Goal: Contribute content: Contribute content

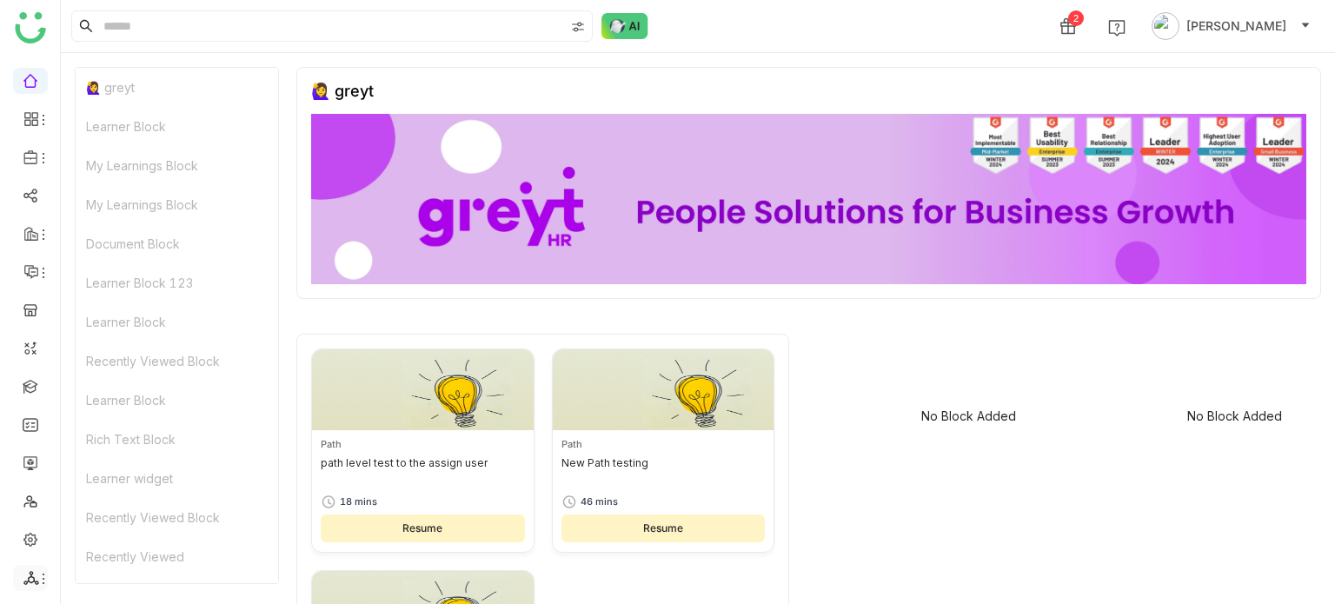
click at [35, 570] on icon at bounding box center [31, 578] width 16 height 16
click at [43, 576] on icon at bounding box center [43, 579] width 14 height 14
click at [132, 482] on link "List" at bounding box center [124, 482] width 120 height 12
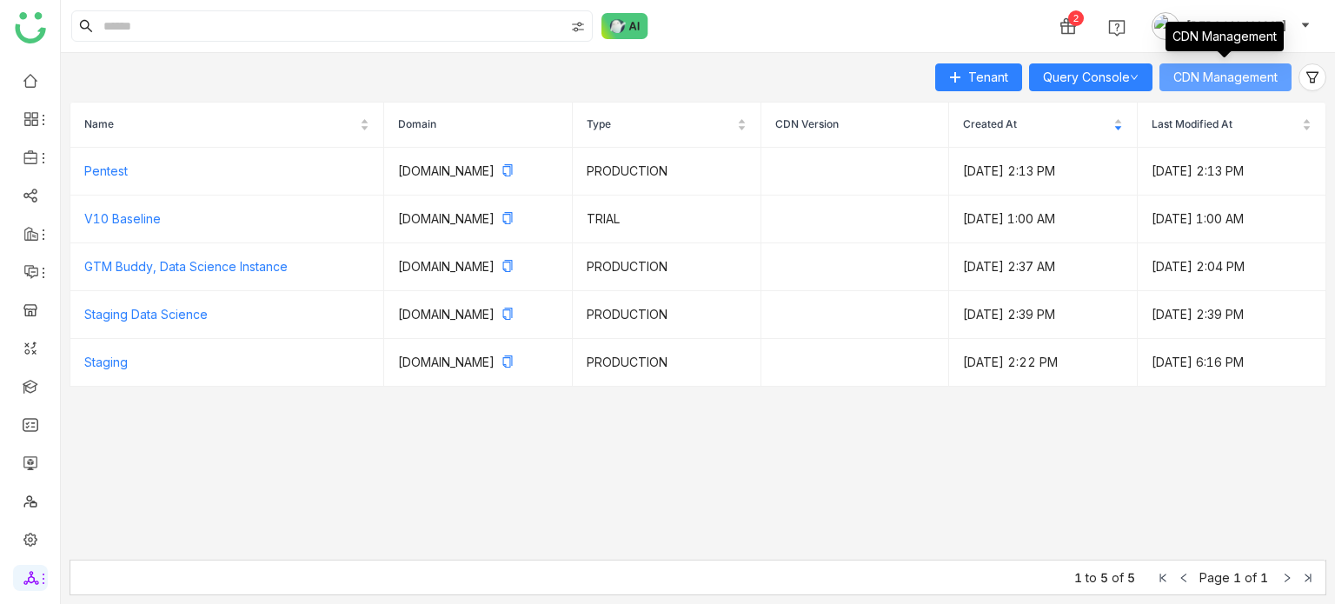
click at [1196, 75] on span "CDN Management" at bounding box center [1225, 77] width 104 height 19
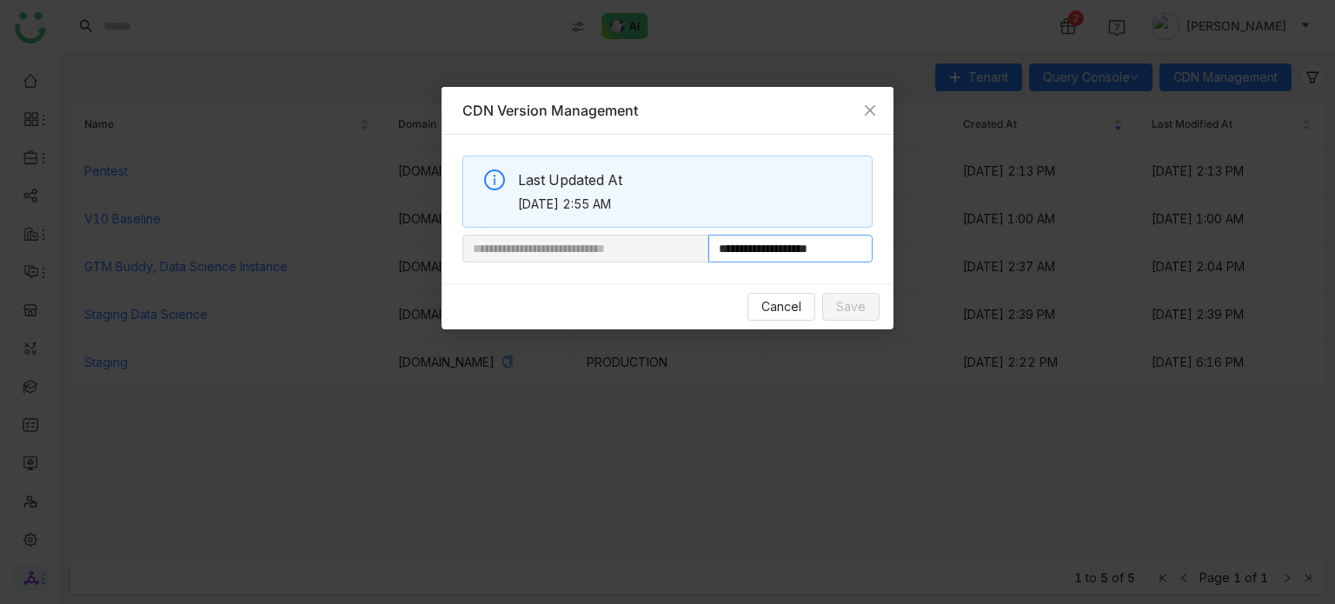
drag, startPoint x: 765, startPoint y: 253, endPoint x: 844, endPoint y: 252, distance: 79.1
click at [844, 252] on input "**********" at bounding box center [790, 249] width 164 height 28
paste input "**********"
type input "**********"
click at [838, 315] on span "Save" at bounding box center [851, 306] width 30 height 19
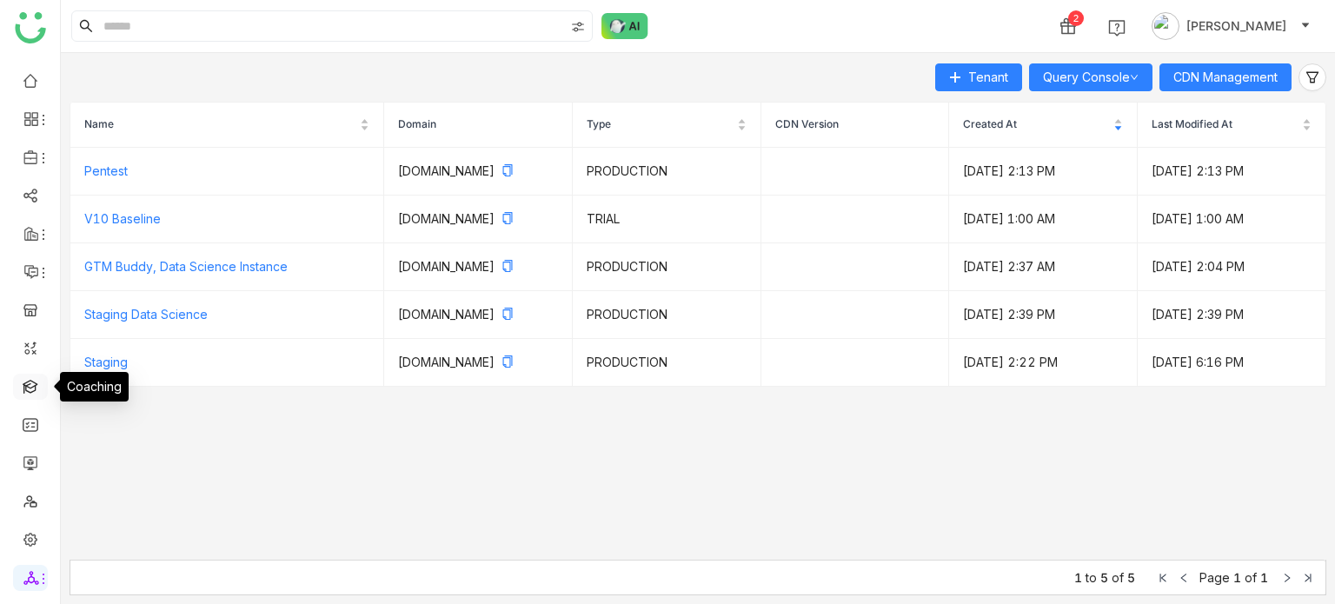
click at [38, 392] on link at bounding box center [31, 385] width 16 height 15
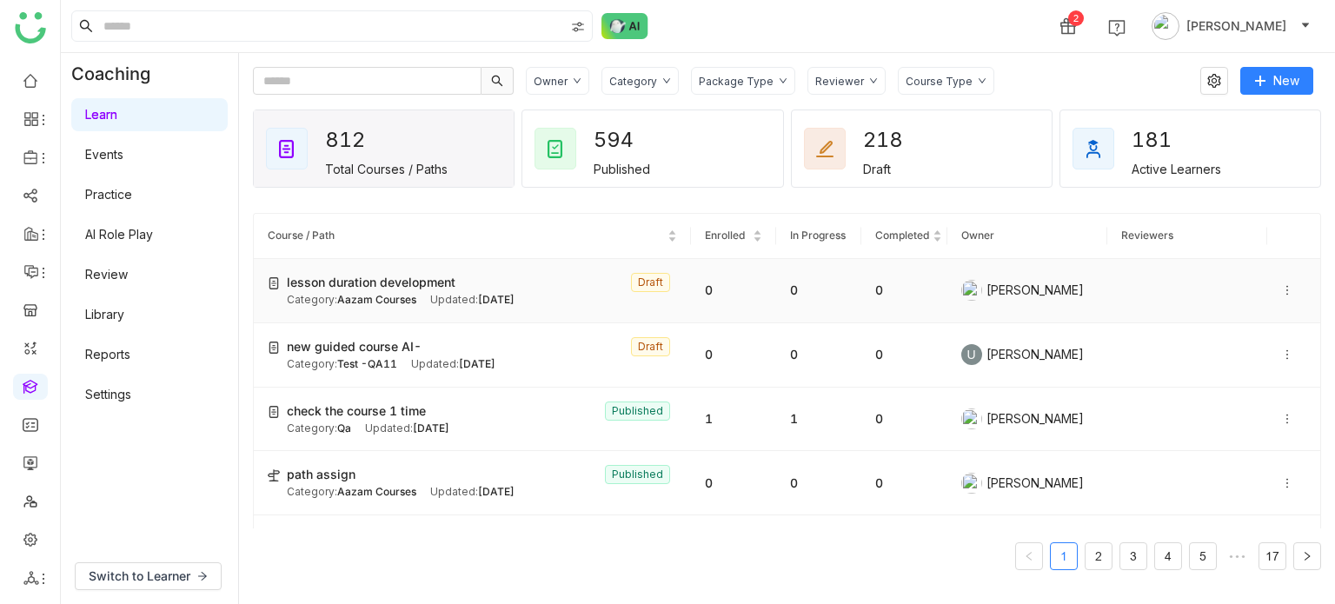
click at [1281, 288] on icon at bounding box center [1287, 290] width 12 height 12
click at [1237, 280] on span "Edit" at bounding box center [1228, 273] width 21 height 15
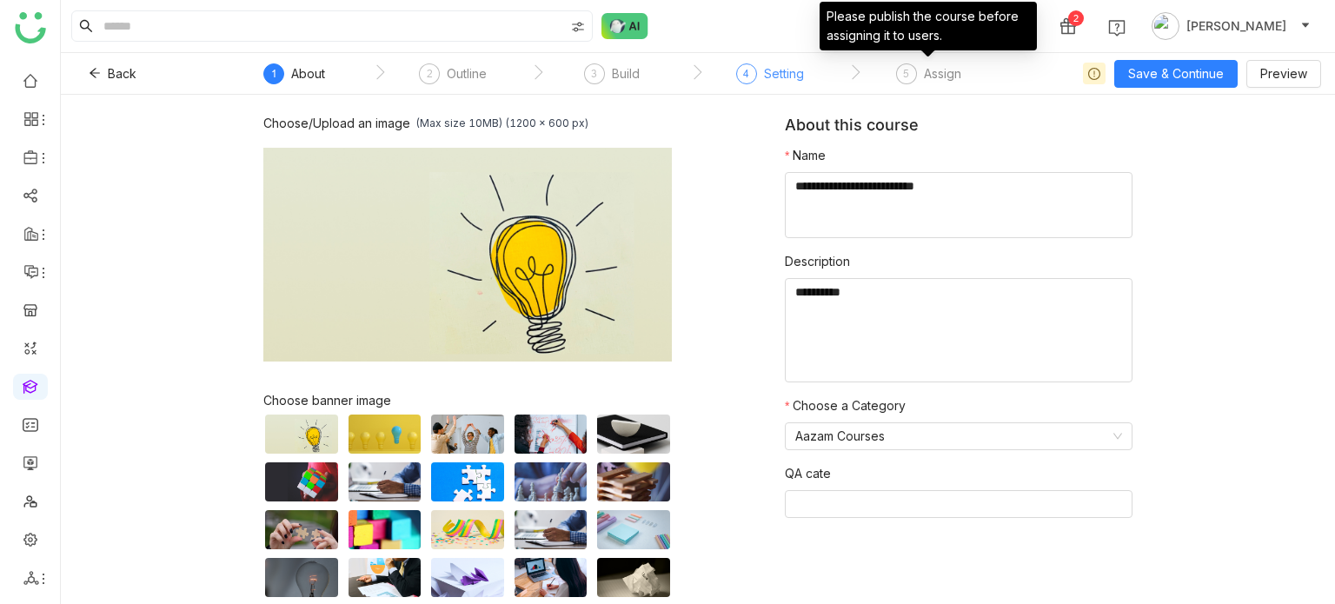
click at [779, 79] on div "Setting" at bounding box center [784, 73] width 40 height 21
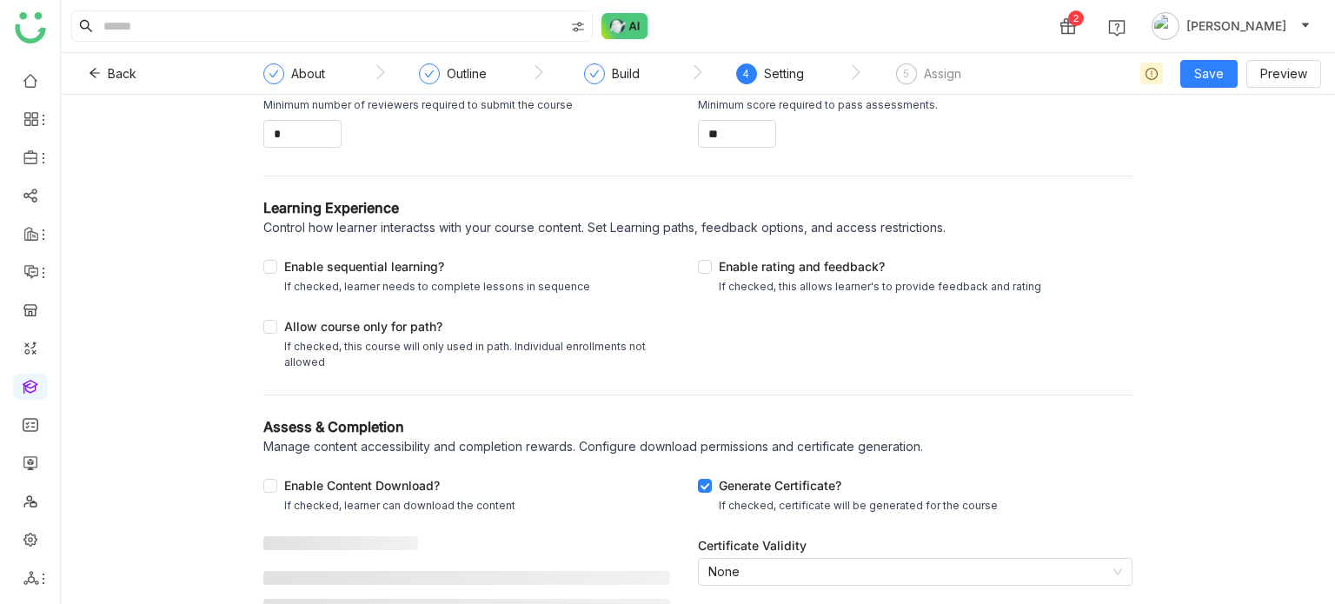
scroll to position [253, 0]
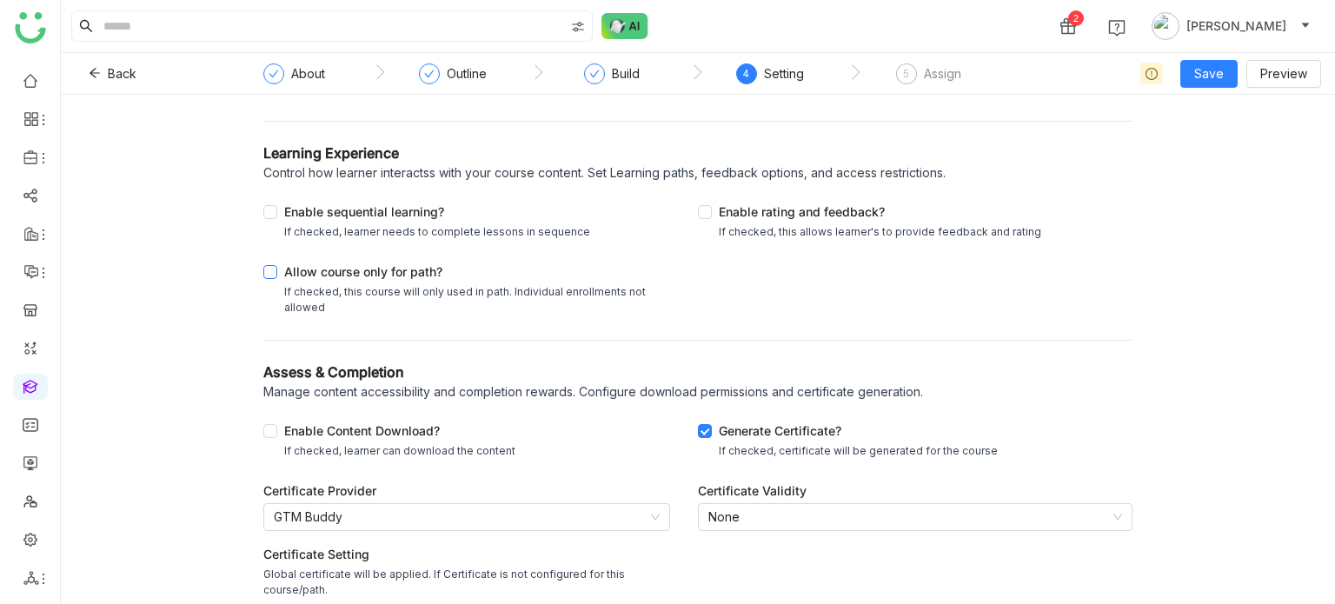
click at [294, 267] on div "Allow course only for path?" at bounding box center [473, 273] width 379 height 22
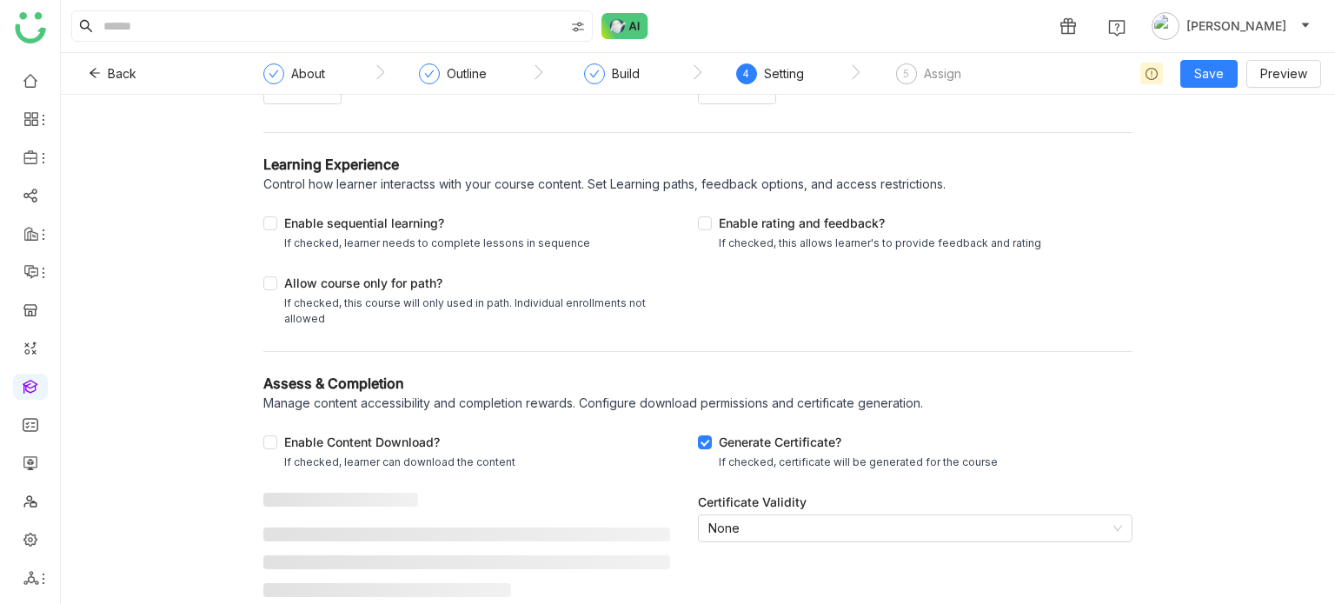
scroll to position [253, 0]
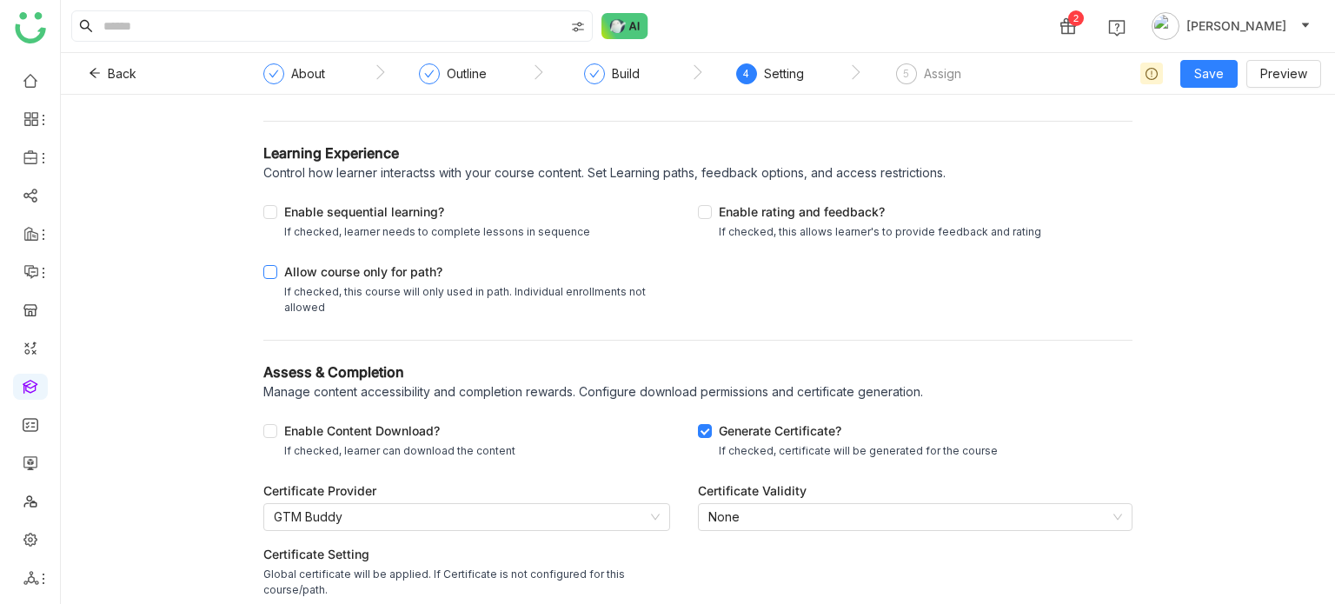
click at [344, 273] on div "Allow course only for path?" at bounding box center [473, 273] width 379 height 22
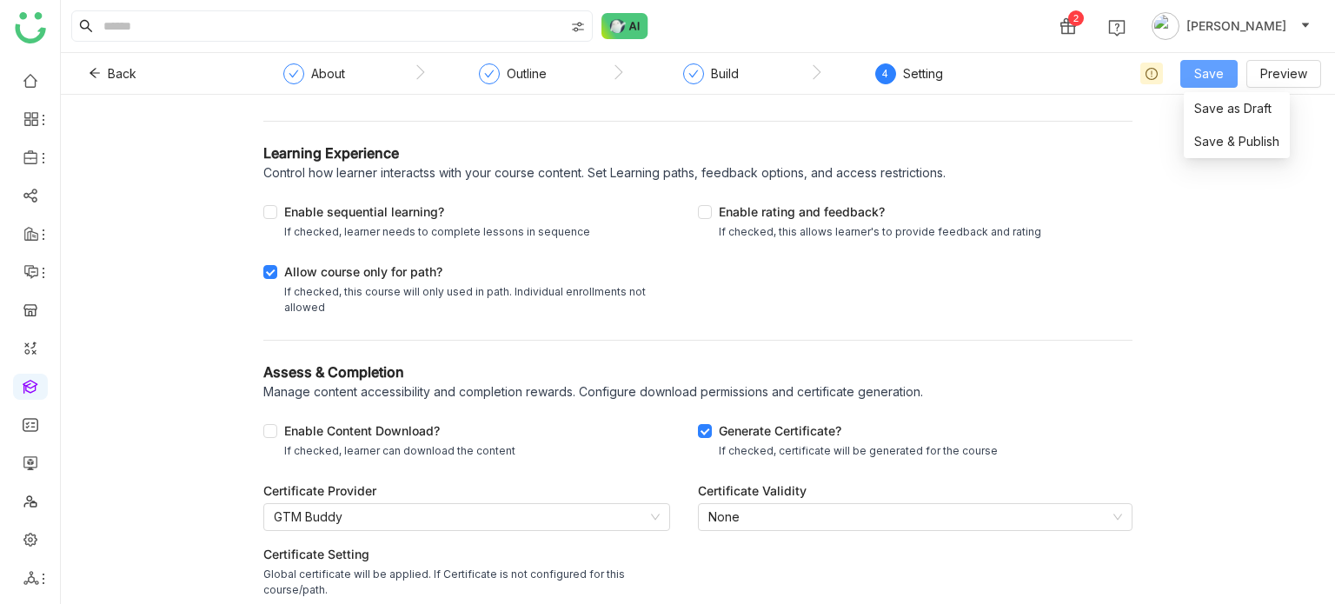
click at [1208, 76] on span "Save" at bounding box center [1209, 73] width 30 height 19
click at [1211, 106] on span "Save as Draft" at bounding box center [1232, 108] width 77 height 19
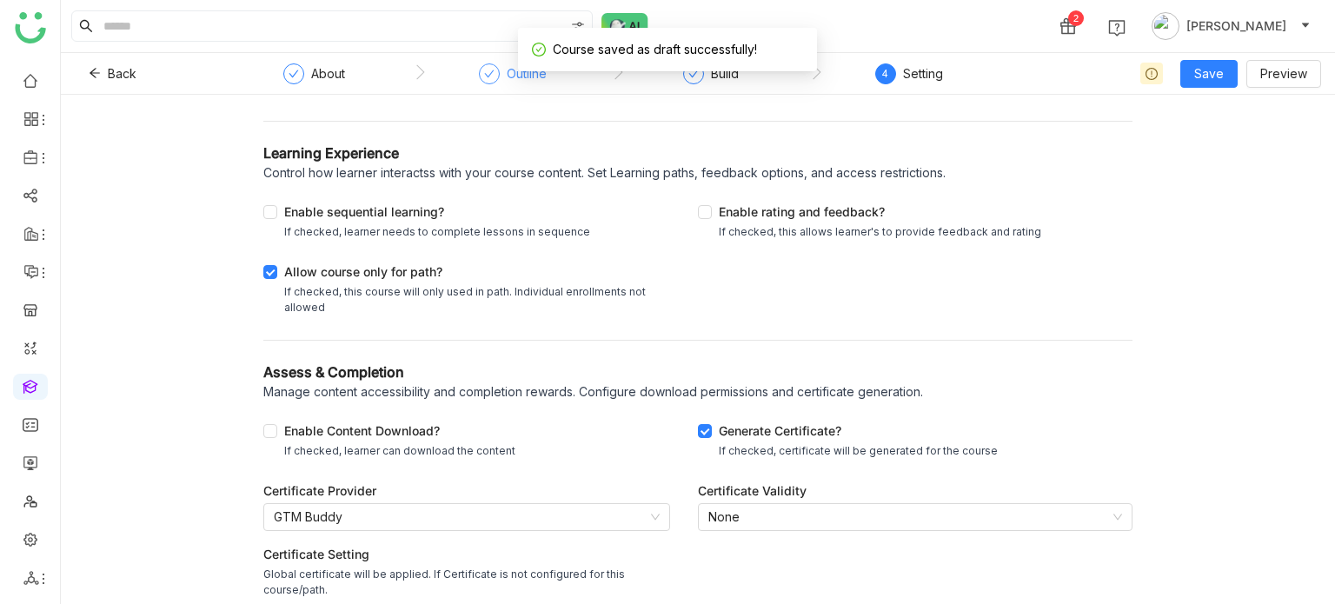
click at [504, 77] on div "Outline" at bounding box center [513, 78] width 68 height 31
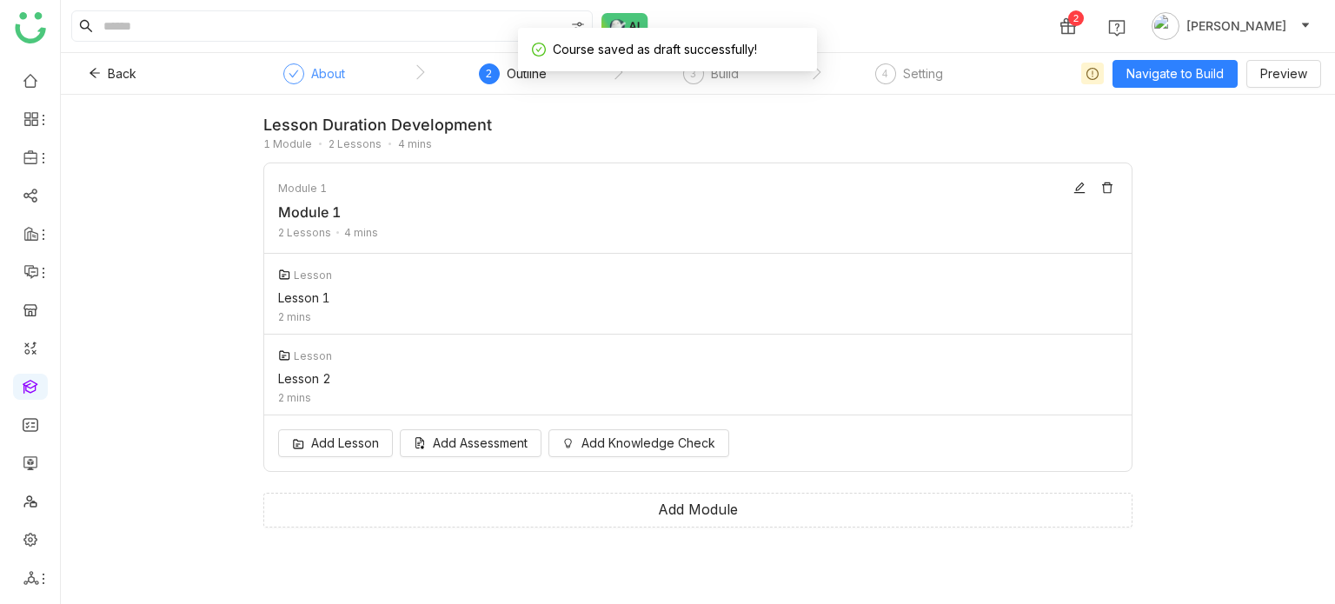
click at [309, 75] on div "About" at bounding box center [314, 78] width 62 height 31
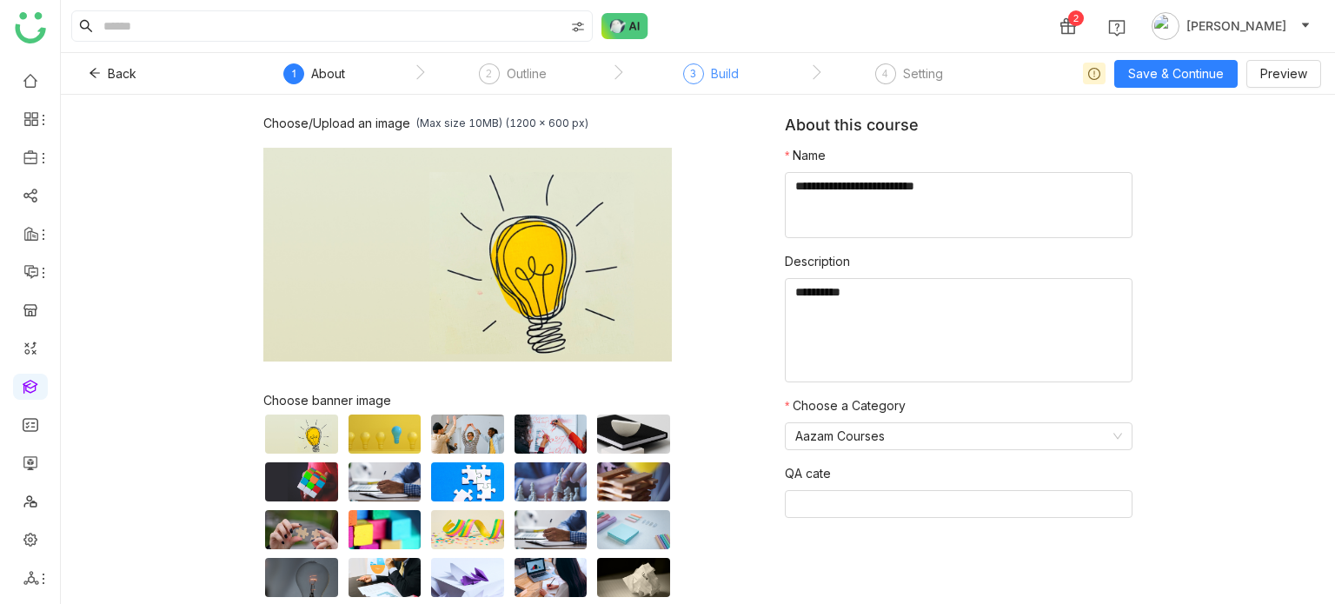
click at [711, 81] on div "Build" at bounding box center [725, 73] width 28 height 21
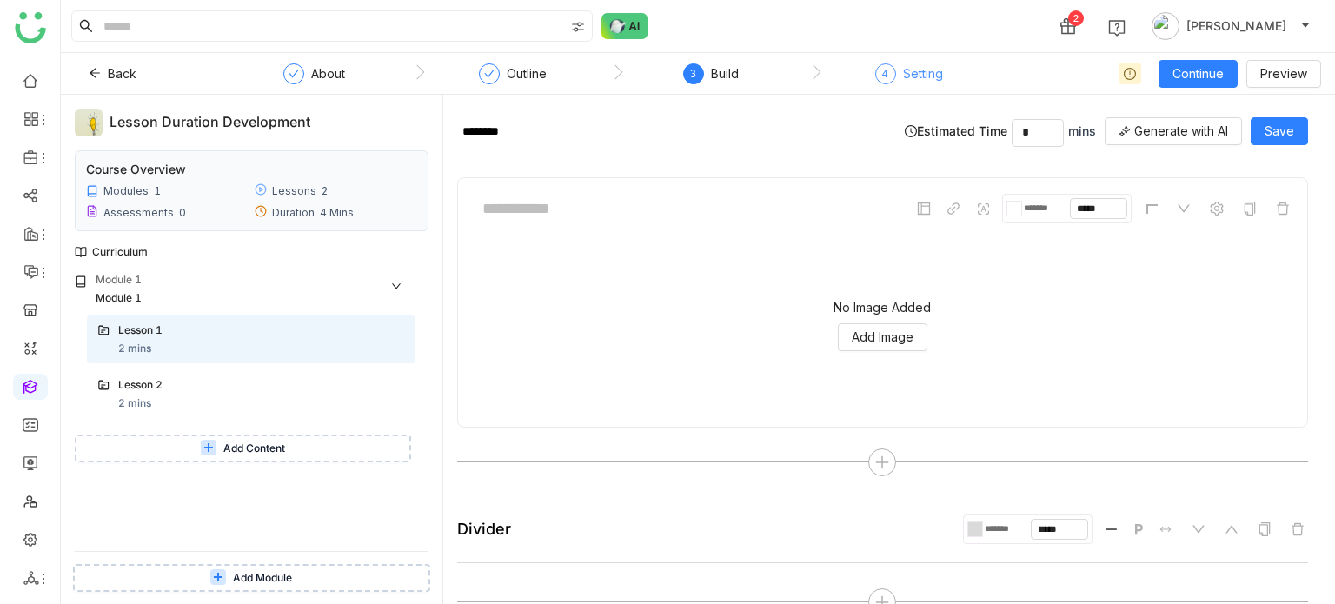
click at [925, 63] on div "Setting" at bounding box center [923, 73] width 40 height 21
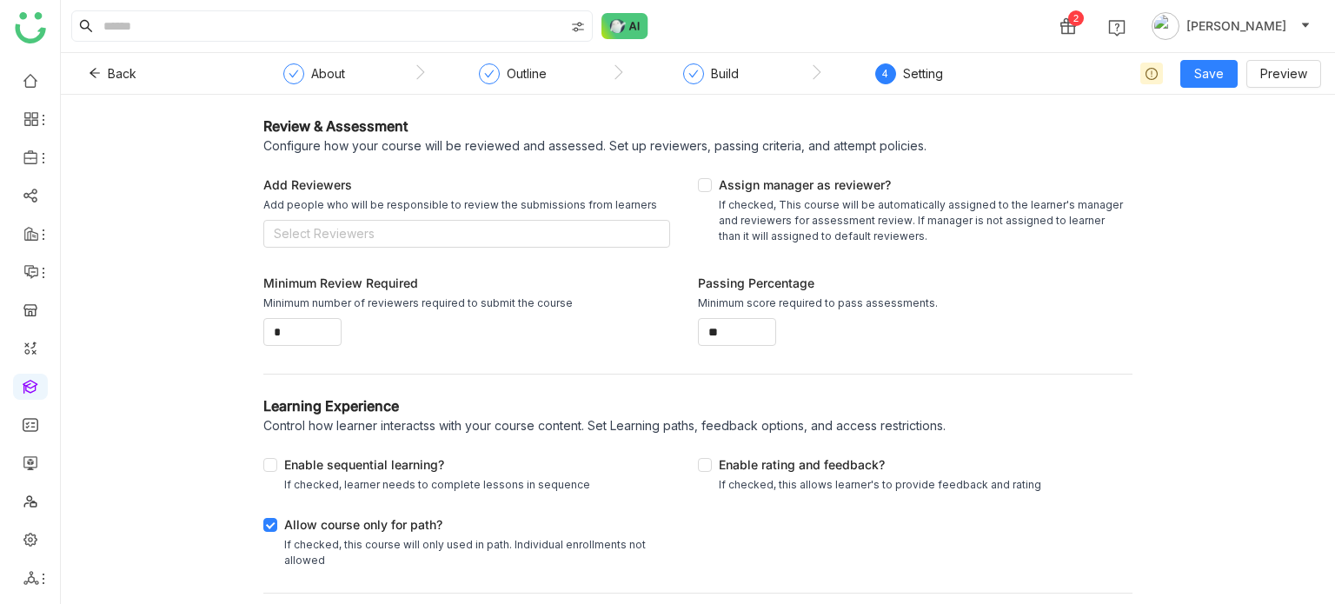
click at [260, 63] on nz-steps "` About ` Outline ` Build ` 4 Setting" at bounding box center [617, 74] width 782 height 42
click at [316, 78] on div "About" at bounding box center [328, 73] width 34 height 21
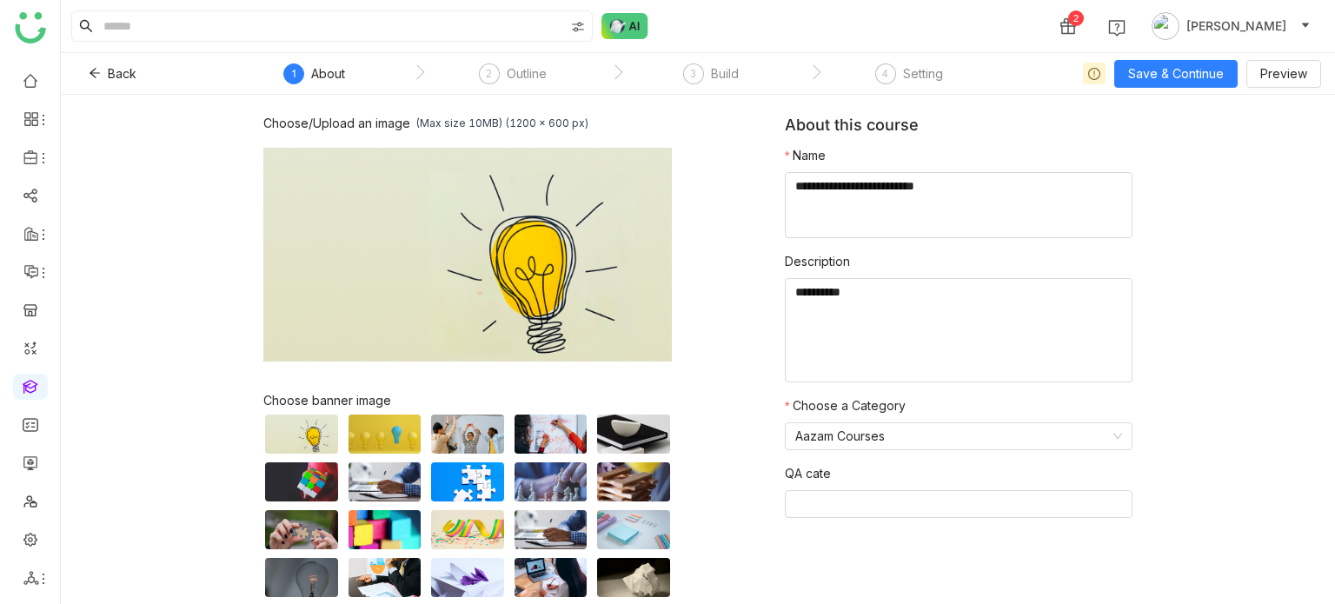
click at [549, 81] on nz-step "2 Outline" at bounding box center [513, 78] width 198 height 31
click at [527, 79] on div "Outline" at bounding box center [527, 73] width 40 height 21
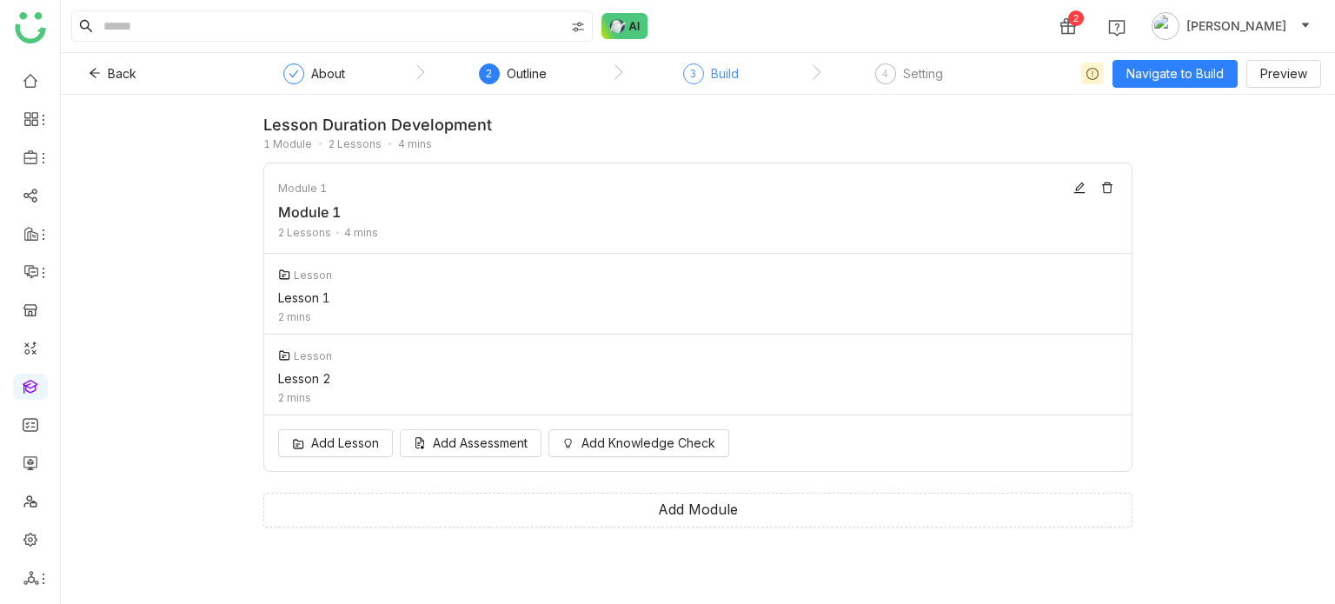
click at [712, 83] on div "3 Build" at bounding box center [711, 78] width 56 height 31
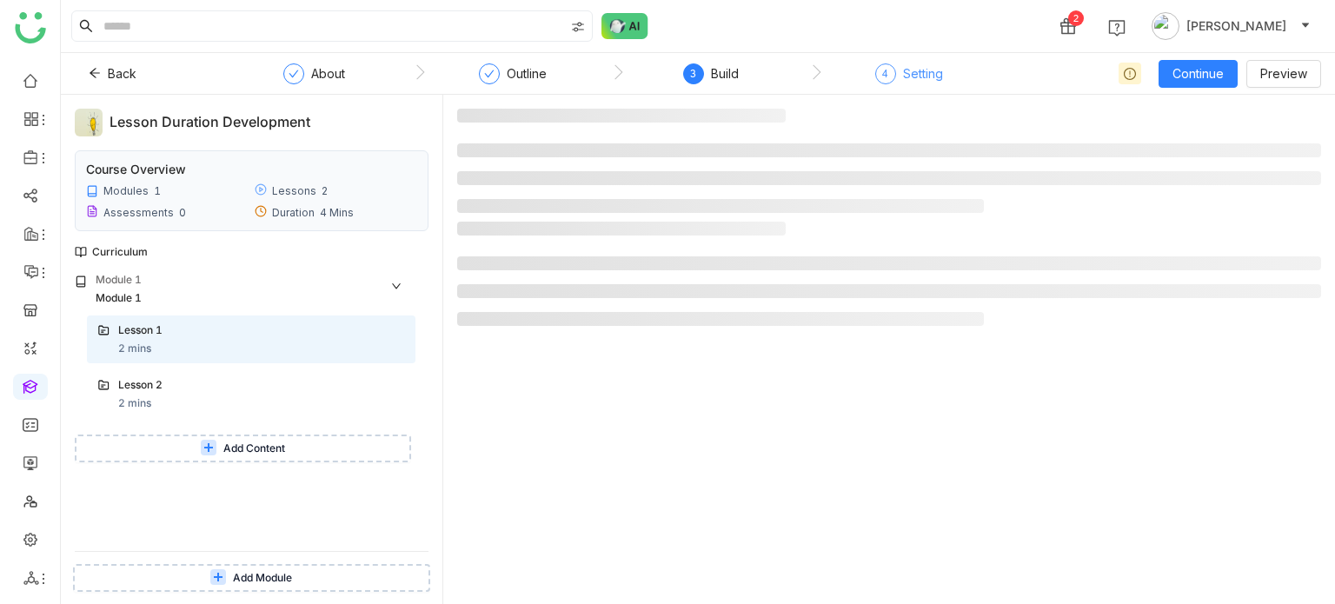
click at [918, 65] on div "Setting" at bounding box center [923, 73] width 40 height 21
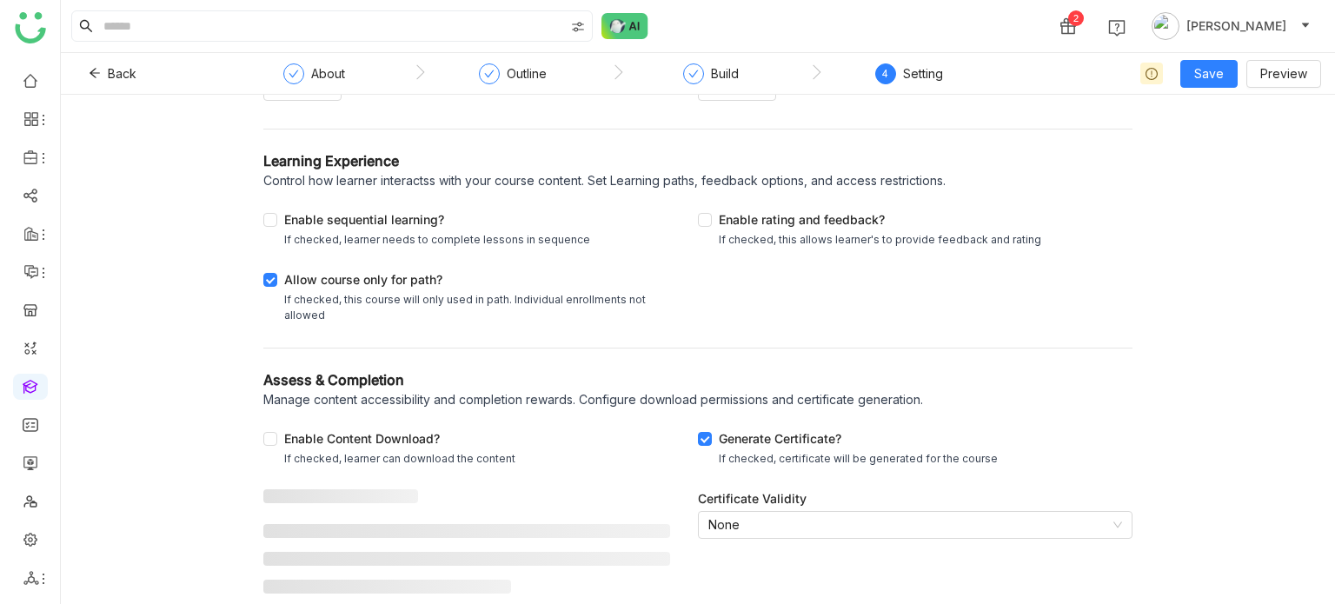
scroll to position [253, 0]
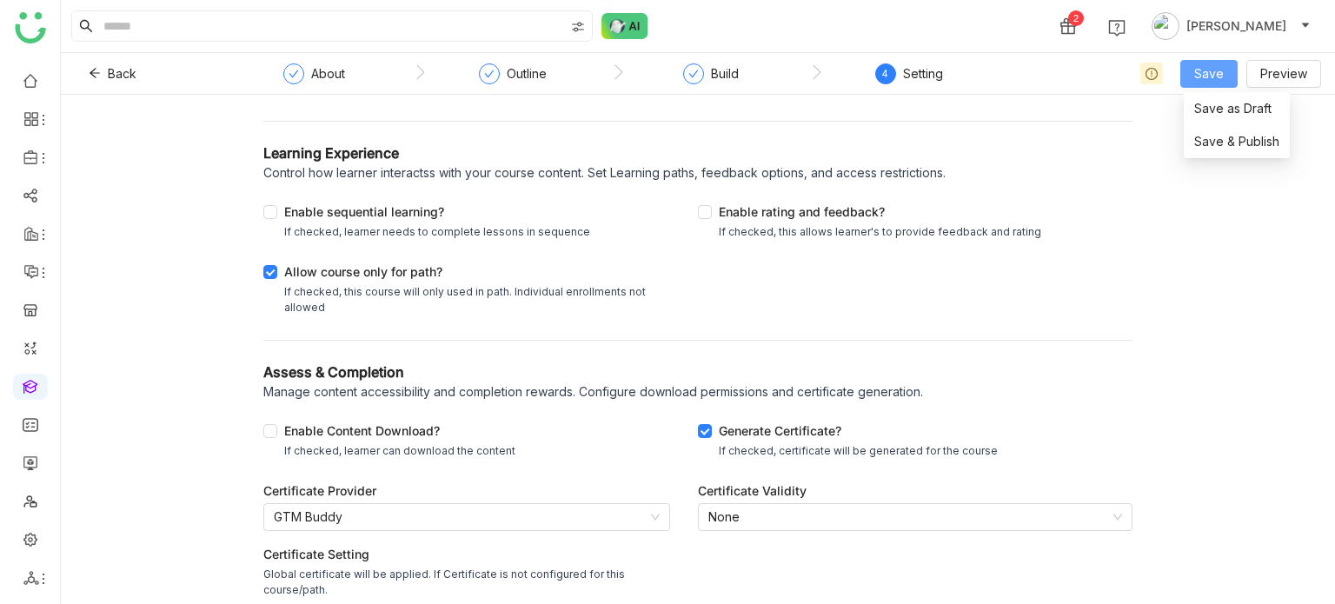
click at [1206, 81] on span "Save" at bounding box center [1209, 73] width 30 height 19
click at [1203, 138] on span "Save & Publish" at bounding box center [1236, 141] width 85 height 19
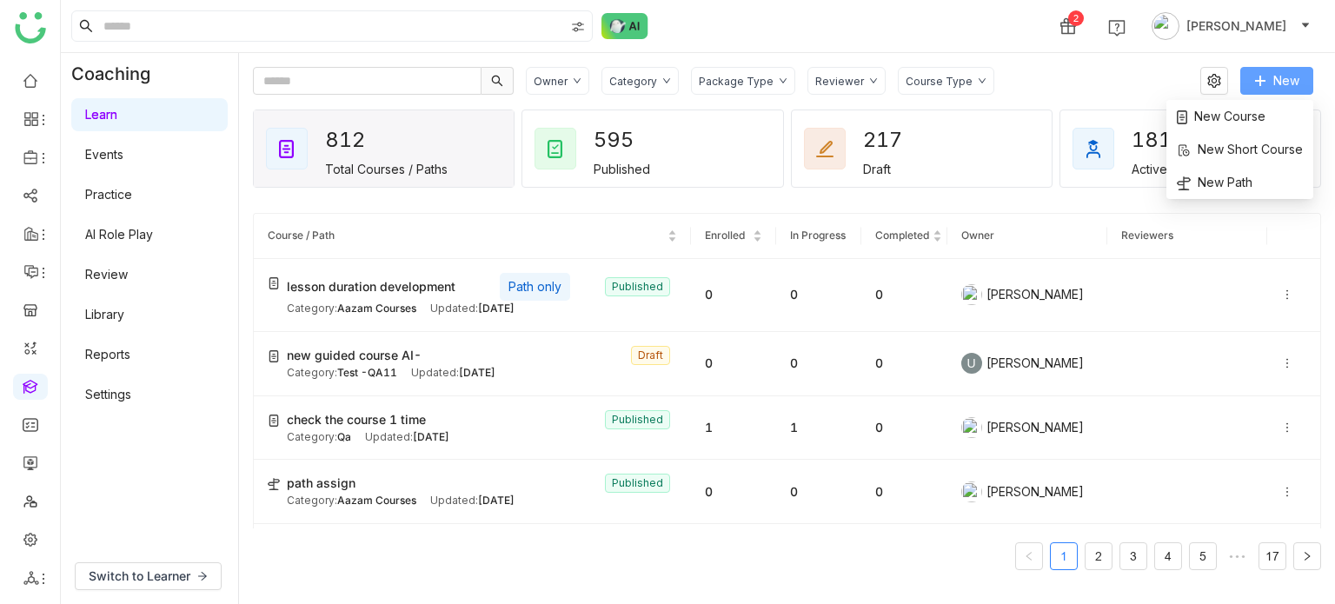
click at [1296, 76] on span "New" at bounding box center [1286, 80] width 26 height 19
click at [1286, 112] on li "New Course" at bounding box center [1239, 116] width 147 height 33
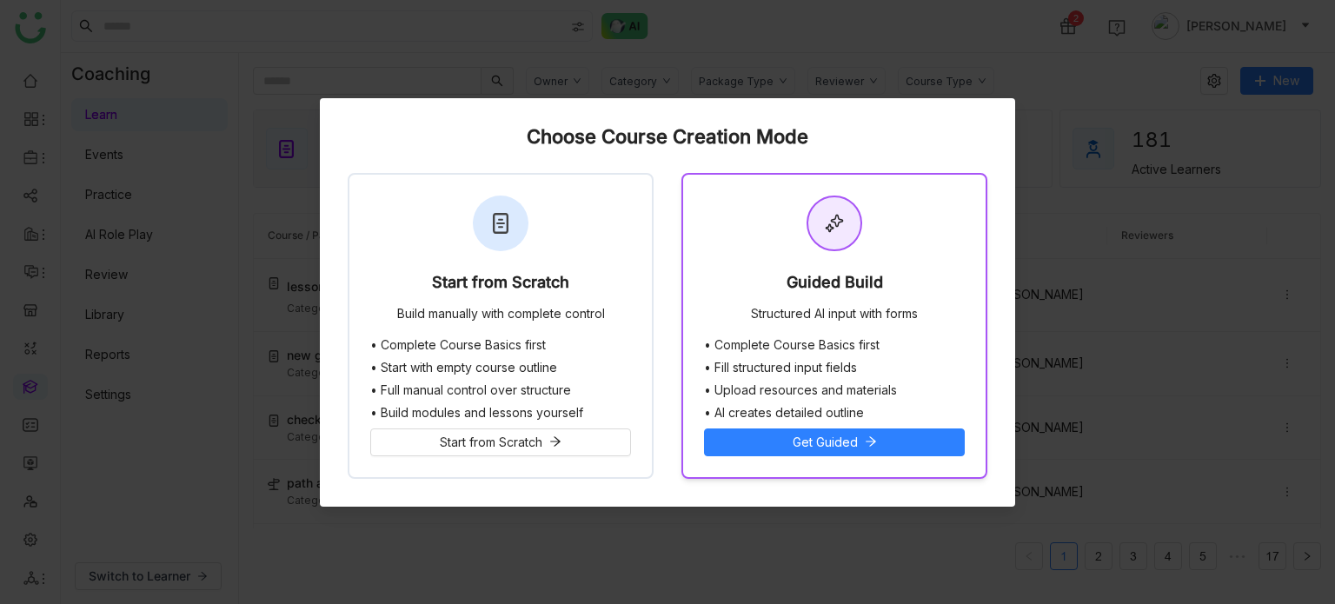
click at [834, 276] on div "Guided Build" at bounding box center [834, 286] width 96 height 24
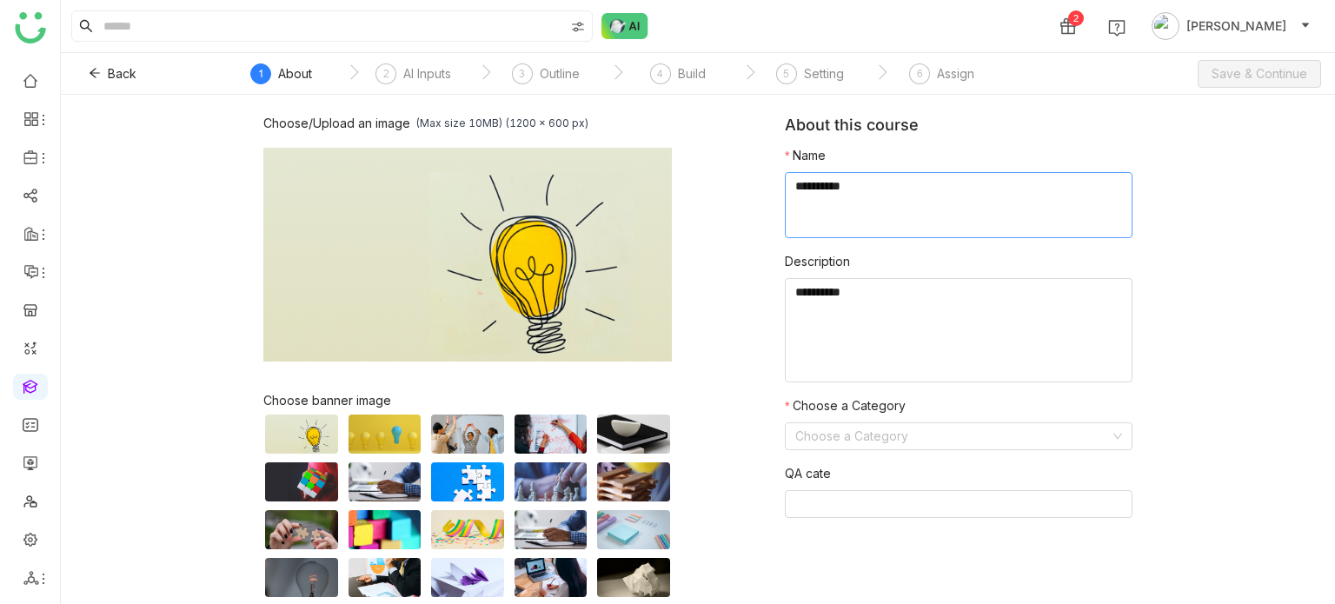
click at [919, 219] on textarea at bounding box center [959, 205] width 348 height 66
drag, startPoint x: 919, startPoint y: 219, endPoint x: 173, endPoint y: 71, distance: 760.9
click at [173, 71] on div "Back ` 1 About ` 2 AI Inputs ` 3 Outline ` 4 Build ` 5 Setting ` 6 Assign Save …" at bounding box center [698, 328] width 1274 height 551
click at [881, 195] on textarea at bounding box center [959, 205] width 348 height 66
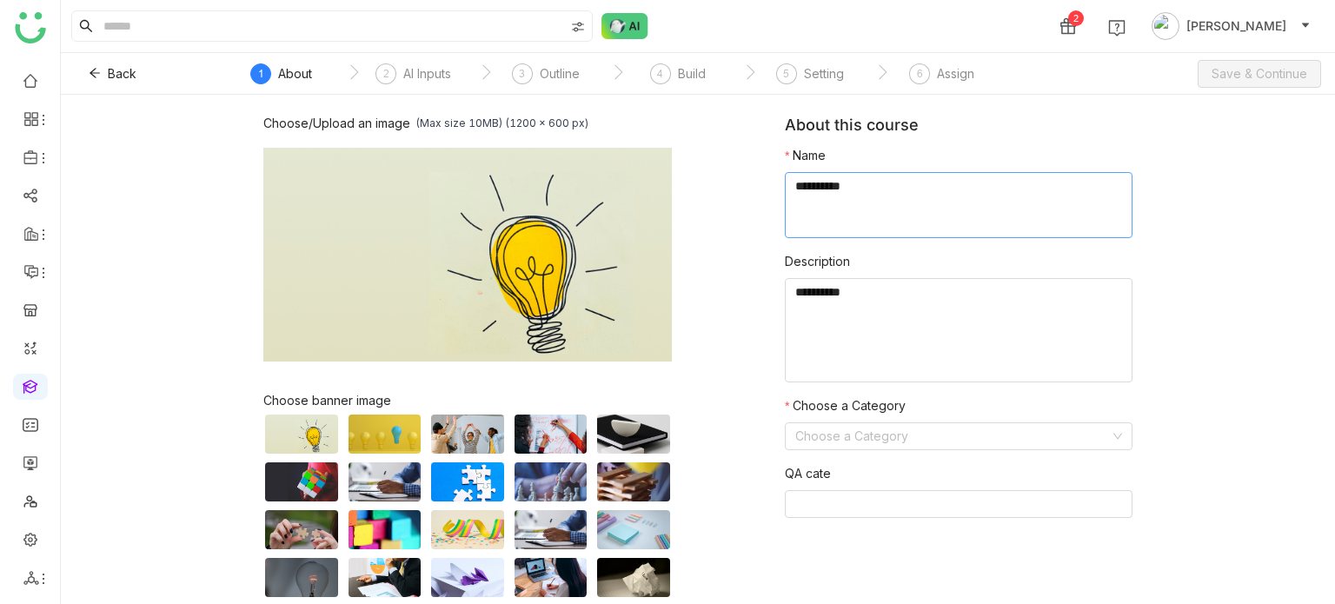
click at [881, 195] on textarea at bounding box center [959, 205] width 348 height 66
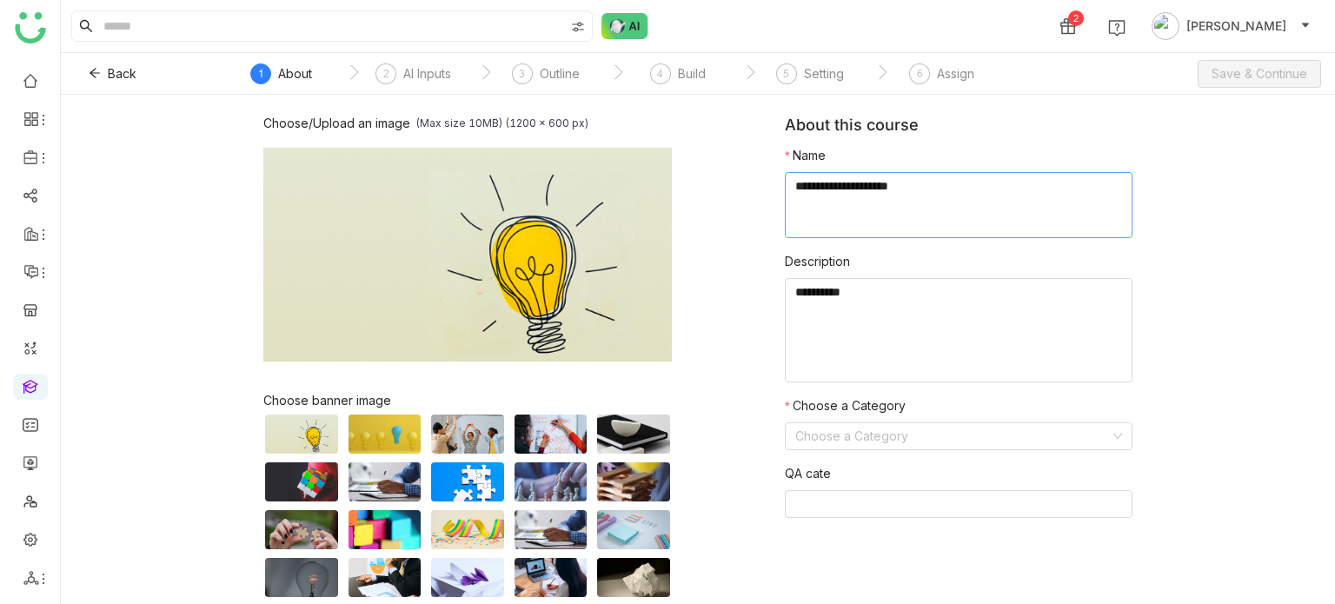
type textarea "**********"
type textarea "*****"
type input "*"
click at [1251, 76] on span "Save & Continue" at bounding box center [1259, 73] width 96 height 19
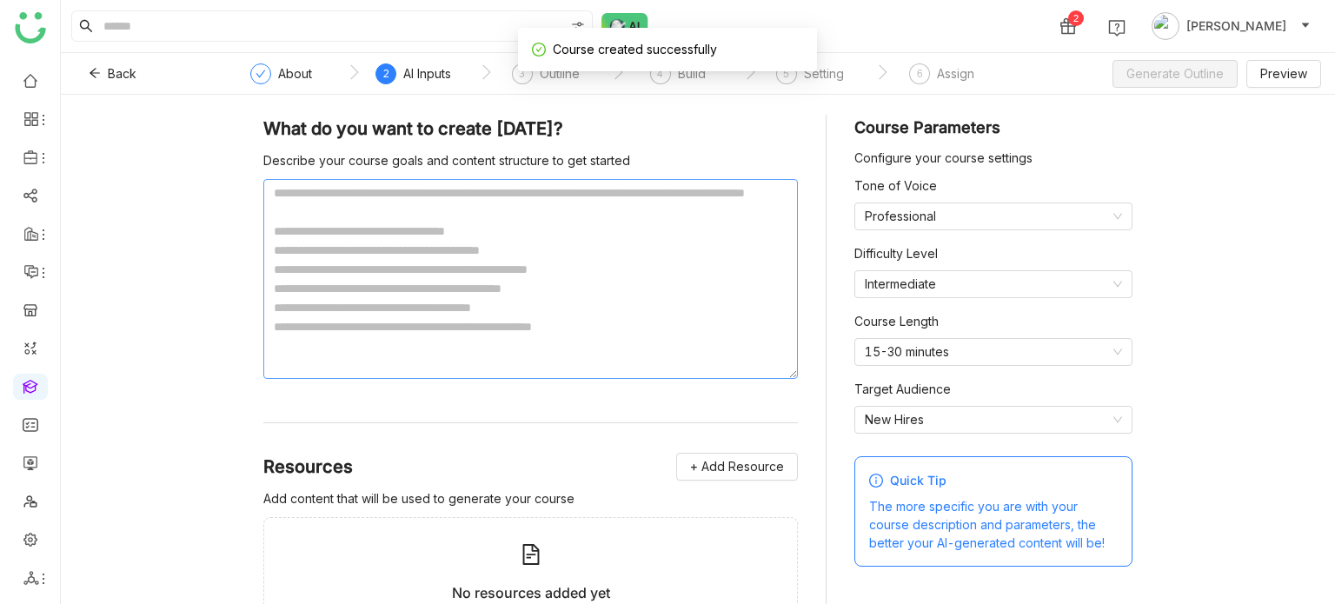
click at [574, 243] on textarea at bounding box center [530, 279] width 534 height 200
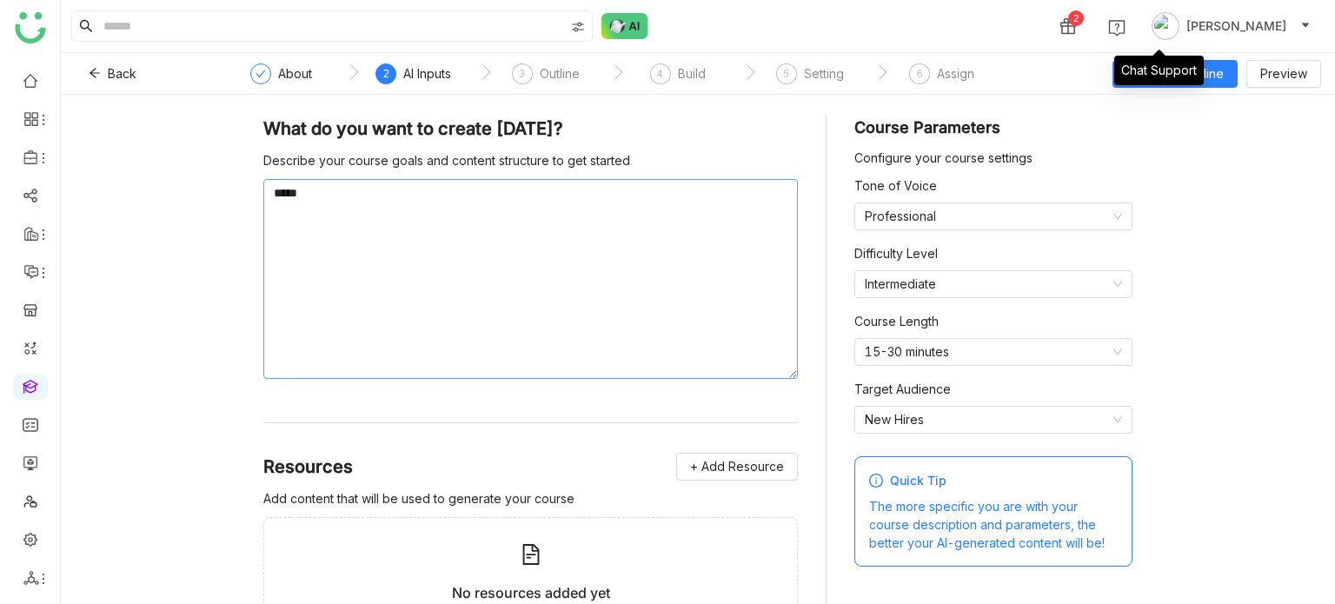
type textarea "*****"
click at [1161, 78] on div "Chat Support" at bounding box center [1158, 71] width 89 height 30
click at [1224, 76] on button "Generate Outline" at bounding box center [1174, 74] width 125 height 28
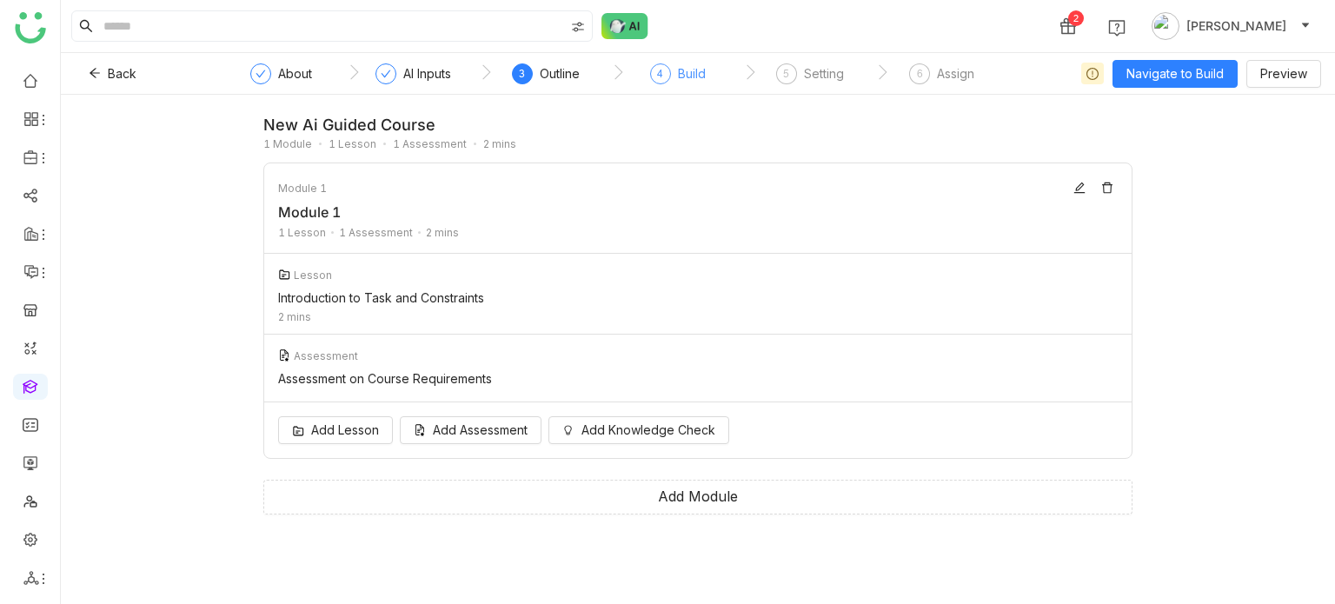
click at [681, 81] on div "Build" at bounding box center [692, 73] width 28 height 21
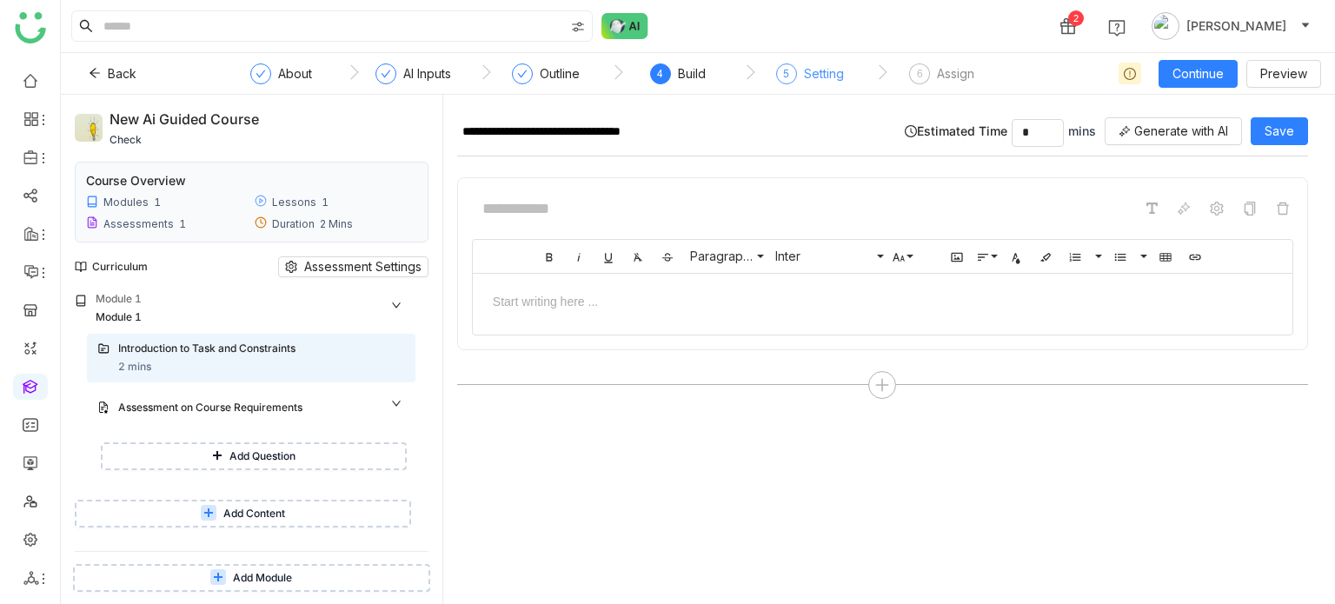
click at [799, 72] on div "5 Setting" at bounding box center [810, 78] width 68 height 31
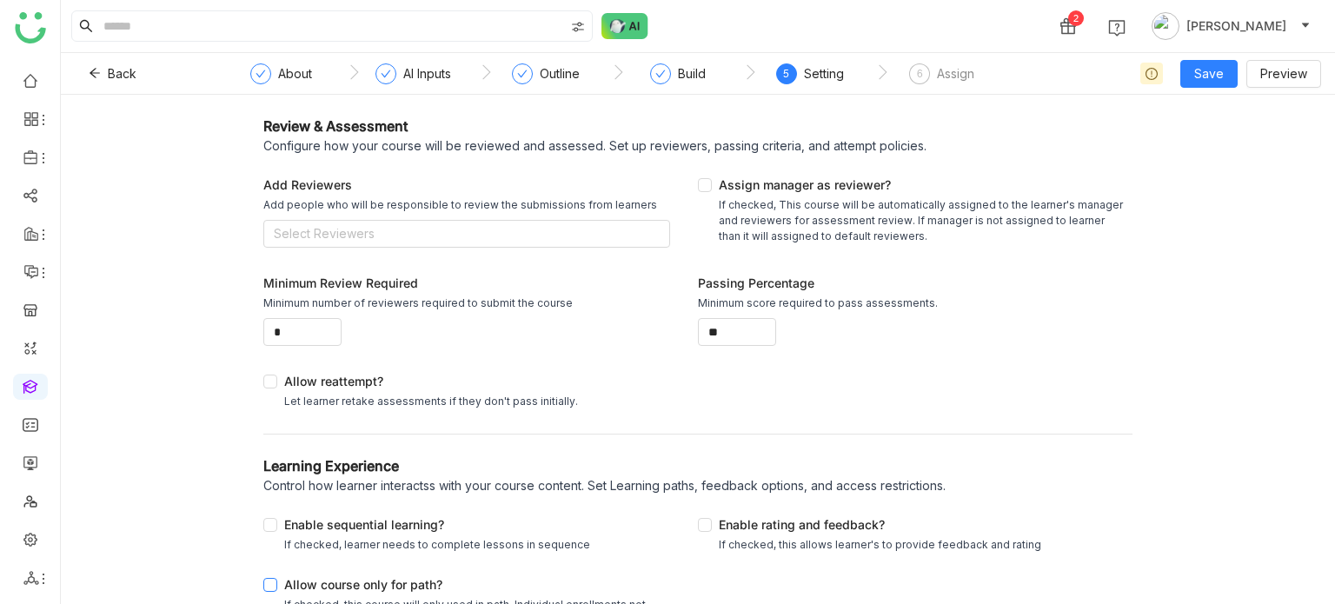
click at [339, 588] on div "Allow course only for path?" at bounding box center [473, 586] width 379 height 22
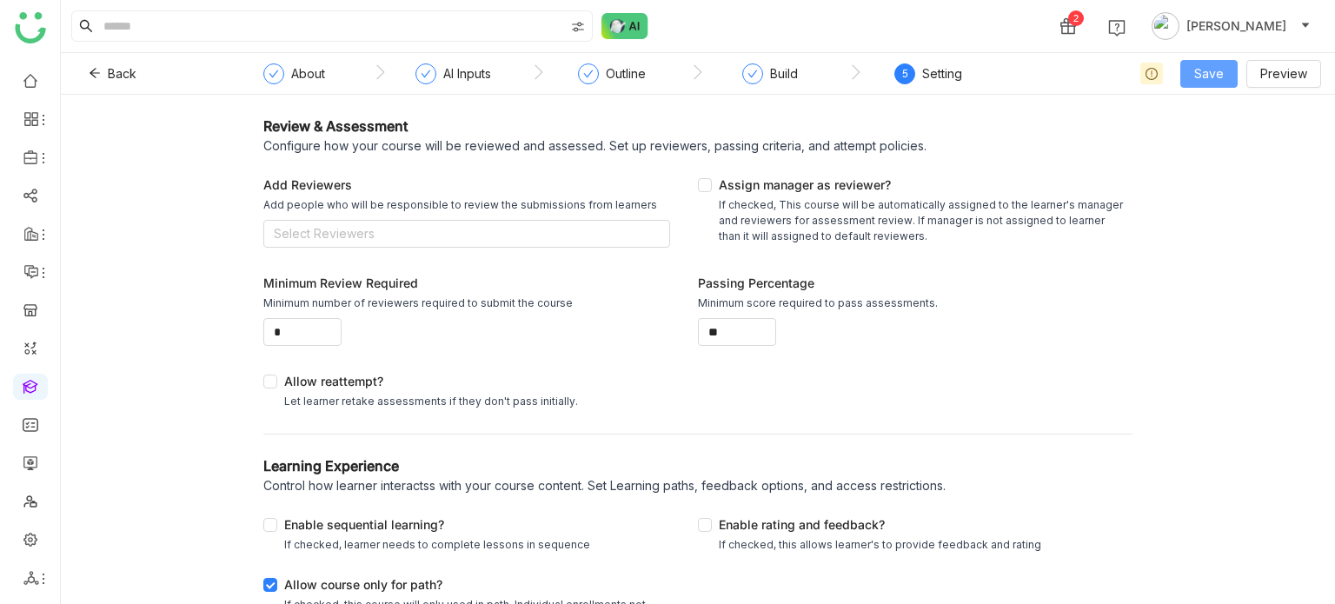
click at [1216, 70] on span "Save" at bounding box center [1209, 73] width 30 height 19
click at [1211, 103] on span "Save as Draft" at bounding box center [1232, 108] width 77 height 19
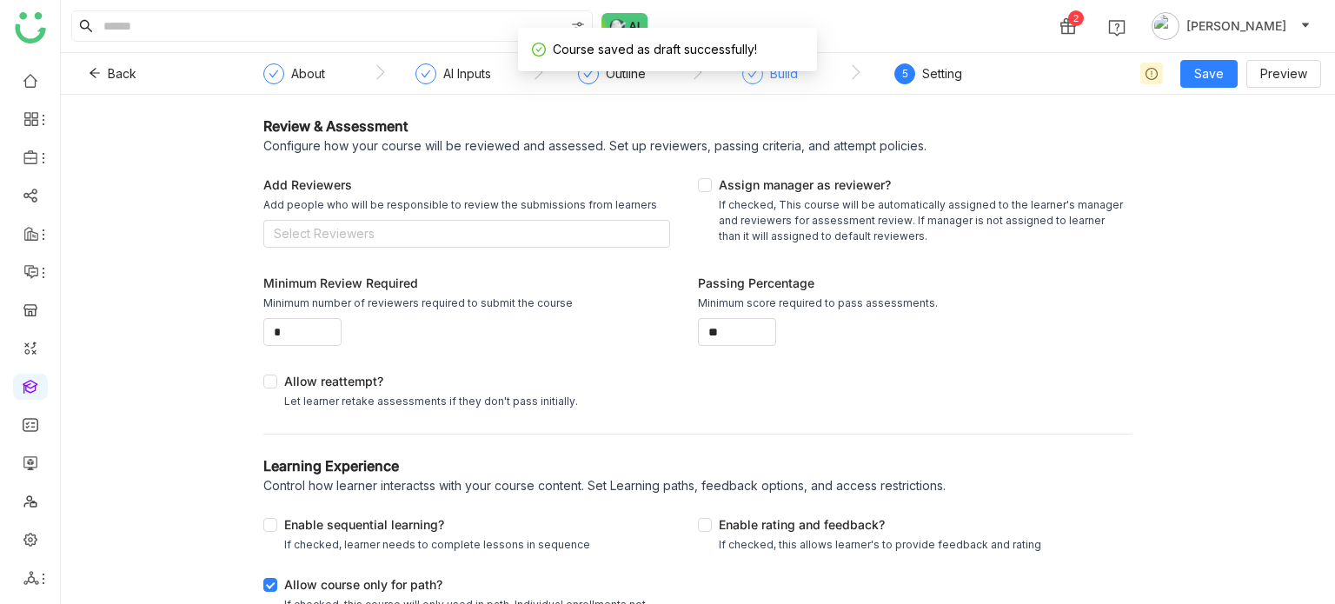
click at [773, 77] on div "Build" at bounding box center [784, 73] width 28 height 21
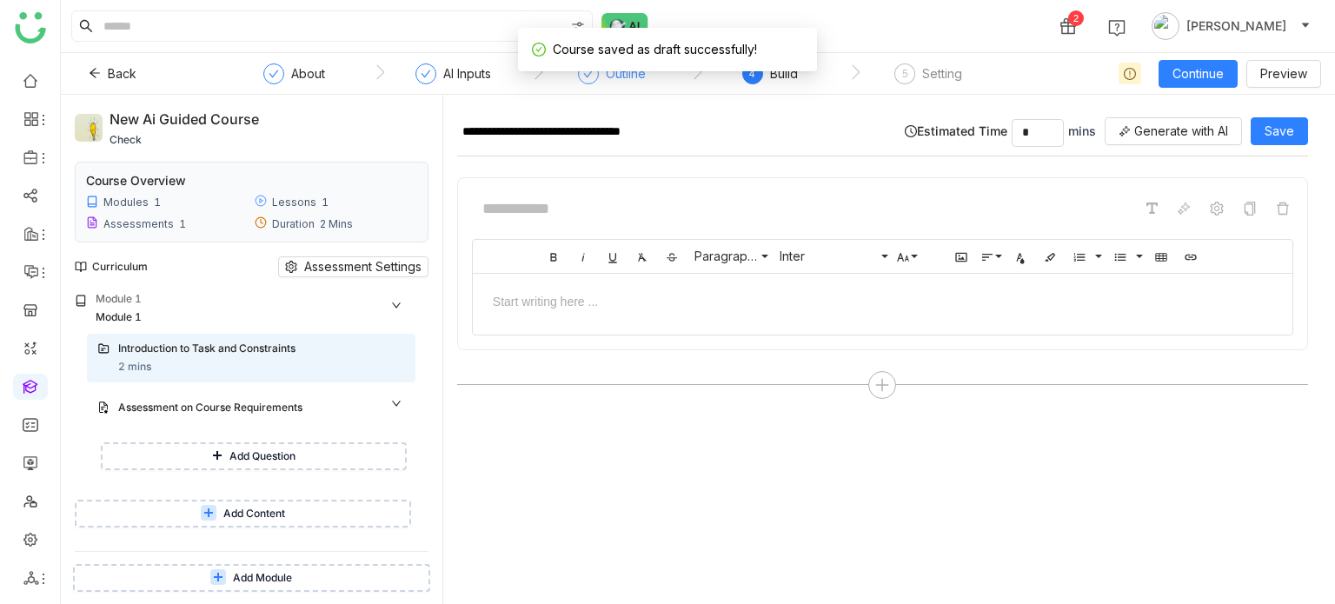
click at [607, 83] on div "Outline" at bounding box center [626, 73] width 40 height 21
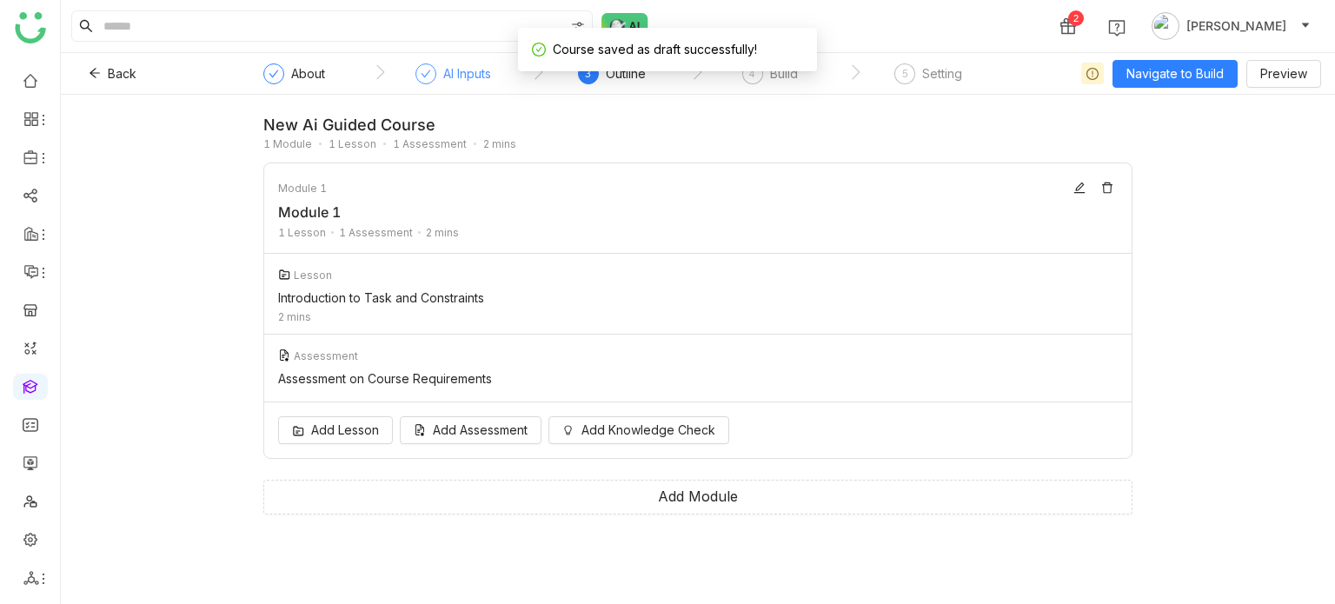
click at [421, 76] on icon at bounding box center [426, 74] width 10 height 8
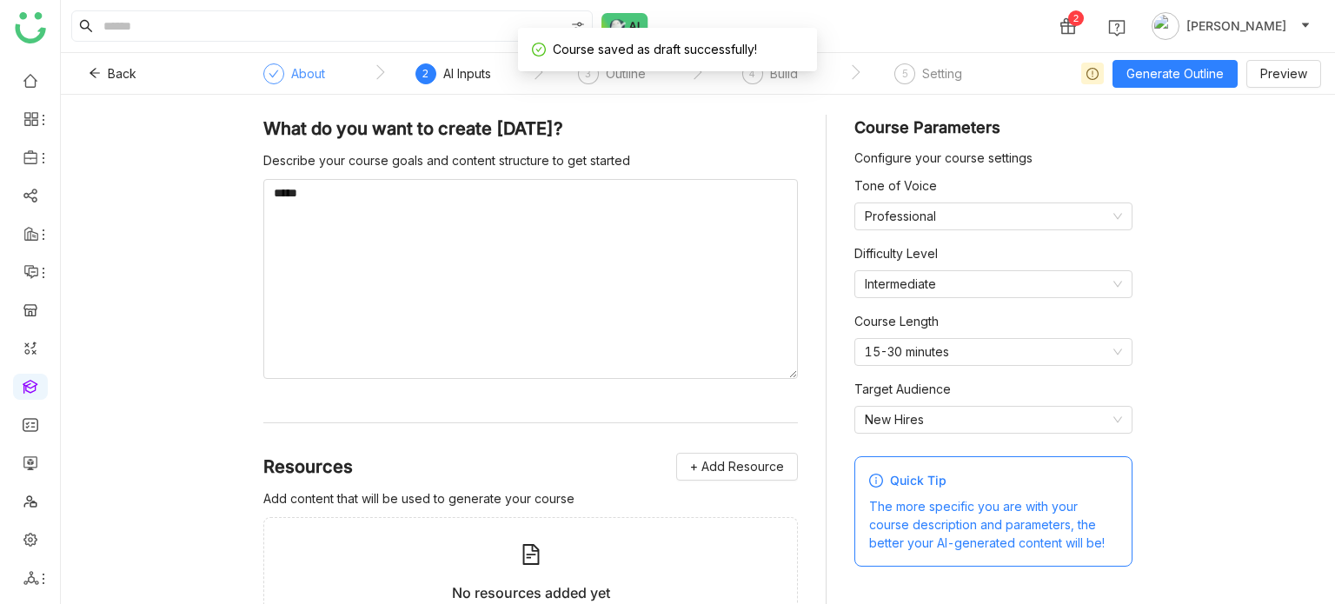
click at [308, 67] on div "About" at bounding box center [308, 73] width 34 height 21
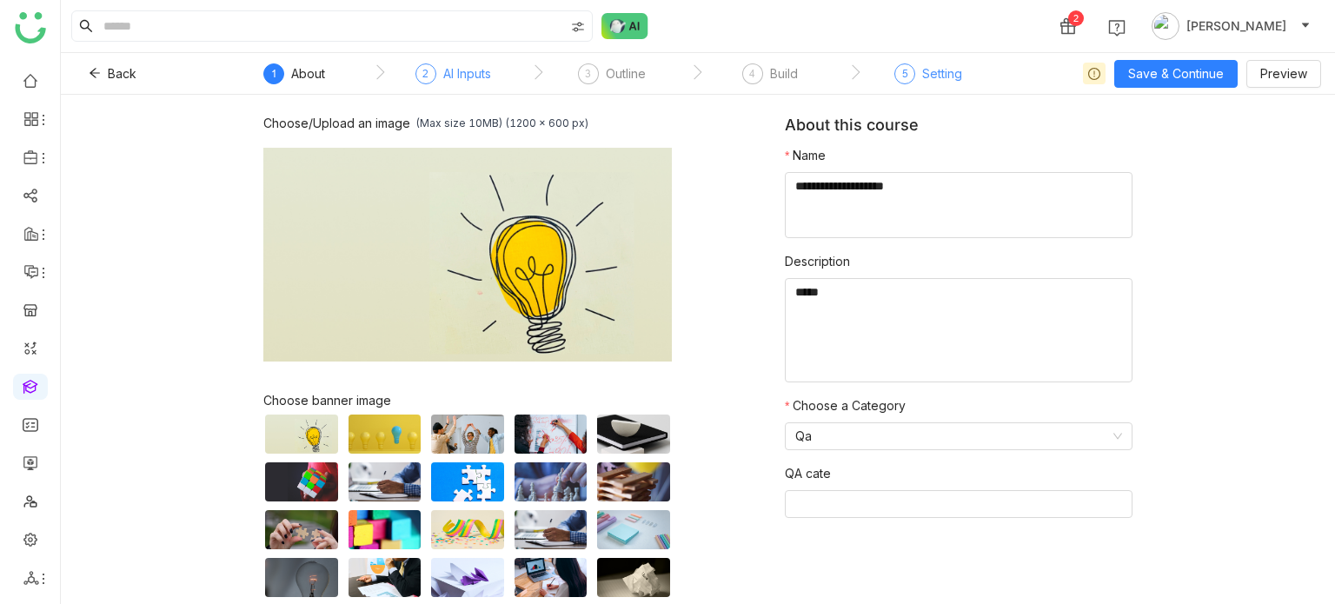
click at [957, 80] on div "Setting" at bounding box center [942, 73] width 40 height 21
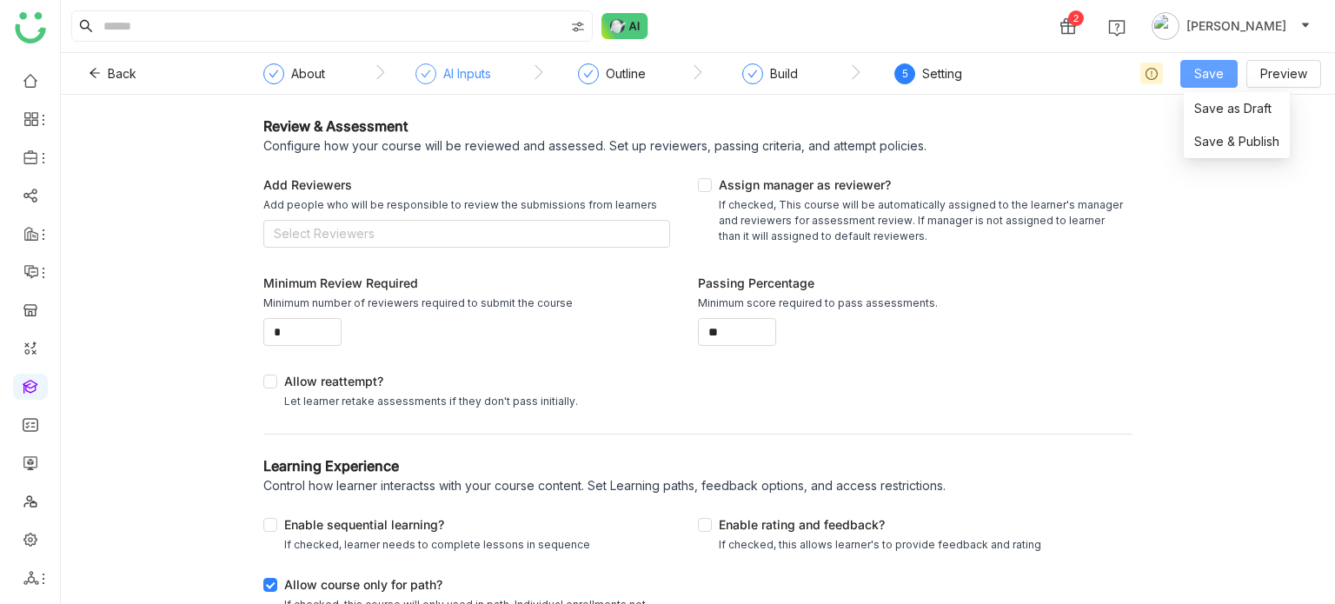
click at [1213, 79] on span "Save" at bounding box center [1209, 73] width 30 height 19
click at [1217, 149] on span "Save & Publish" at bounding box center [1236, 141] width 85 height 19
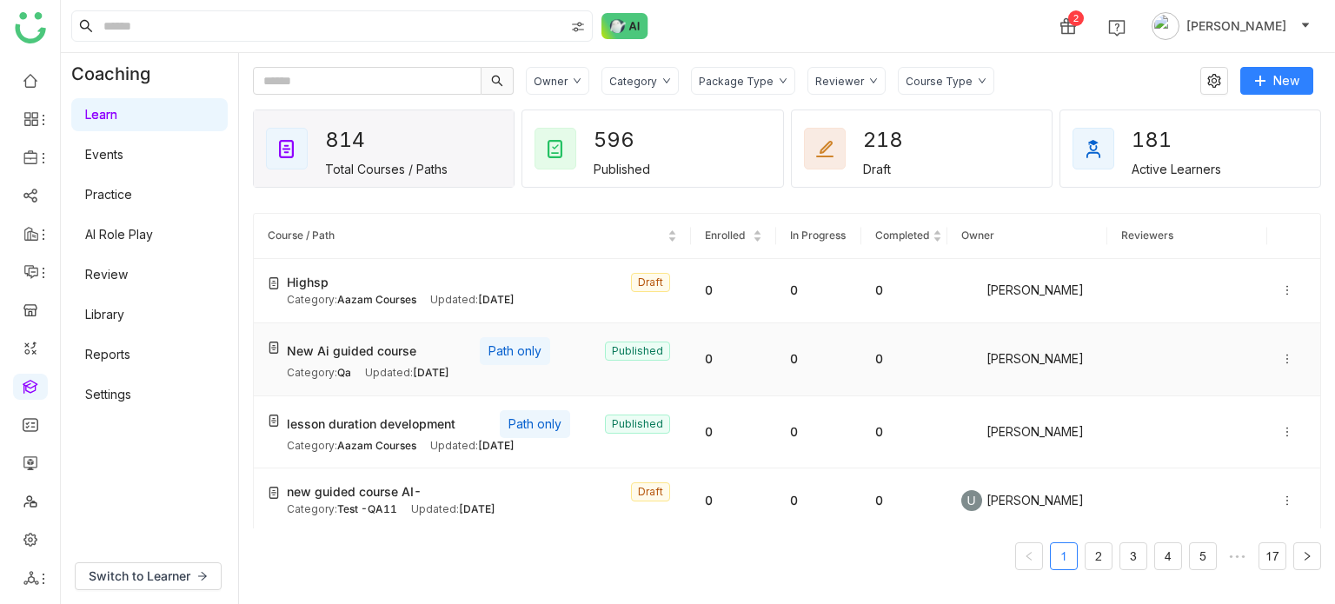
click at [1281, 358] on icon at bounding box center [1287, 359] width 12 height 12
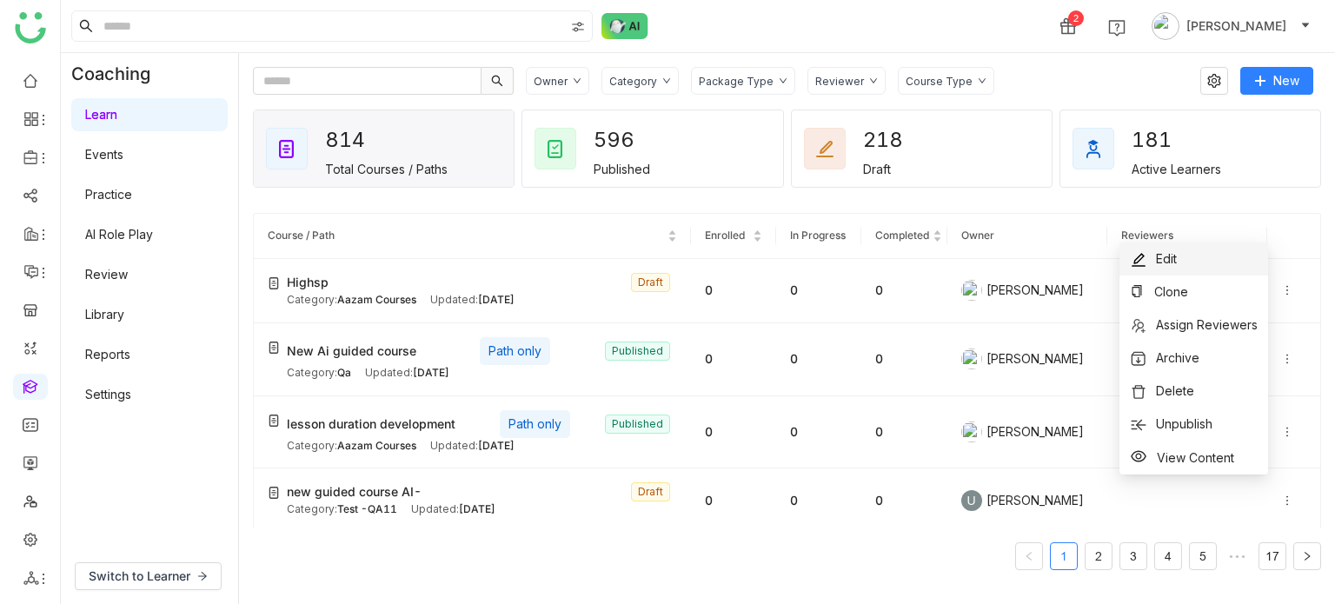
click at [1225, 264] on li "Edit" at bounding box center [1193, 258] width 149 height 33
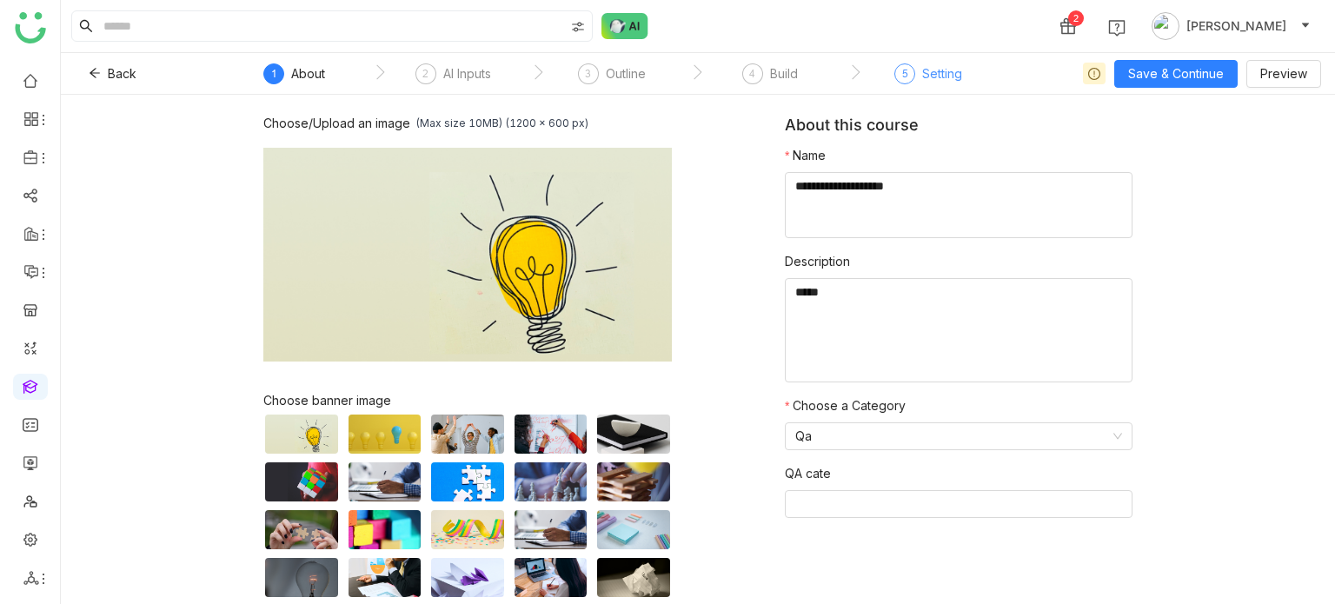
click at [959, 70] on div "Setting" at bounding box center [942, 73] width 40 height 21
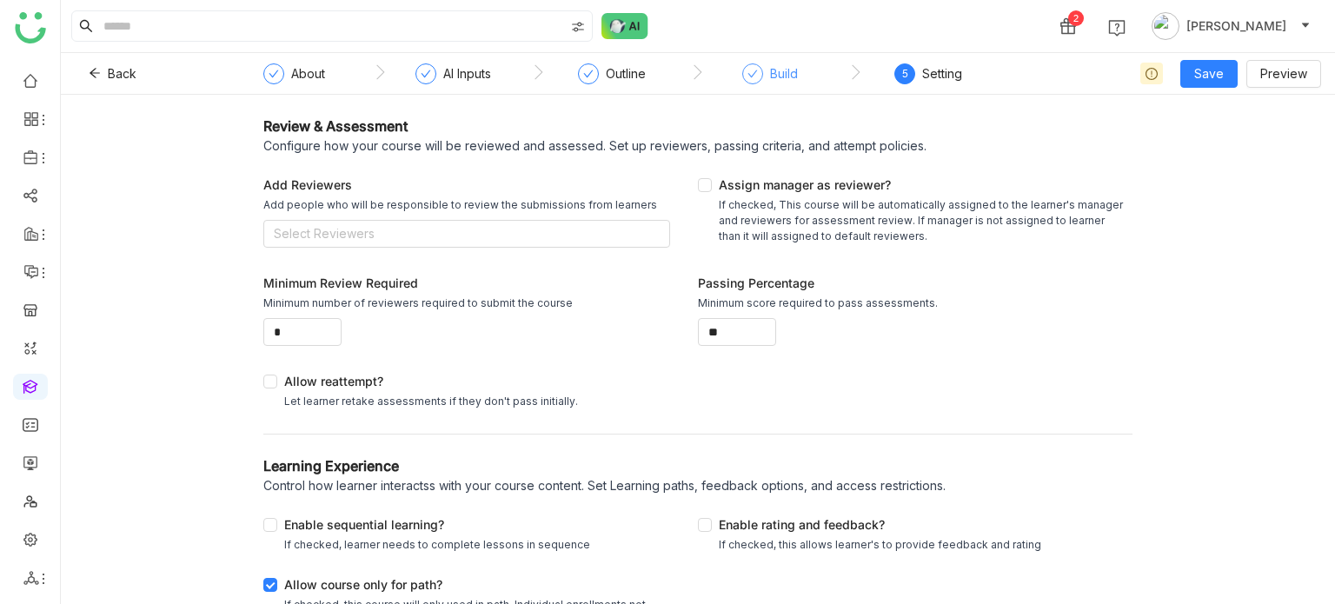
click at [796, 64] on div "Build" at bounding box center [784, 73] width 28 height 21
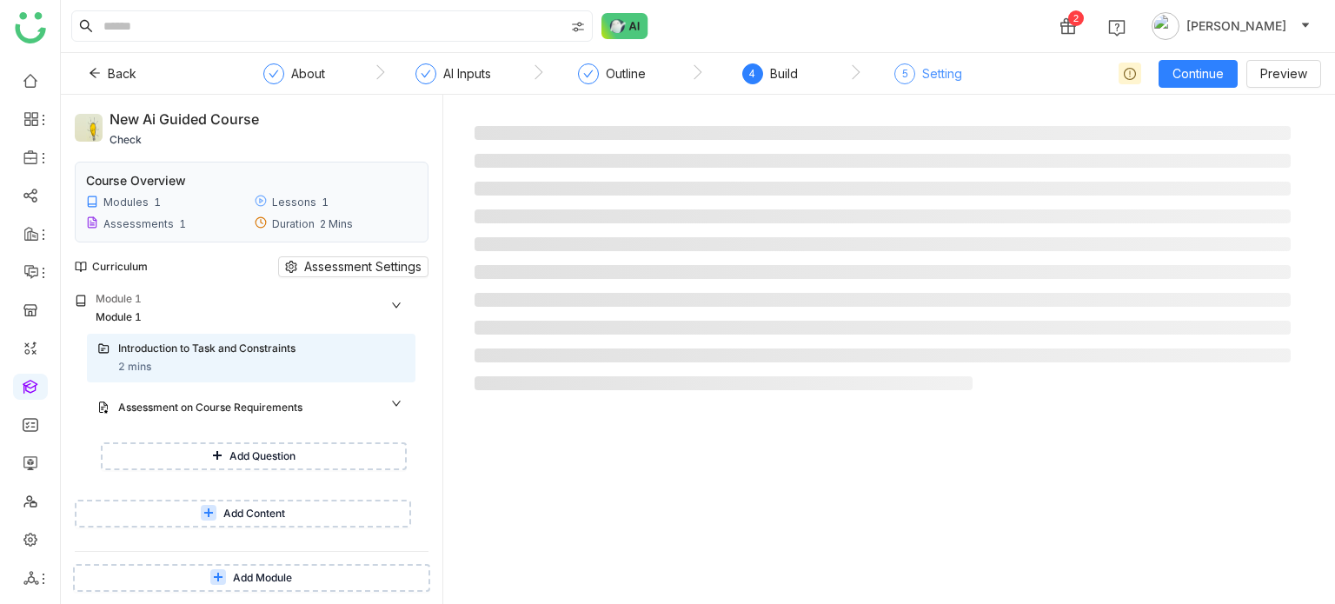
click at [903, 72] on span "5" at bounding box center [905, 73] width 6 height 13
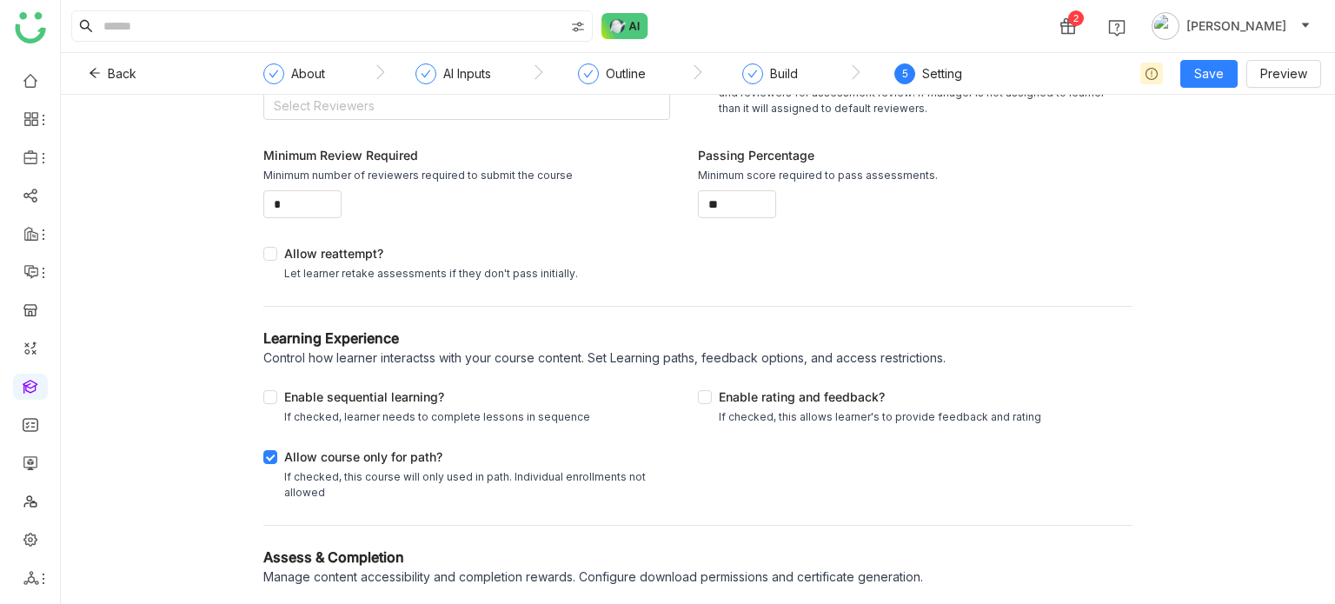
scroll to position [132, 0]
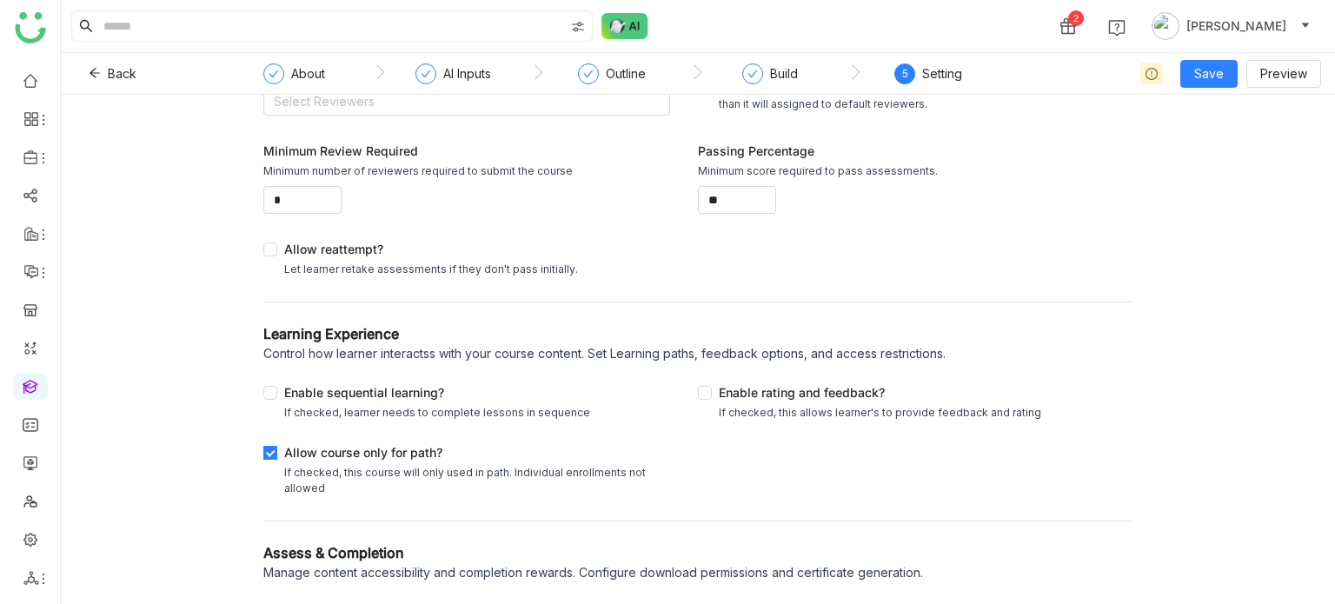
click at [302, 470] on div "If checked, this course will only used in path. Individual enrollments not allo…" at bounding box center [473, 480] width 379 height 31
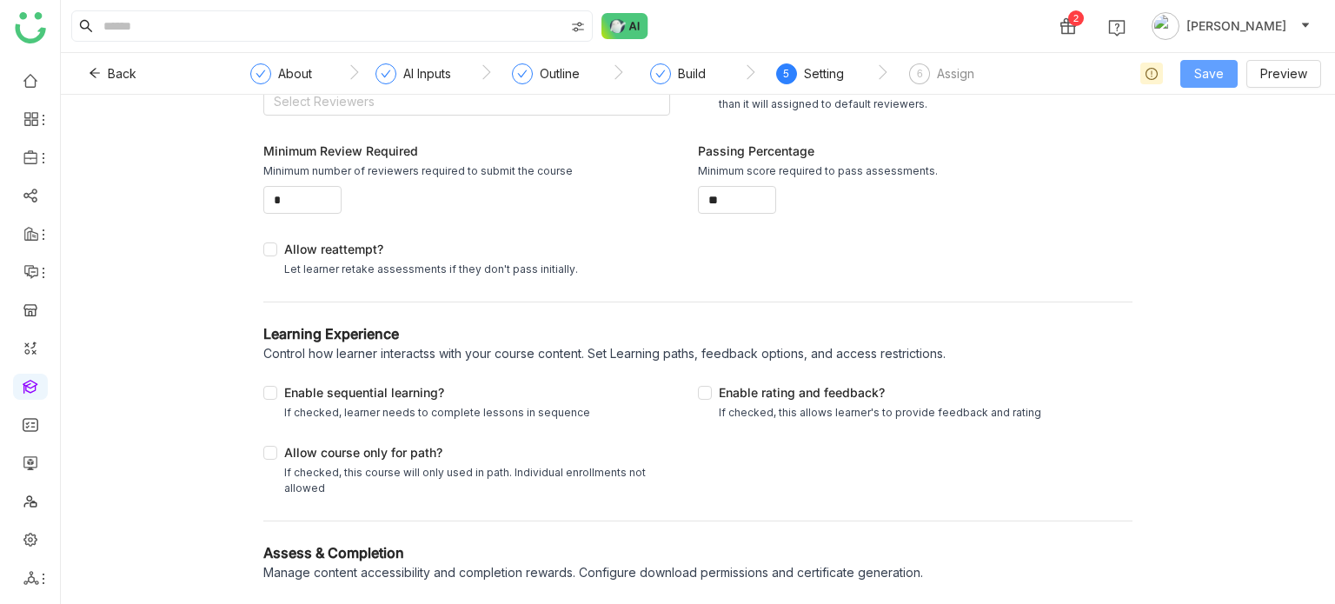
click at [1189, 76] on button "Save" at bounding box center [1208, 74] width 57 height 28
click at [1220, 145] on span "Save & Publish" at bounding box center [1236, 141] width 85 height 19
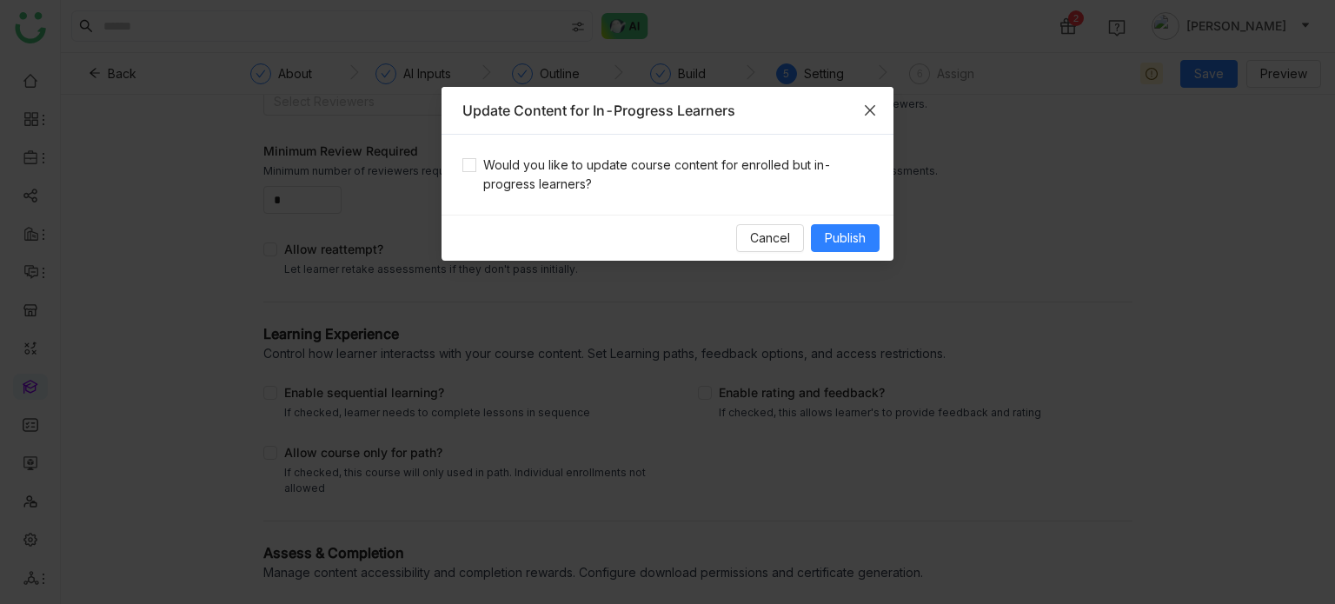
click at [876, 104] on icon "Close" at bounding box center [870, 110] width 14 height 14
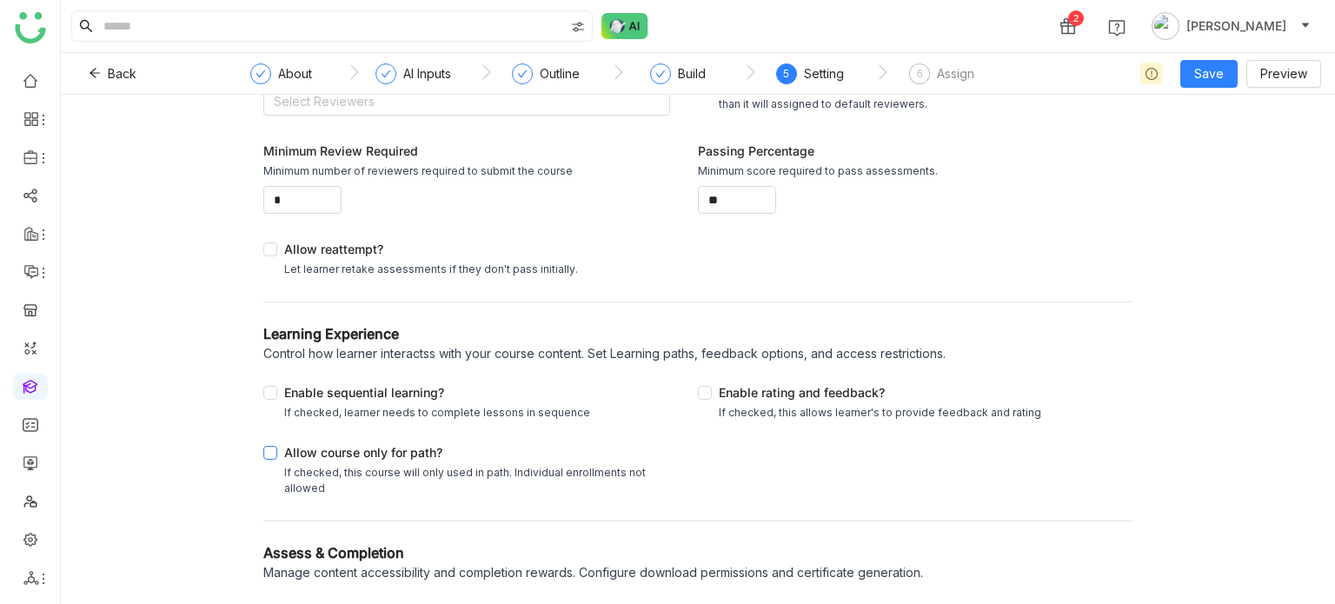
click at [325, 447] on div "Allow course only for path?" at bounding box center [473, 454] width 379 height 22
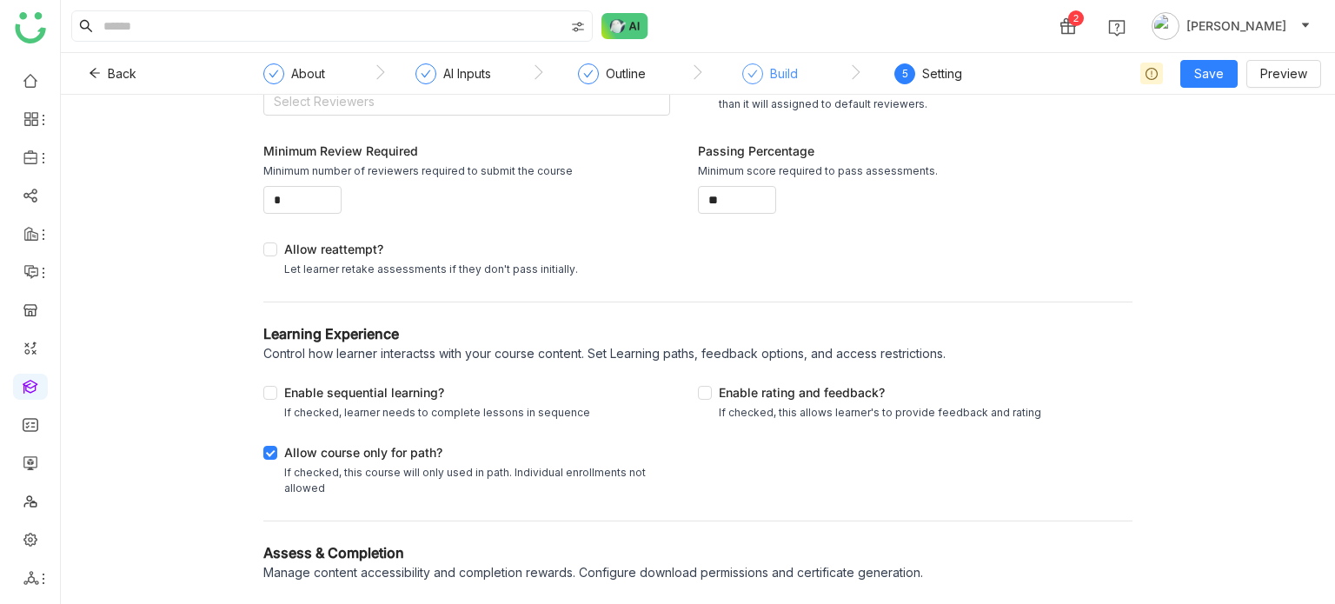
click at [747, 77] on icon at bounding box center [752, 74] width 10 height 10
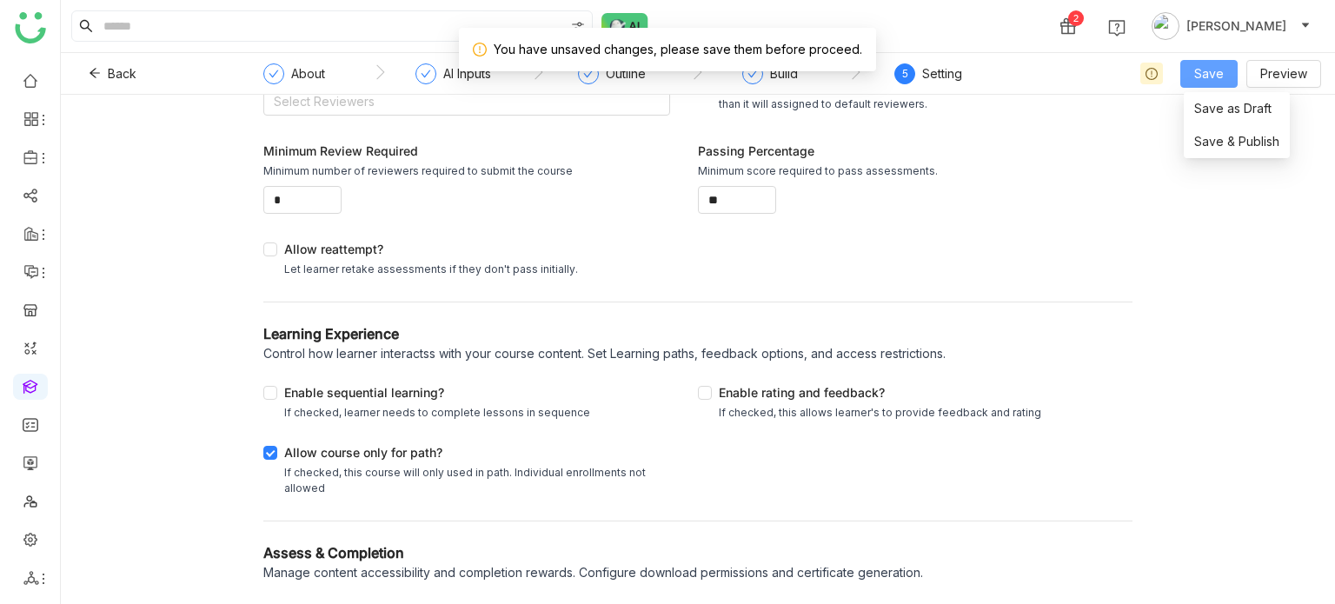
click at [1224, 86] on button "Save" at bounding box center [1208, 74] width 57 height 28
click at [1221, 140] on span "Save & Publish" at bounding box center [1236, 141] width 85 height 19
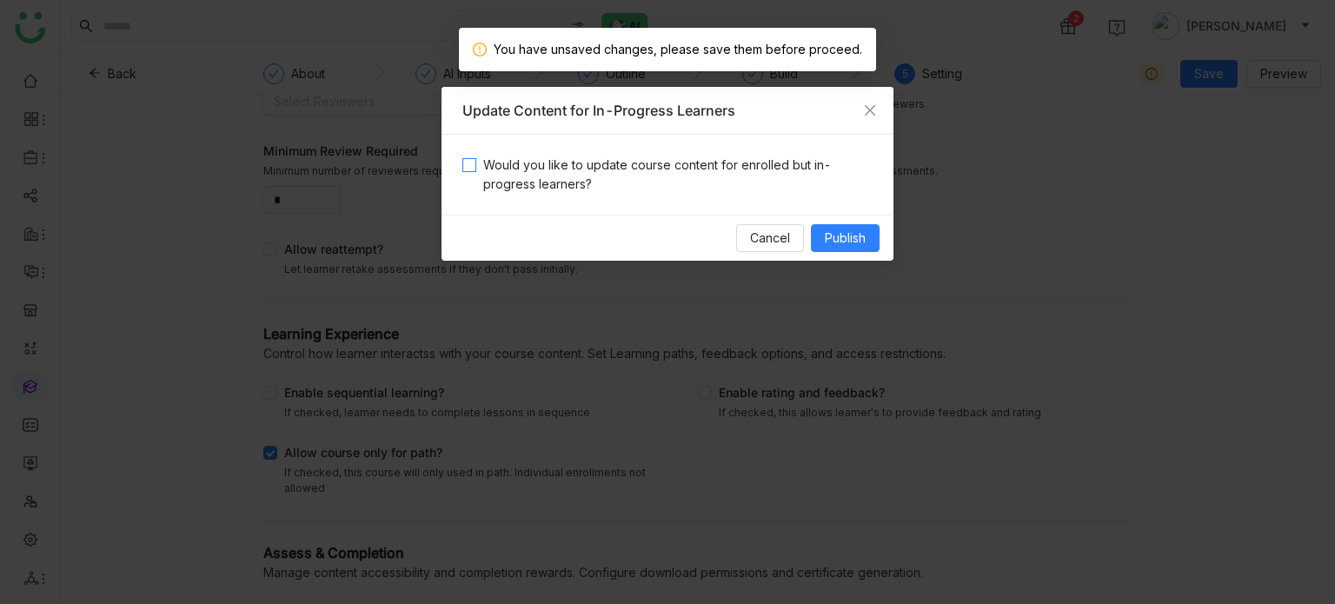
click at [761, 182] on span "Would you like to update course content for enrolled but in-progress learners?" at bounding box center [674, 175] width 396 height 38
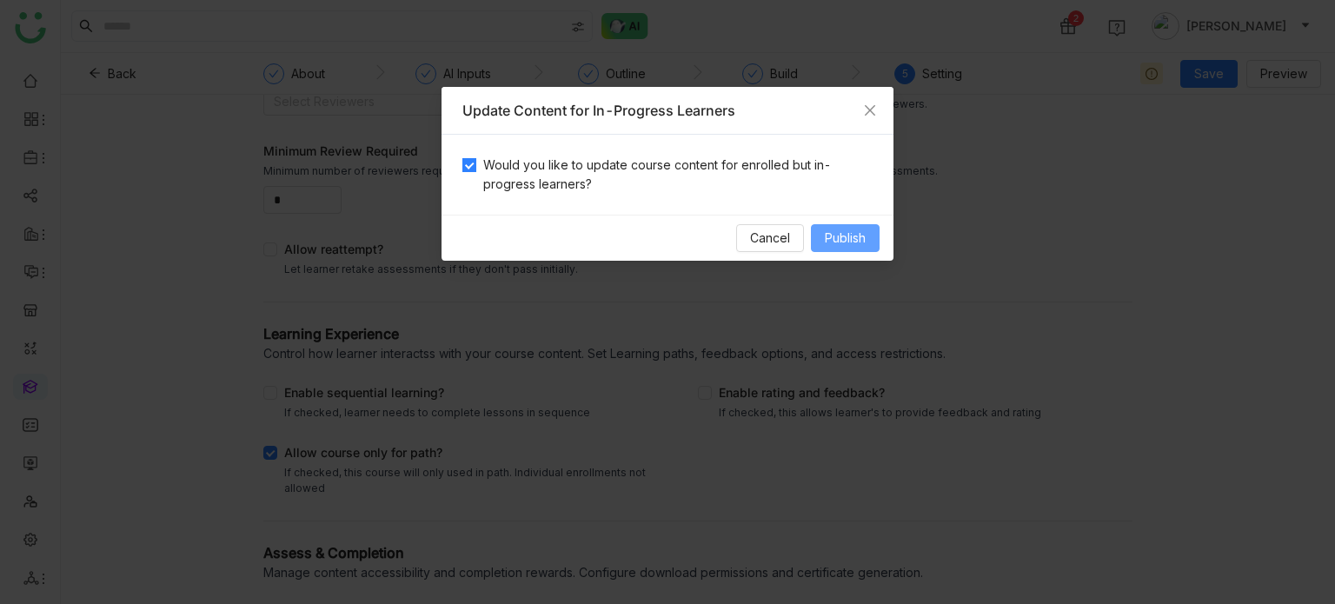
click at [873, 241] on button "Publish" at bounding box center [845, 238] width 69 height 28
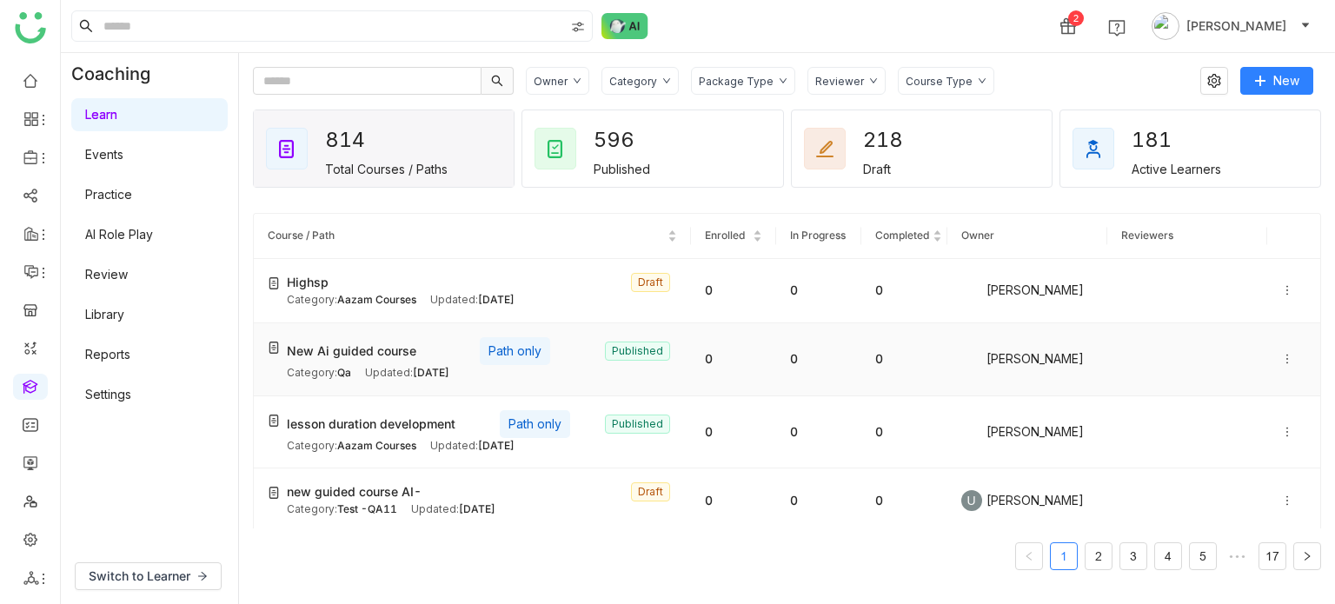
click at [1281, 359] on icon at bounding box center [1287, 359] width 12 height 12
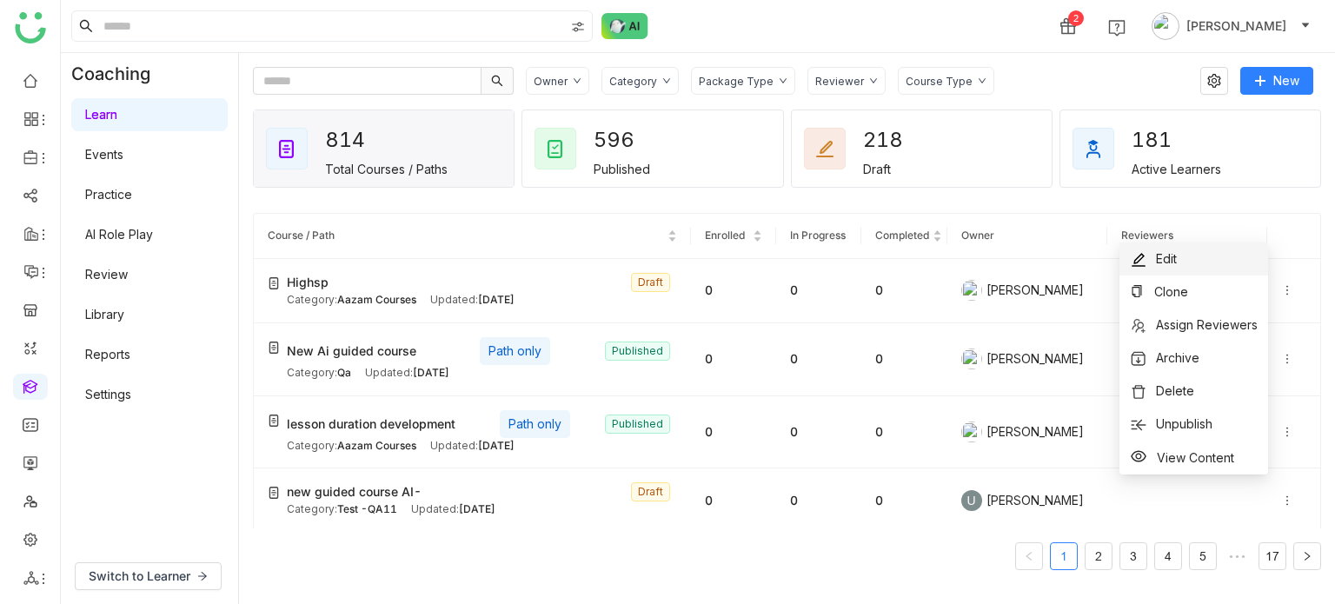
click at [1213, 256] on li "Edit" at bounding box center [1193, 258] width 149 height 33
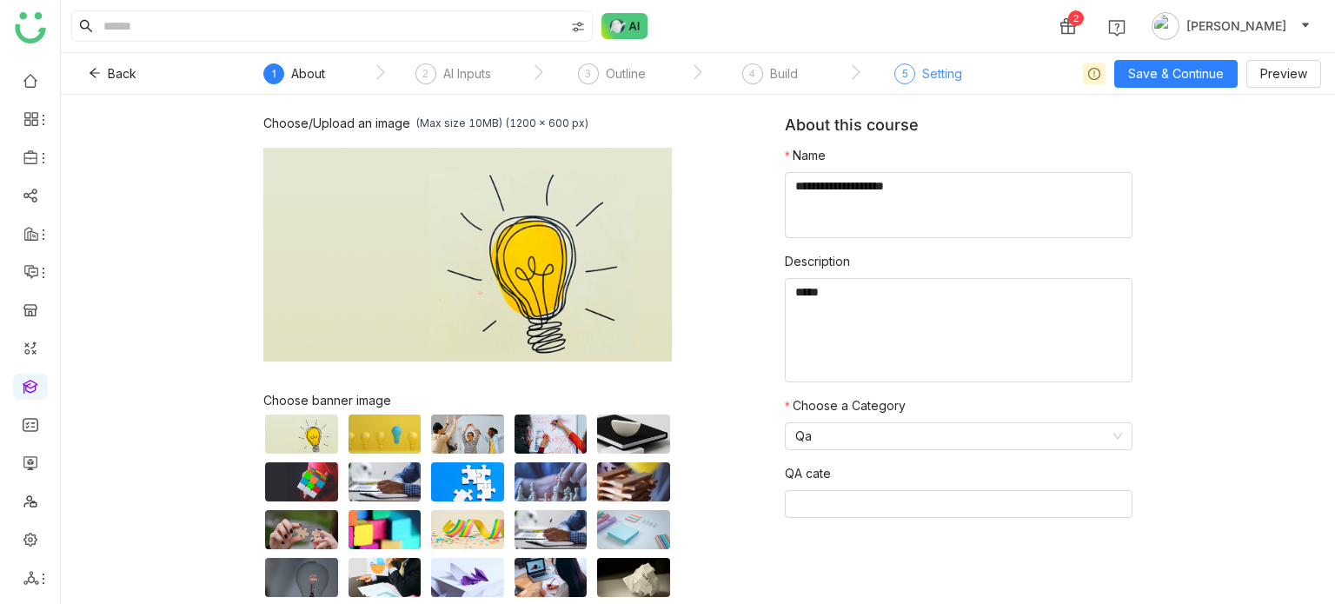
click at [903, 68] on span "5" at bounding box center [905, 73] width 6 height 13
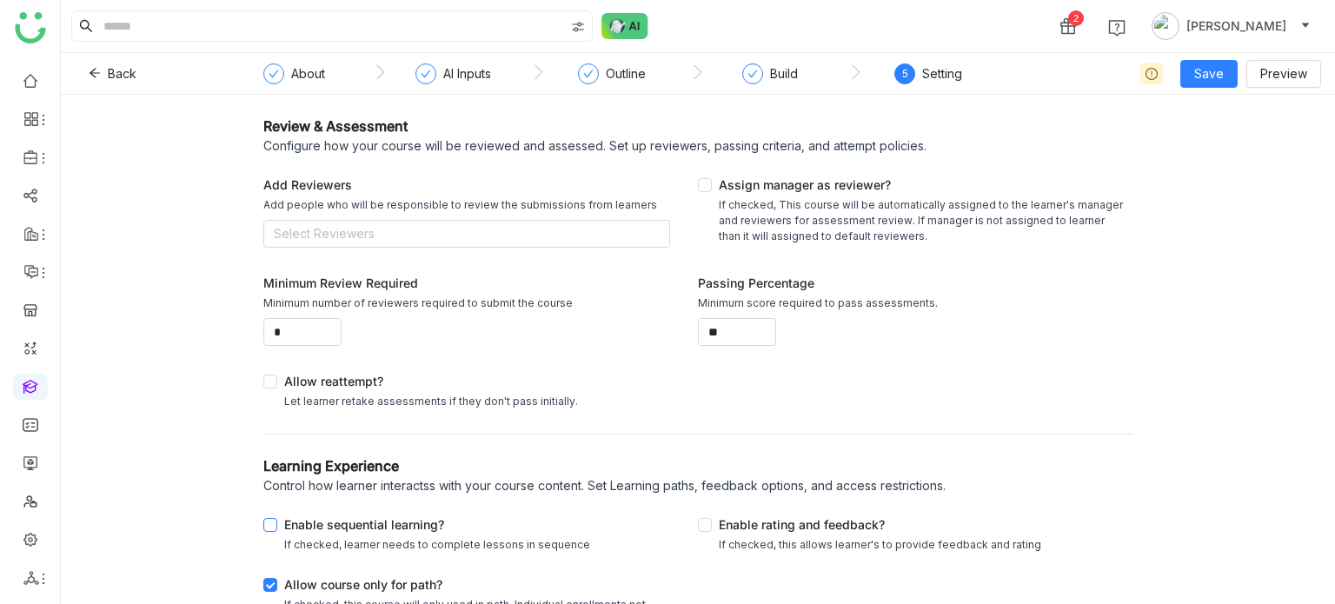
click at [317, 520] on div "Enable sequential learning?" at bounding box center [437, 526] width 306 height 22
click at [311, 578] on div "Allow course only for path?" at bounding box center [473, 586] width 379 height 22
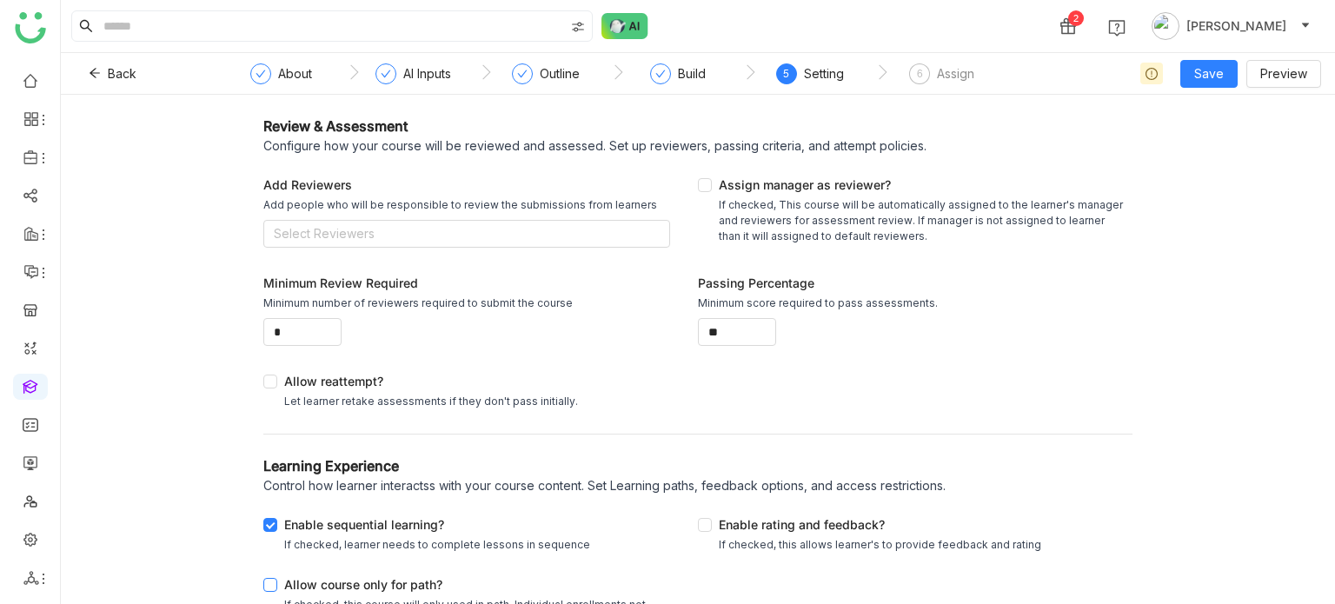
click at [311, 578] on div "Allow course only for path?" at bounding box center [473, 586] width 379 height 22
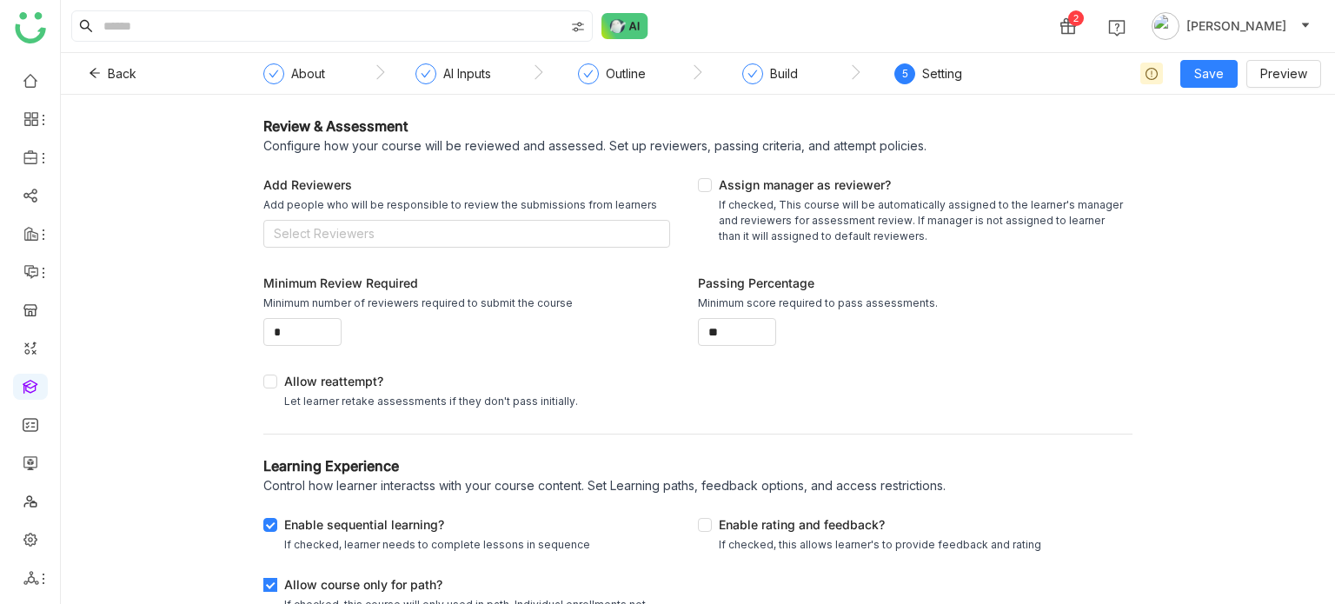
click at [335, 579] on div "Allow course only for path?" at bounding box center [473, 586] width 379 height 22
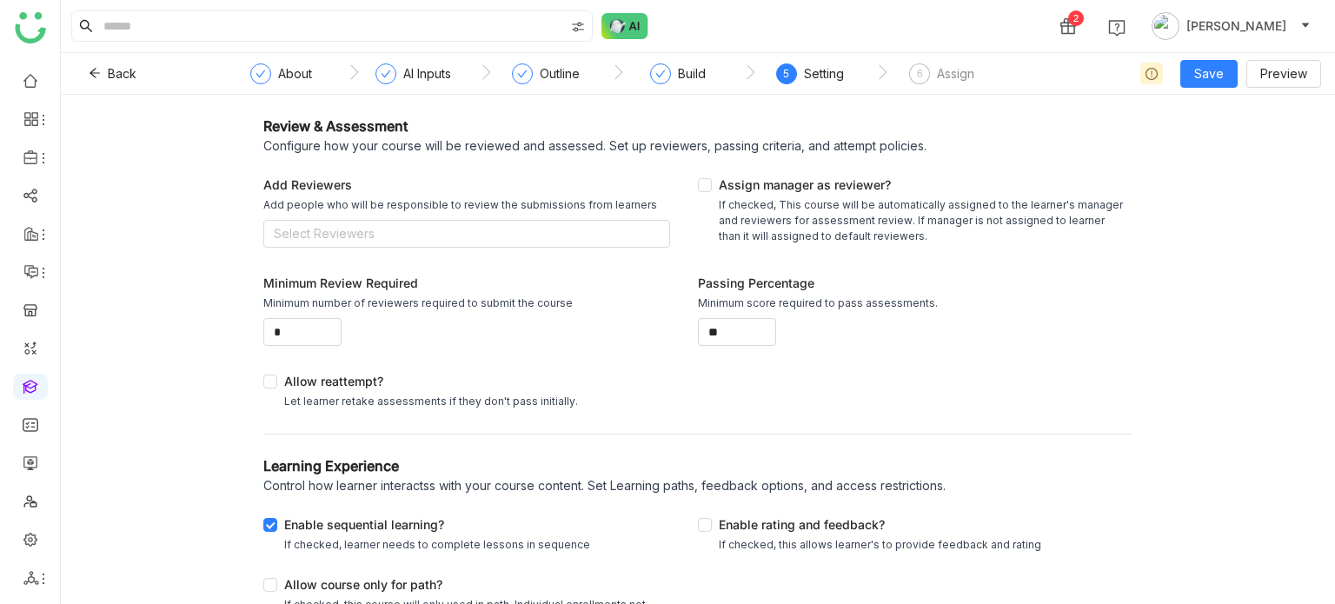
click at [336, 574] on div "Allow course only for path? If checked, this course will only used in path. Ind…" at bounding box center [480, 599] width 434 height 76
click at [344, 585] on div "Allow course only for path?" at bounding box center [473, 586] width 379 height 22
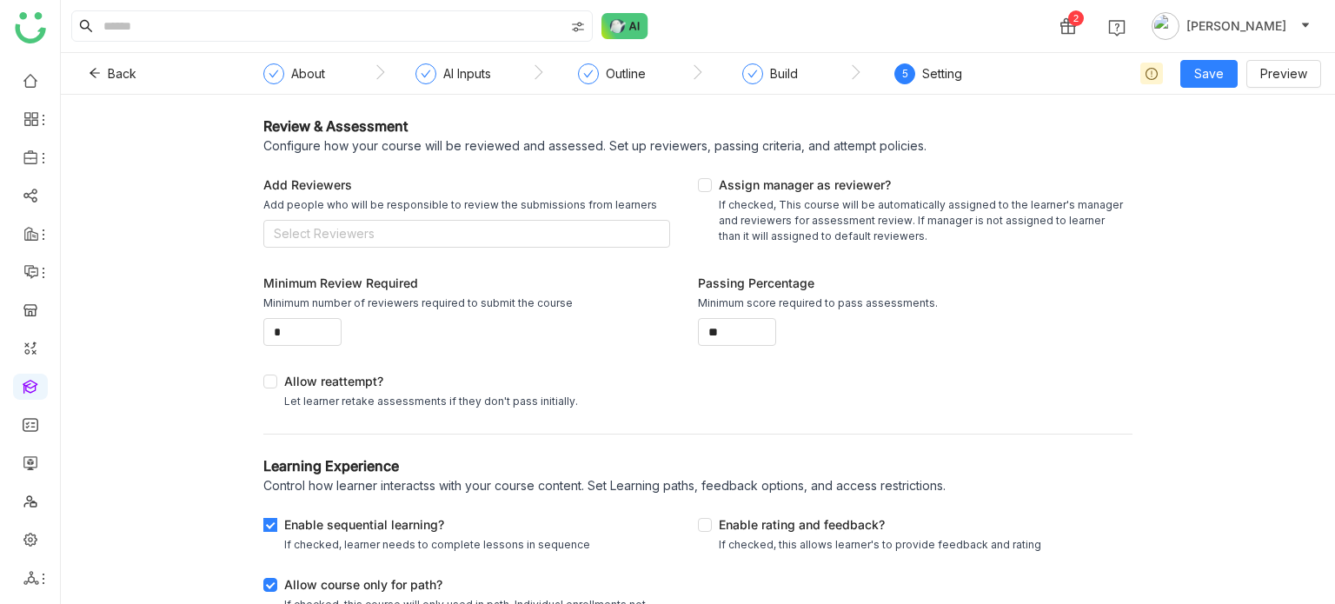
click at [357, 522] on div "Enable sequential learning?" at bounding box center [437, 526] width 306 height 22
click at [1220, 71] on span "Save" at bounding box center [1209, 73] width 30 height 19
click at [1217, 102] on span "Save as Draft" at bounding box center [1232, 108] width 77 height 19
click at [779, 77] on div "Build" at bounding box center [784, 73] width 28 height 21
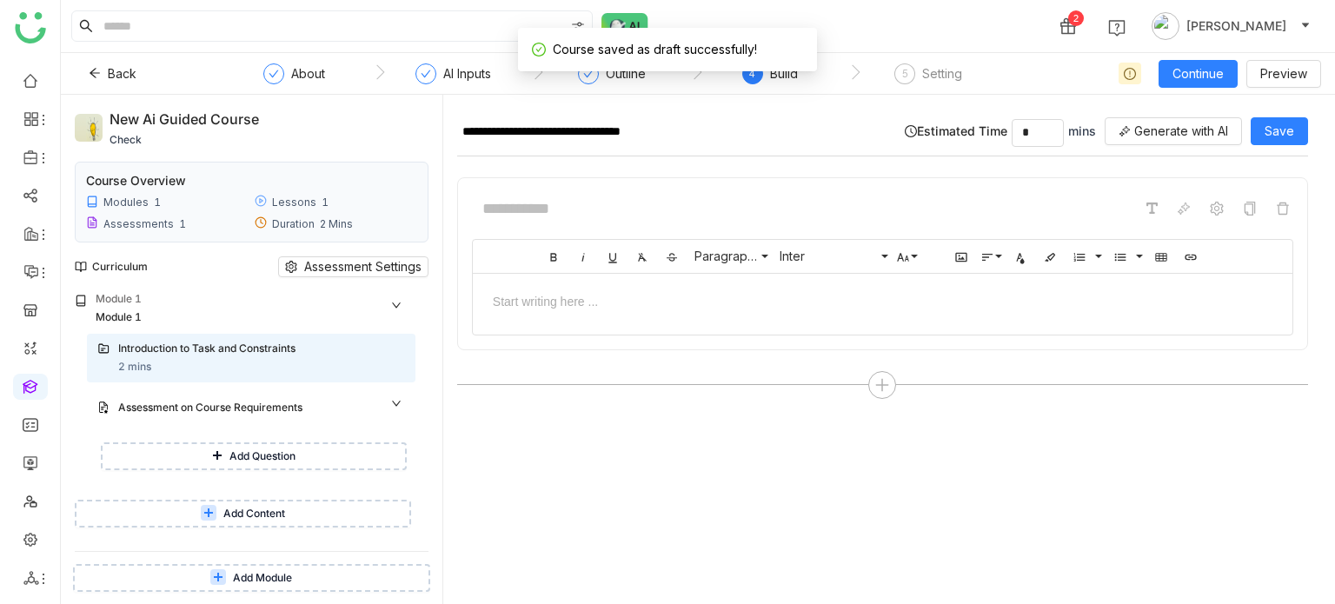
click at [288, 441] on div "Add Question" at bounding box center [251, 459] width 328 height 49
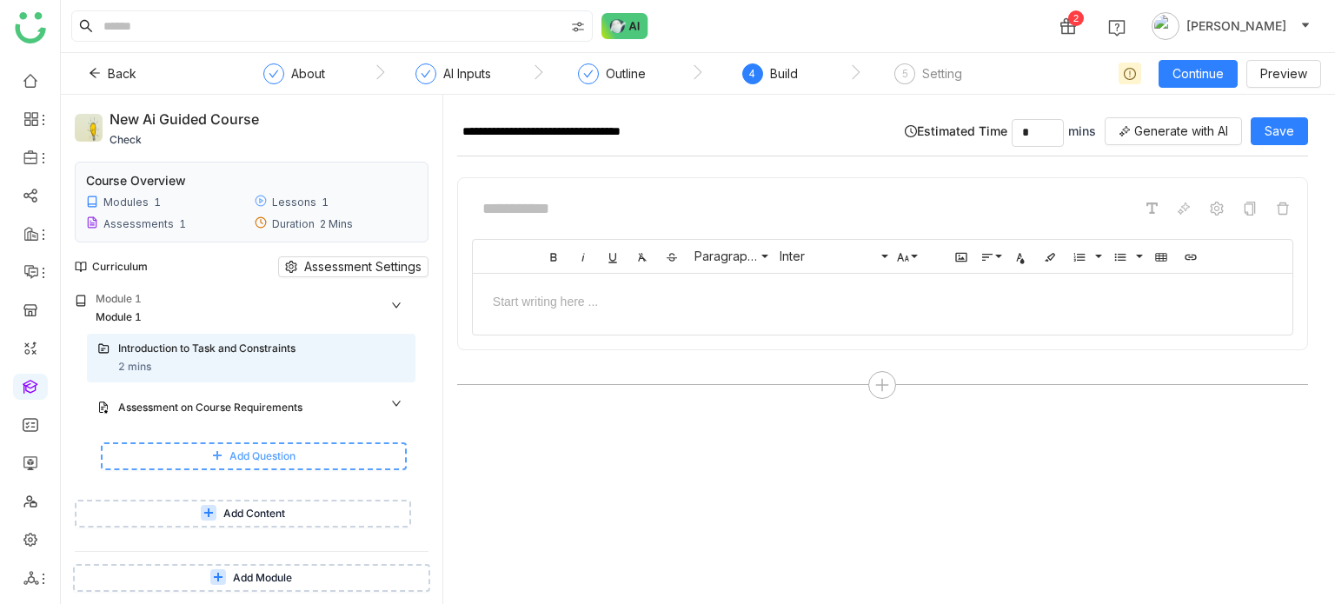
click at [288, 457] on span "Add Question" at bounding box center [262, 456] width 66 height 17
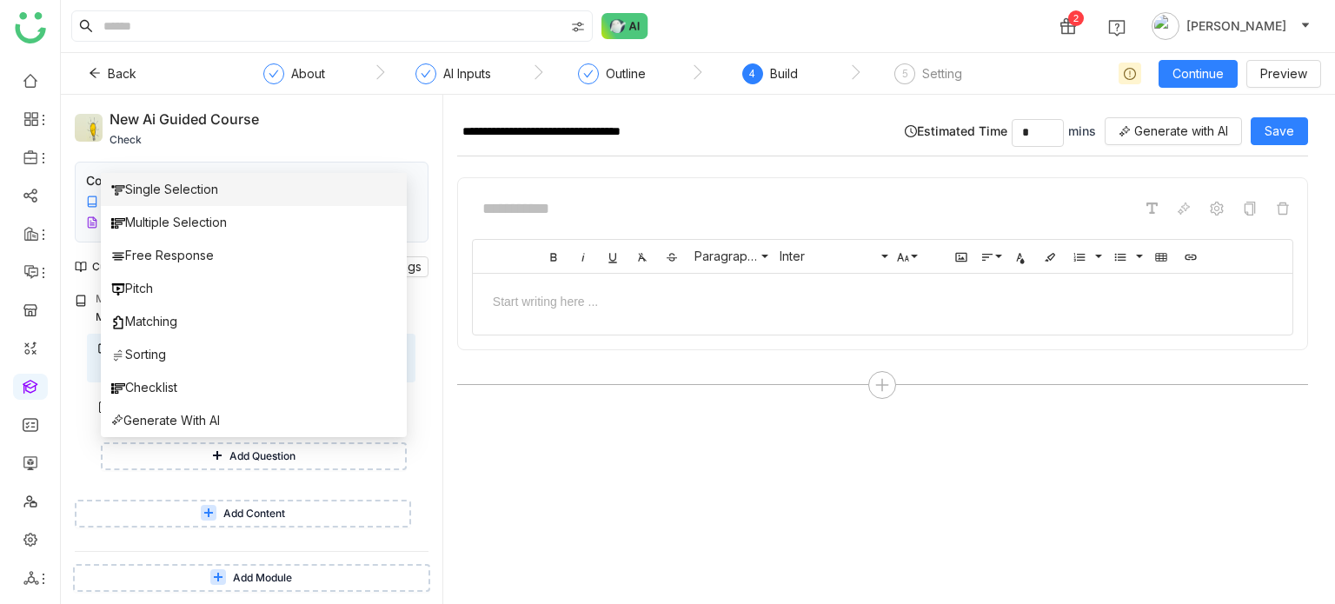
click at [226, 194] on li "Single Selection" at bounding box center [254, 189] width 306 height 33
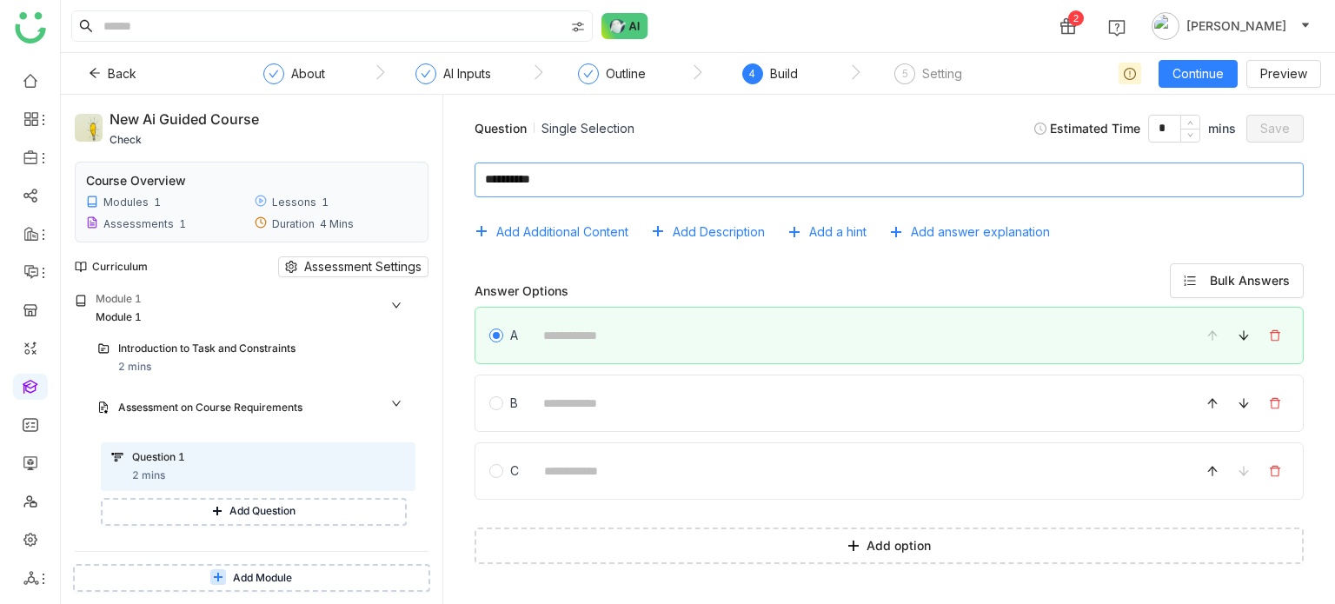
click at [677, 183] on textarea at bounding box center [888, 179] width 829 height 35
type textarea "**********"
click at [618, 354] on div "A" at bounding box center [888, 335] width 829 height 57
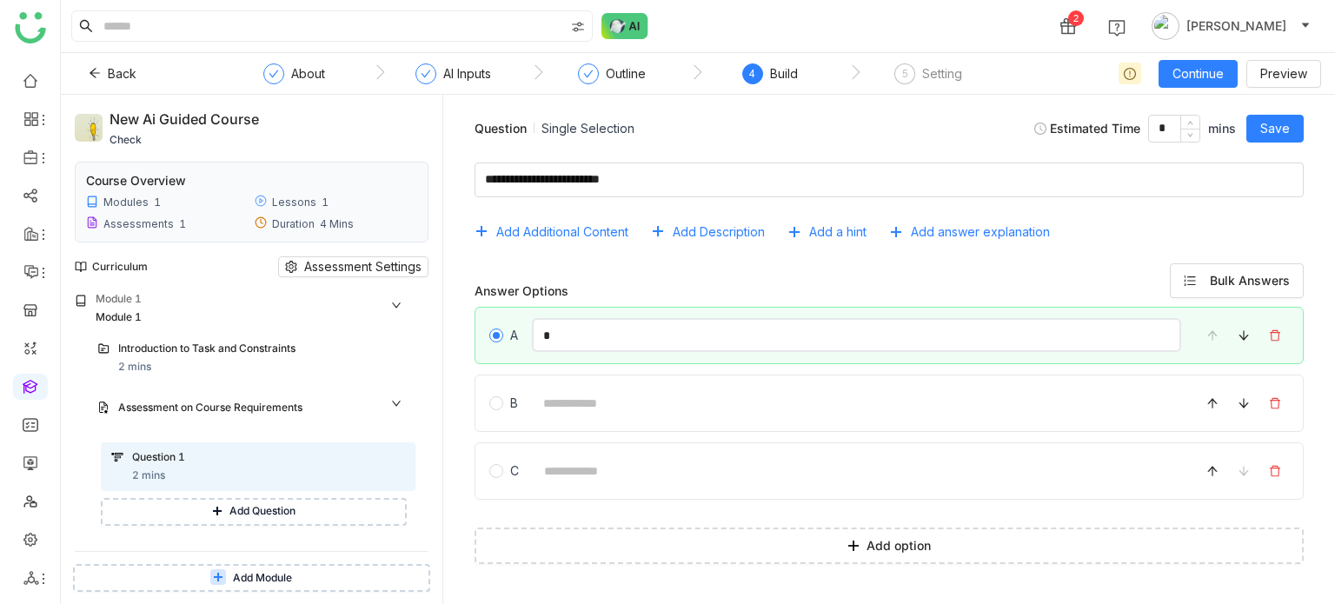
click at [632, 330] on input "*" at bounding box center [856, 335] width 649 height 34
type input "*"
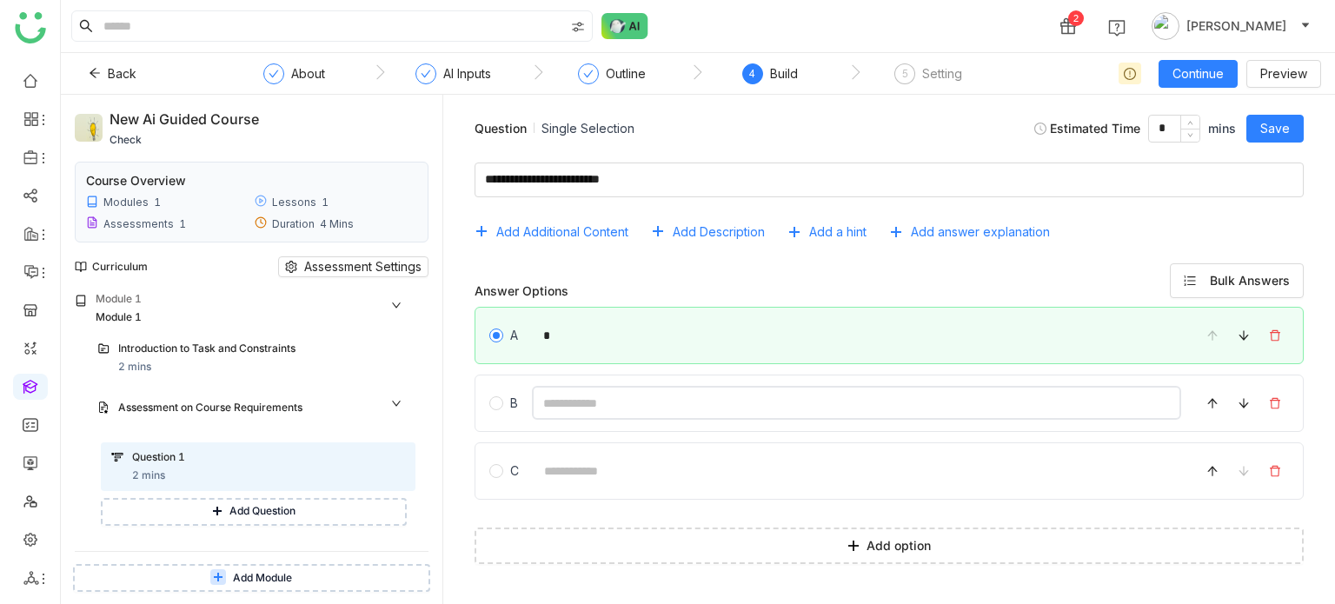
click at [573, 402] on input at bounding box center [856, 403] width 649 height 34
type input "*"
click at [1289, 122] on button "Save" at bounding box center [1274, 129] width 57 height 28
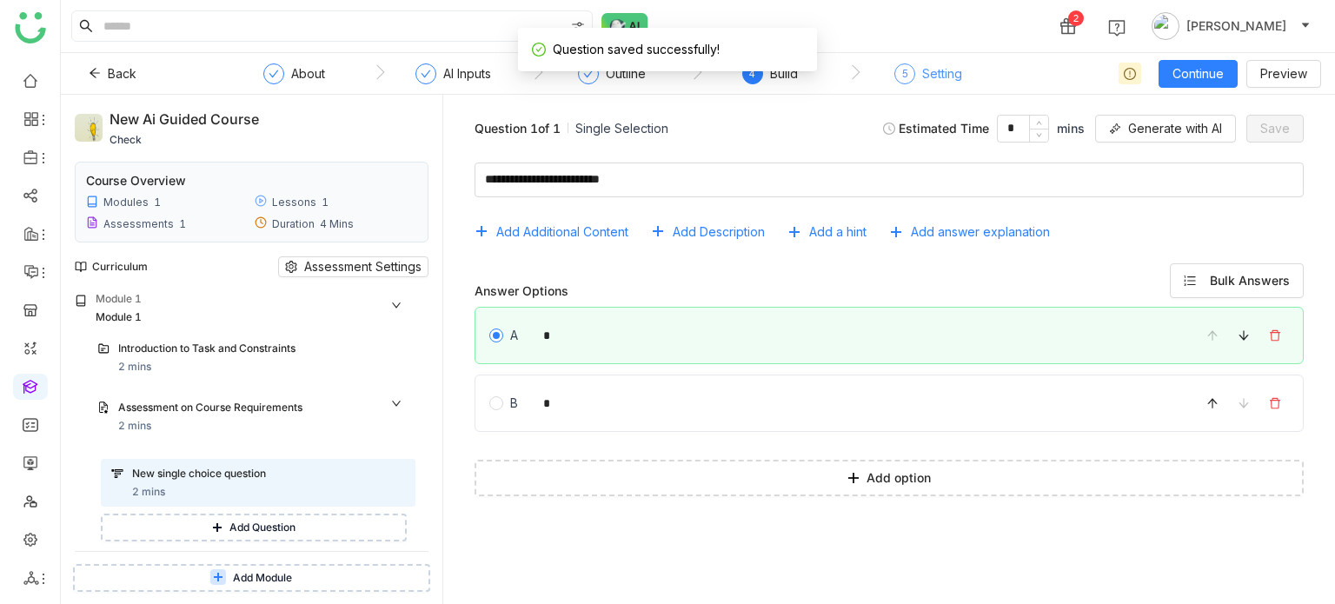
click at [931, 82] on div "Setting" at bounding box center [942, 73] width 40 height 21
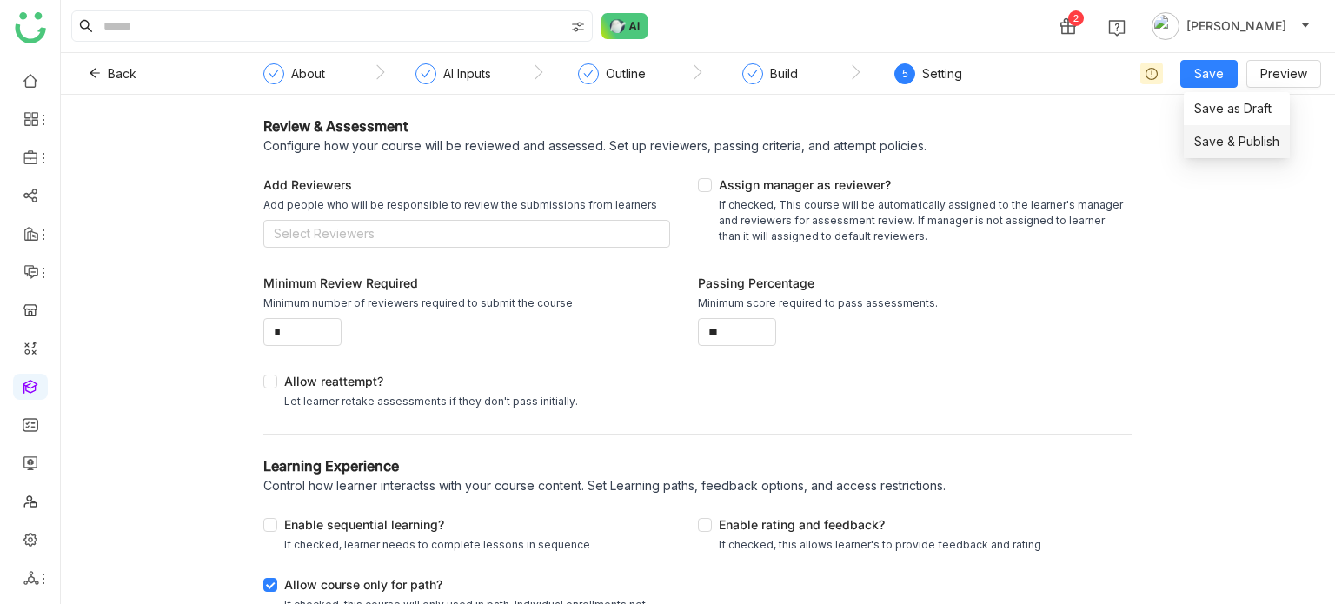
click at [1216, 139] on span "Save & Publish" at bounding box center [1236, 141] width 85 height 19
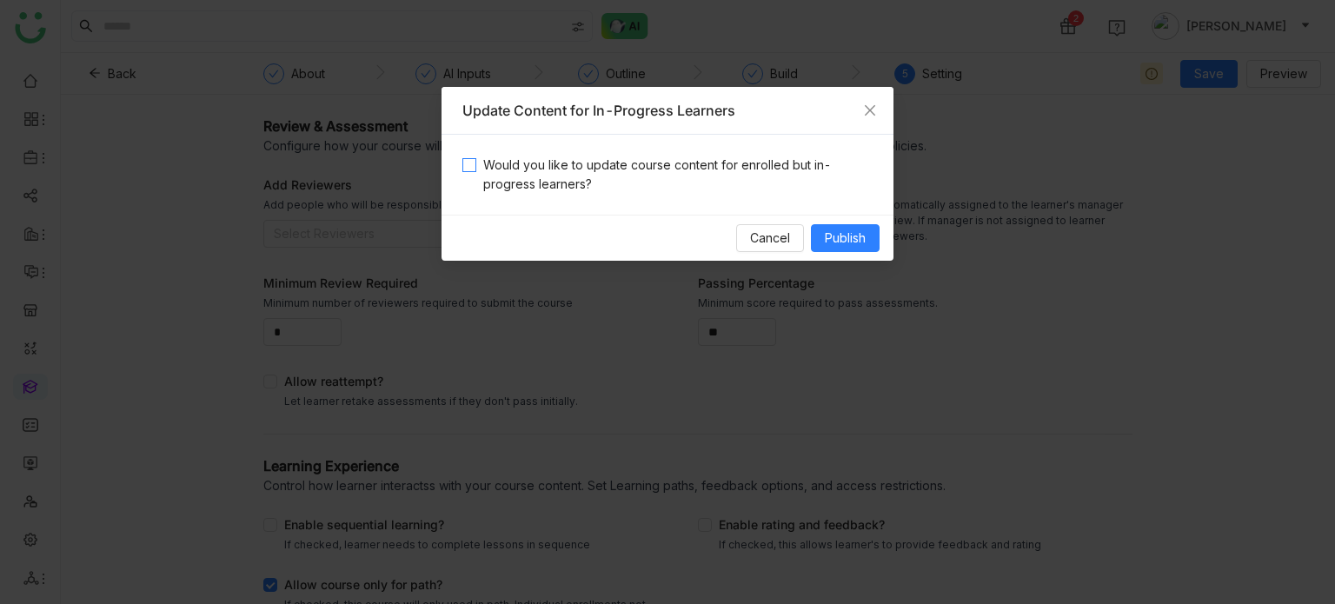
click at [780, 172] on span "Would you like to update course content for enrolled but in-progress learners?" at bounding box center [674, 175] width 396 height 38
click at [842, 229] on span "Publish" at bounding box center [845, 238] width 41 height 19
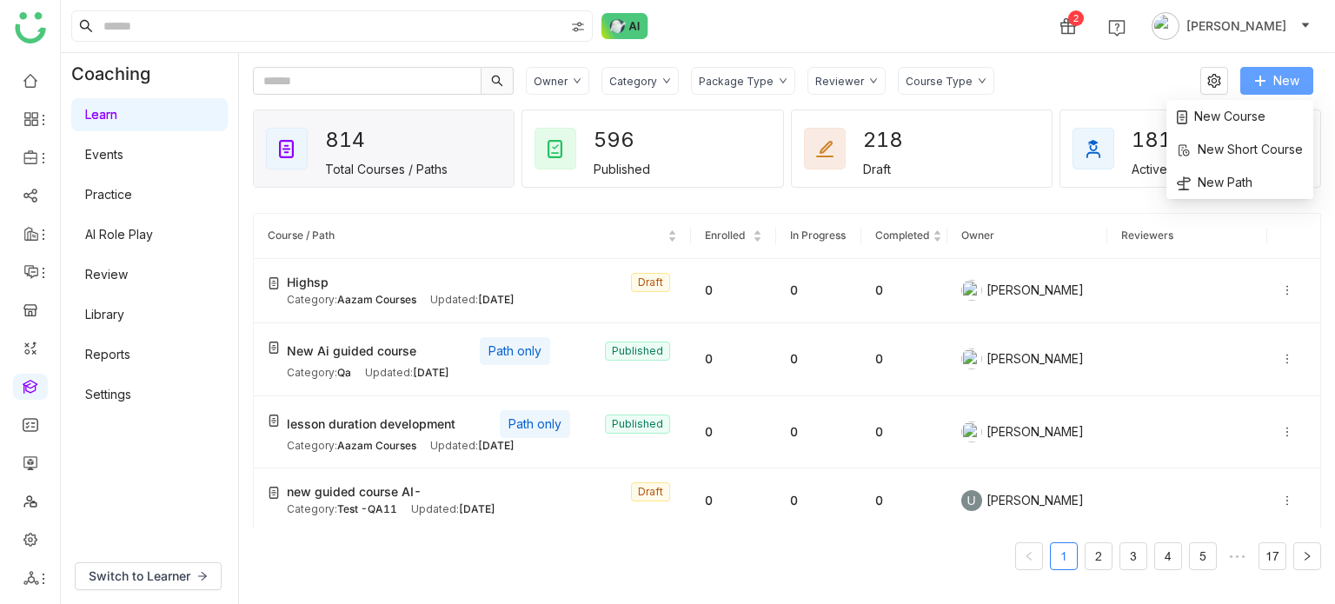
click at [1295, 77] on span "New" at bounding box center [1286, 80] width 26 height 19
click at [1251, 178] on span "New Path" at bounding box center [1215, 182] width 76 height 19
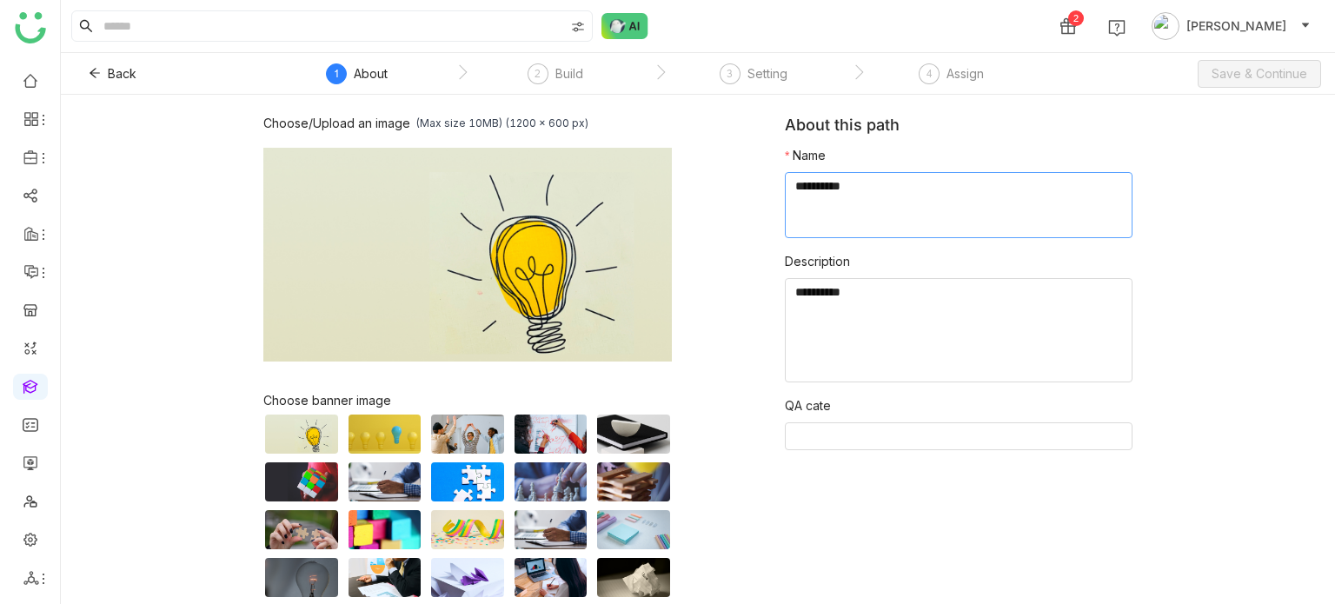
click at [835, 189] on textarea at bounding box center [959, 205] width 348 height 66
type textarea "**********"
type textarea "*****"
type input "*"
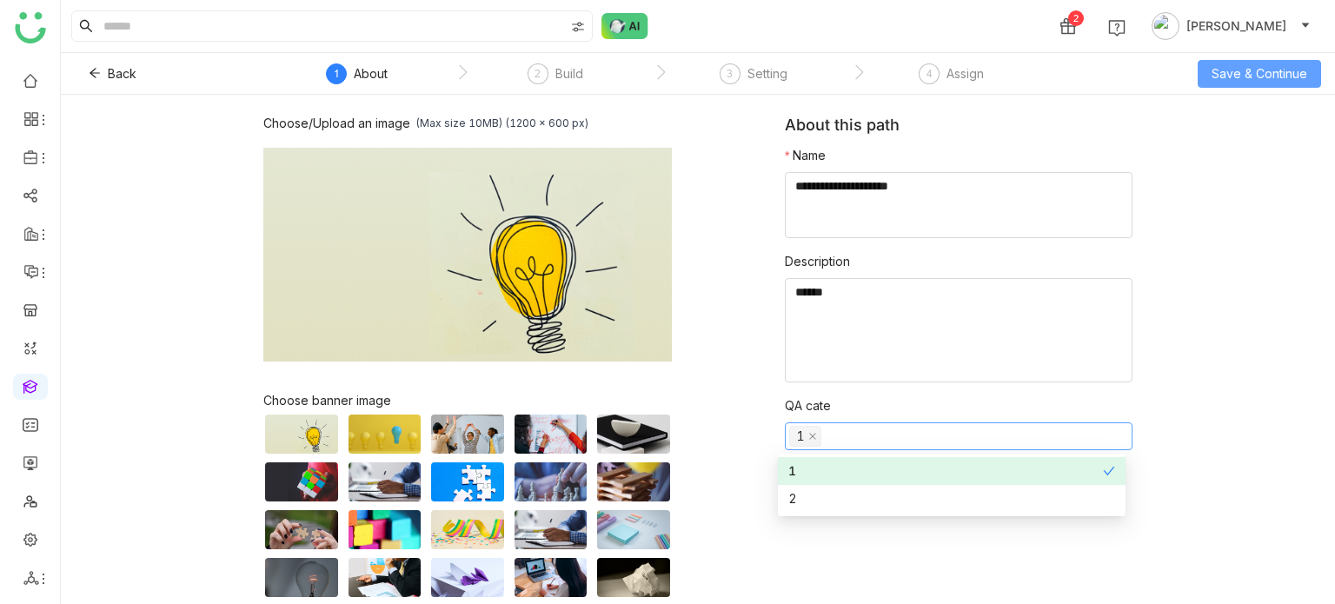
click at [1307, 76] on span "Save & Continue" at bounding box center [1259, 73] width 96 height 19
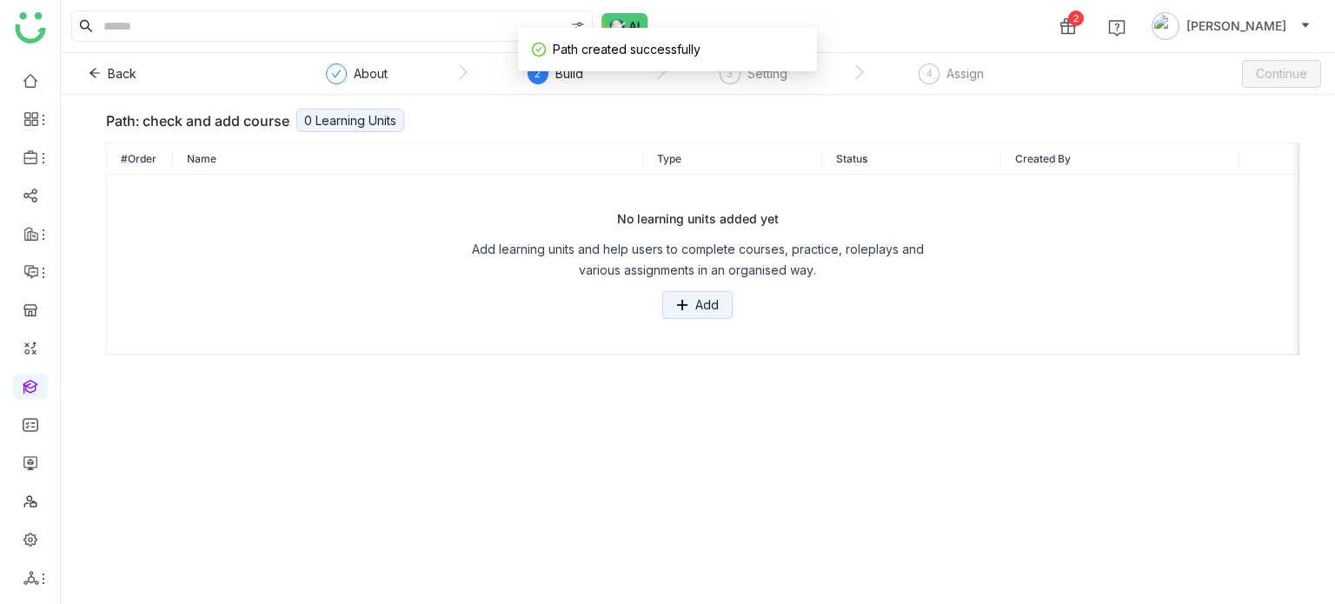
click at [700, 319] on div "No learning units added yet Add learning units and help users to complete cours…" at bounding box center [697, 264] width 1181 height 179
click at [706, 307] on span "Add" at bounding box center [706, 304] width 23 height 19
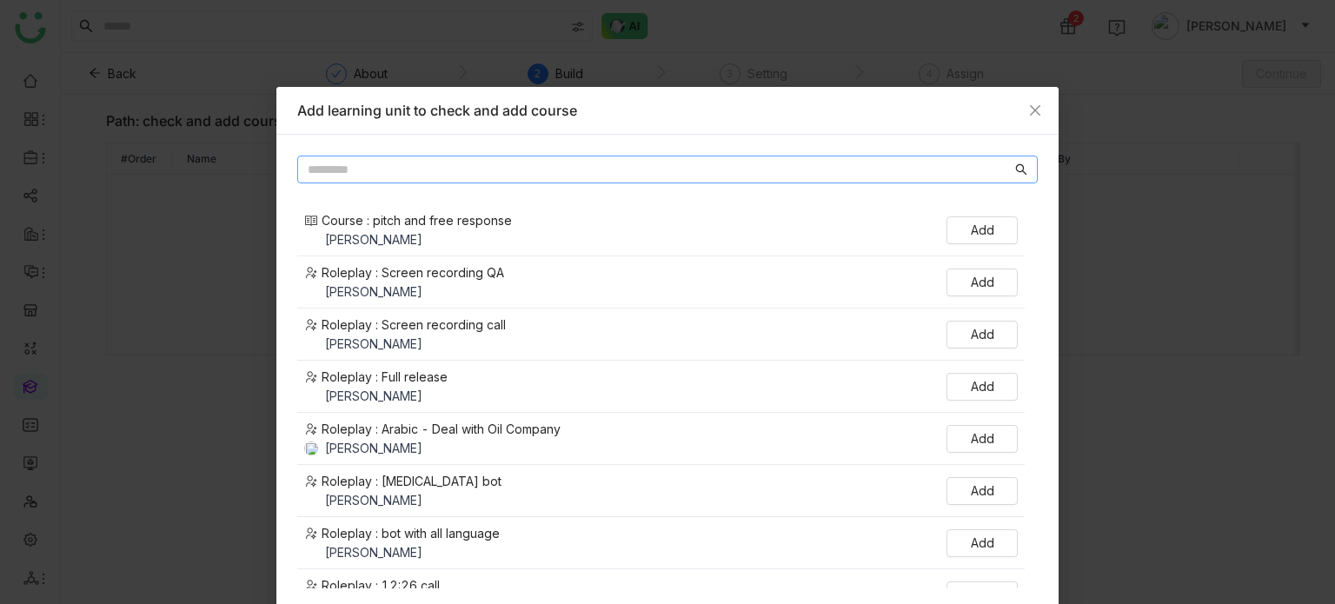
click at [613, 169] on input "text" at bounding box center [660, 169] width 704 height 19
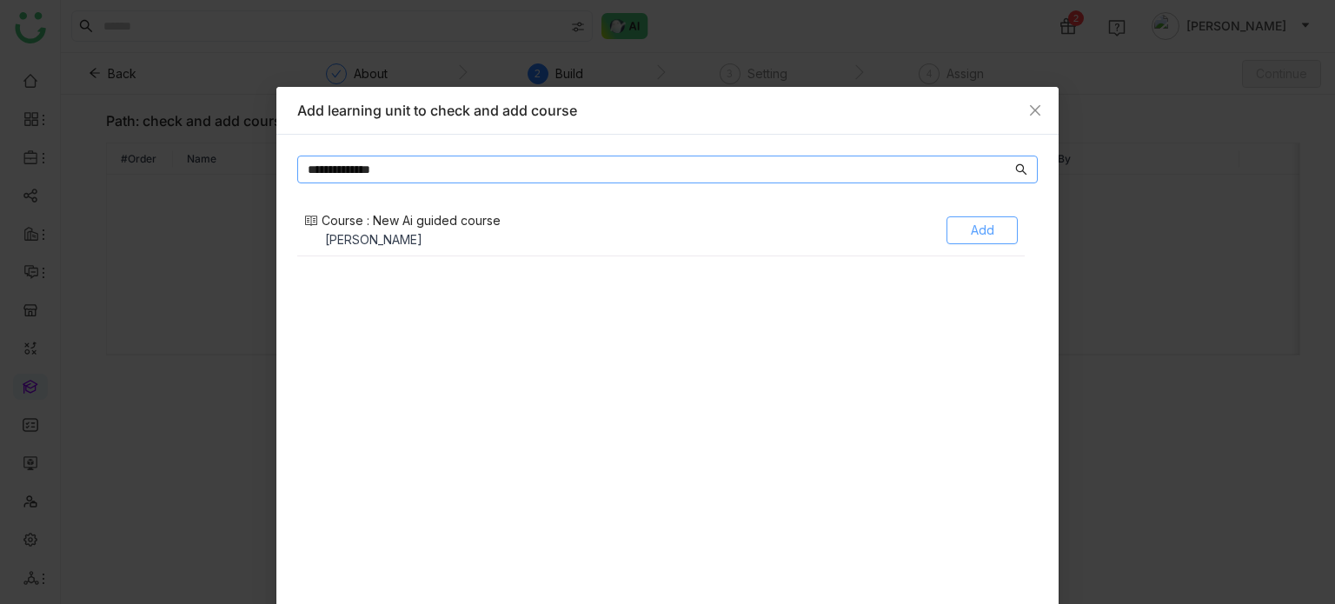
type input "**********"
click at [971, 232] on span "Add" at bounding box center [982, 230] width 23 height 19
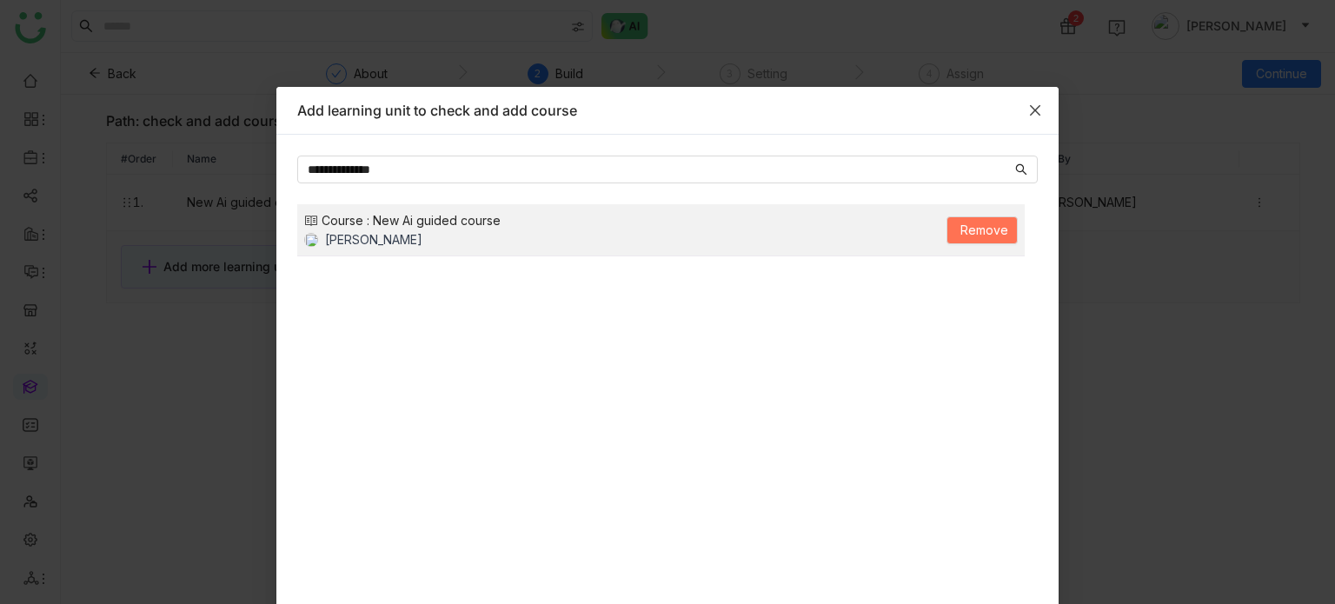
click at [1032, 109] on icon "Close" at bounding box center [1035, 110] width 14 height 14
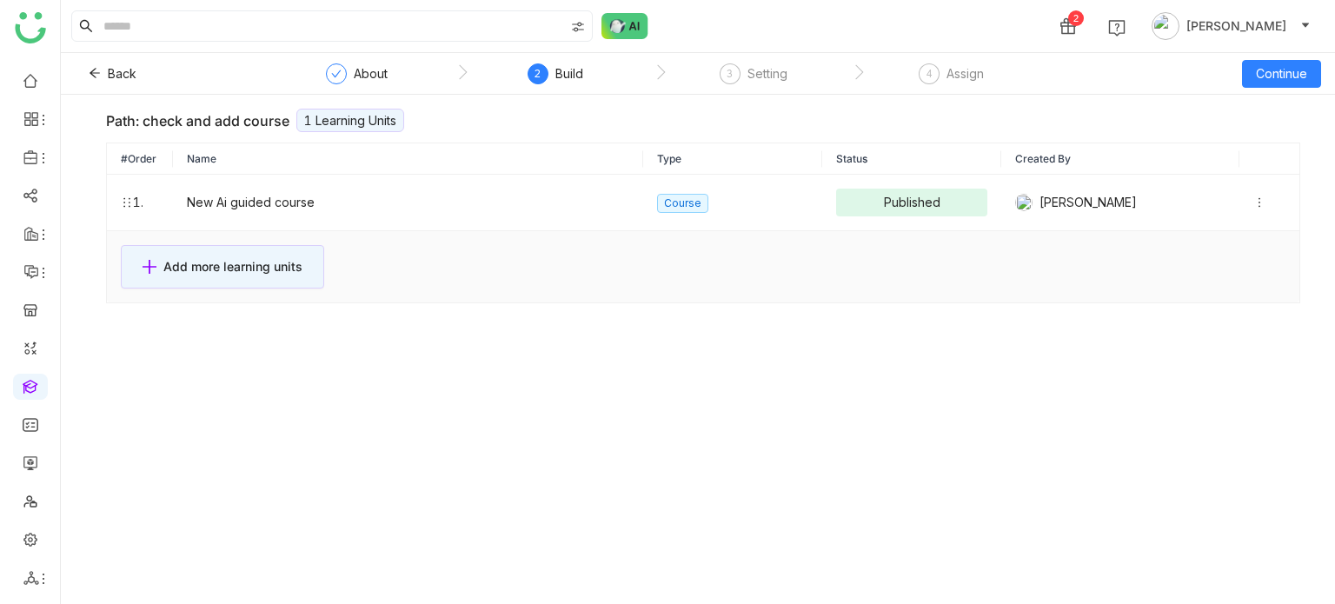
click at [716, 75] on nz-step "3 Setting" at bounding box center [753, 78] width 198 height 31
click at [750, 79] on div "Setting" at bounding box center [767, 73] width 40 height 21
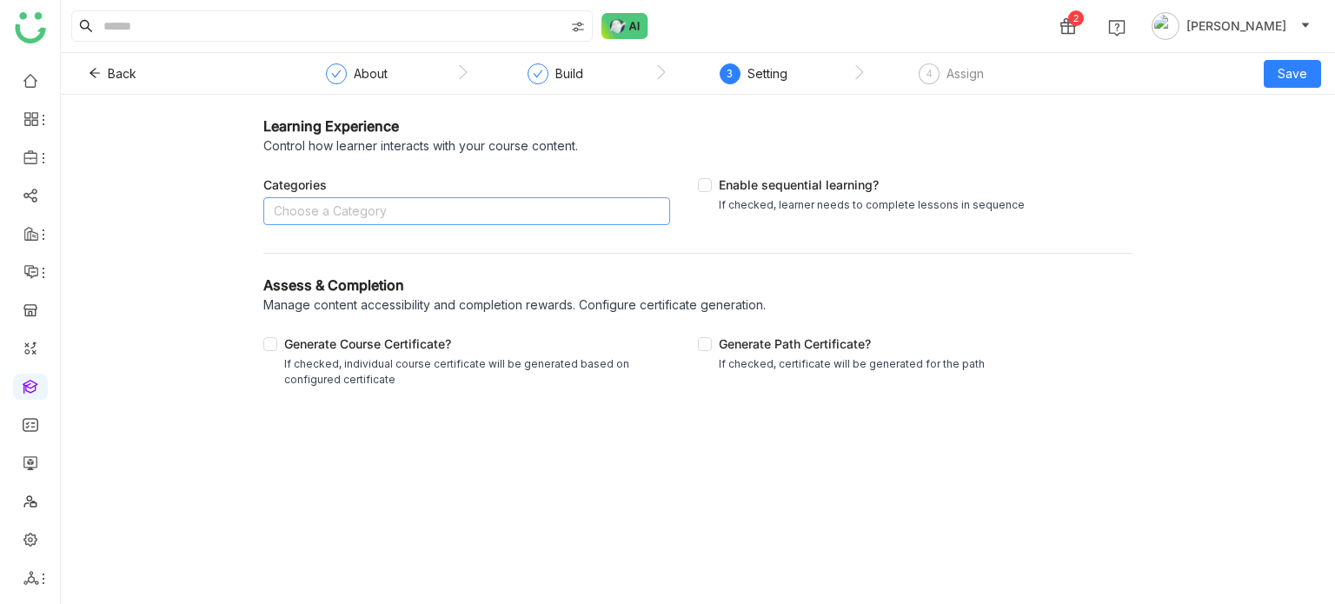
click at [430, 207] on nz-select-top-control "Choose a Category" at bounding box center [466, 211] width 407 height 28
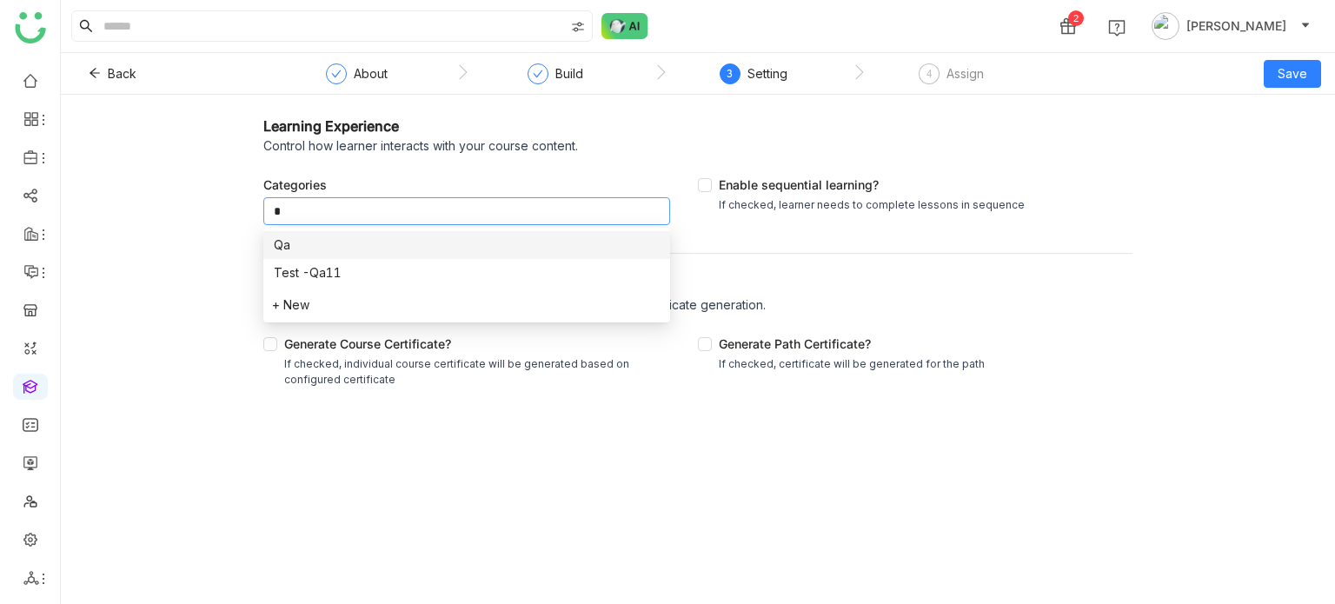
type input "**"
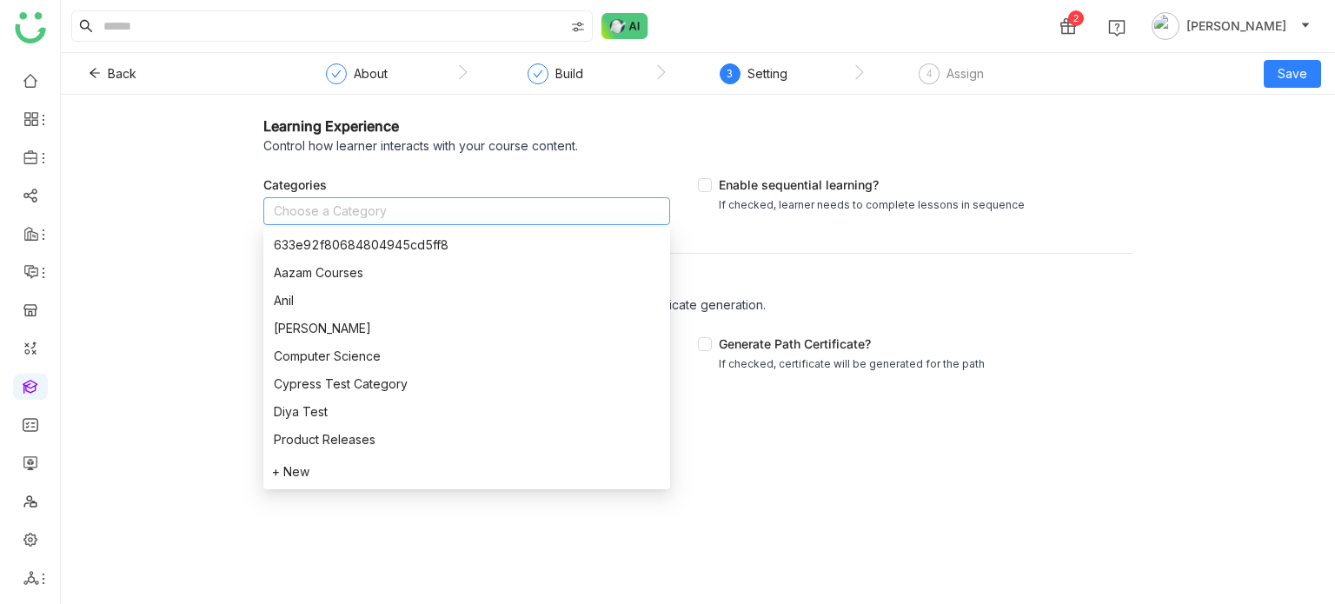
scroll to position [222, 0]
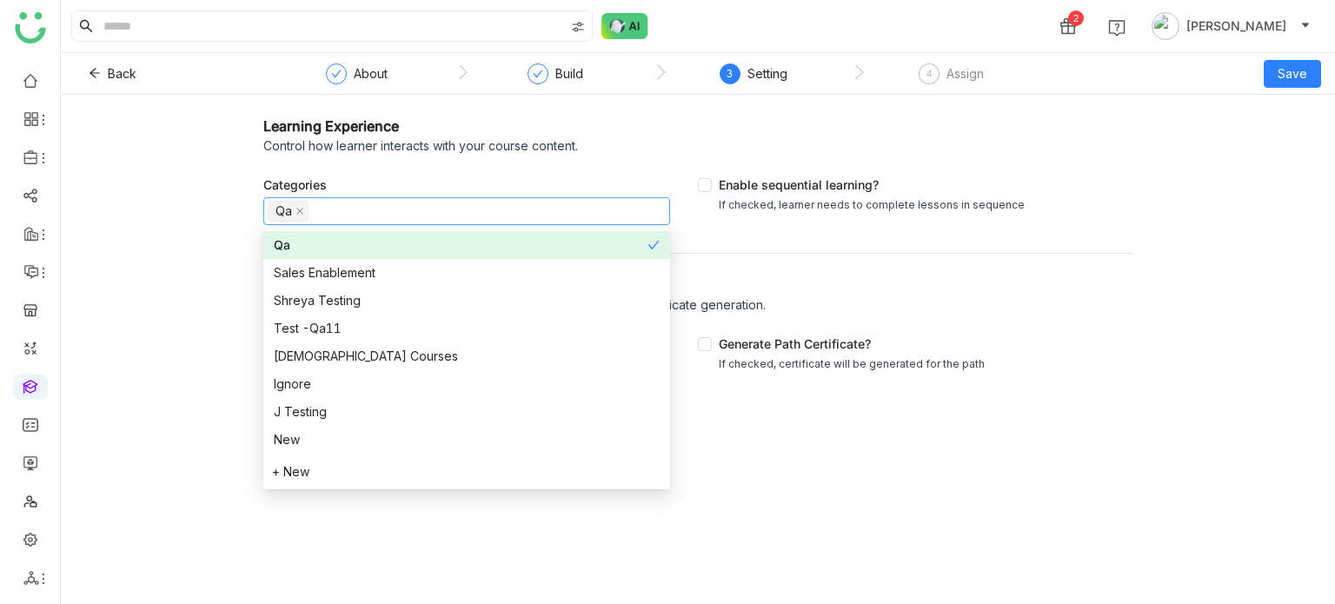
click at [1038, 218] on div "Enable sequential learning? If checked, learner needs to complete lessons in se…" at bounding box center [915, 200] width 434 height 76
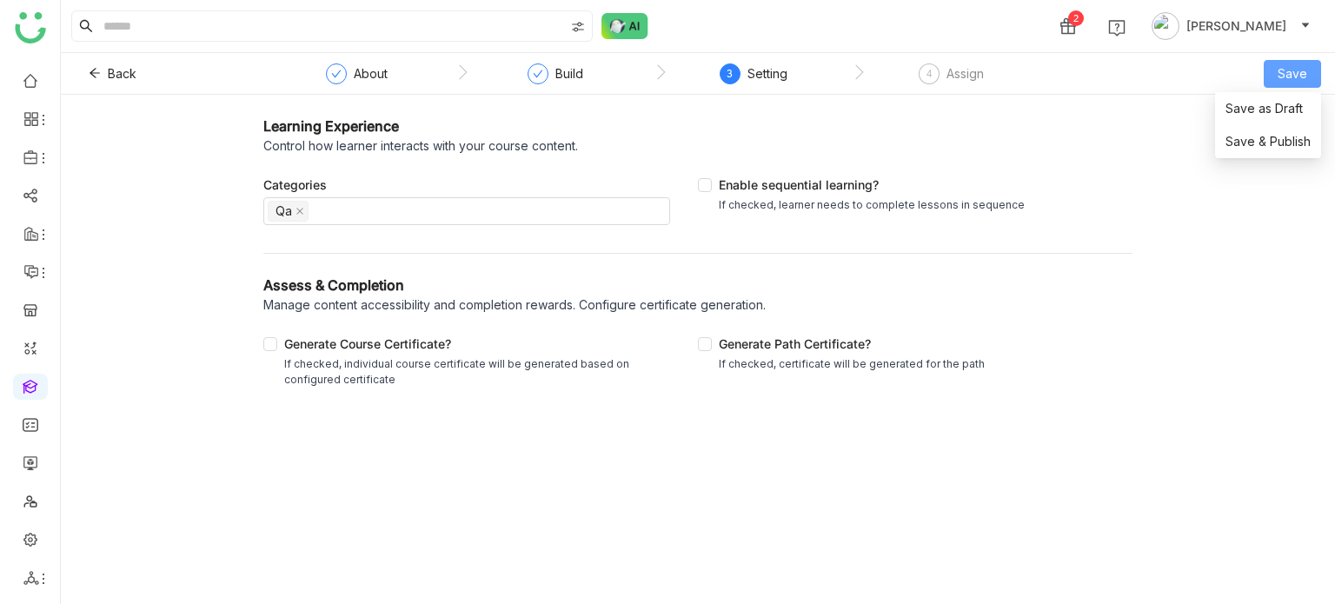
click at [1296, 62] on button "Save" at bounding box center [1291, 74] width 57 height 28
click at [1292, 131] on li "Save & Publish" at bounding box center [1268, 141] width 106 height 33
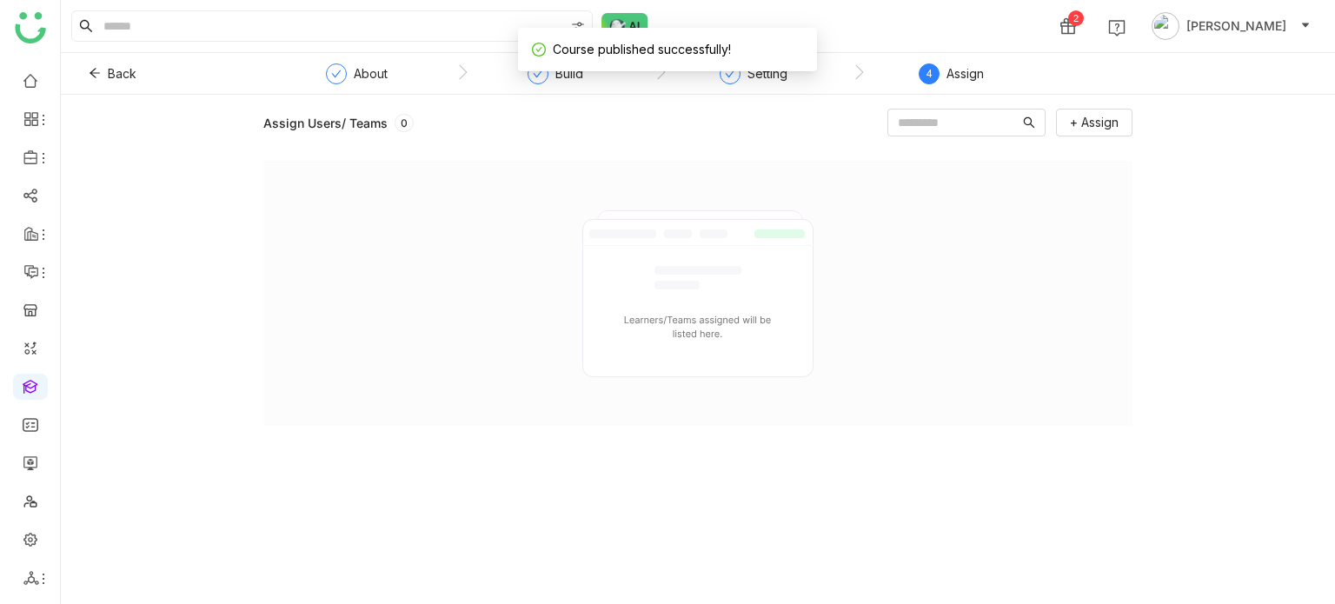
click at [965, 80] on div "Assign" at bounding box center [964, 73] width 37 height 21
click at [1077, 122] on span "+ Assign" at bounding box center [1094, 122] width 49 height 19
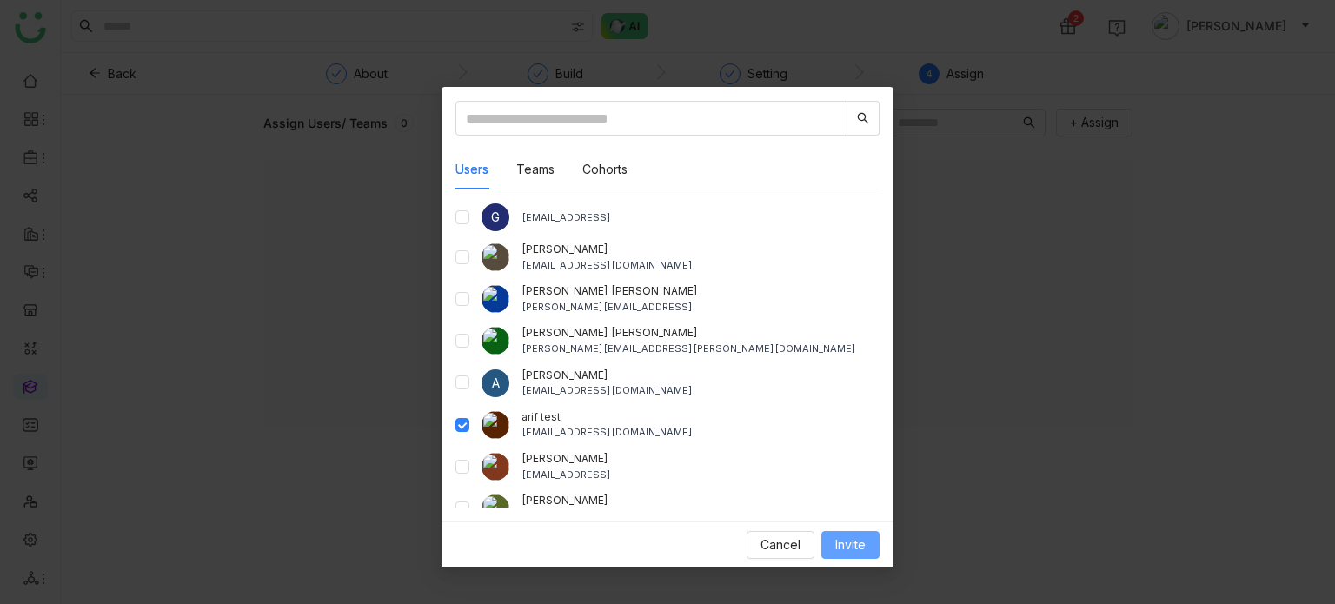
click at [858, 537] on span "Invite" at bounding box center [850, 544] width 30 height 19
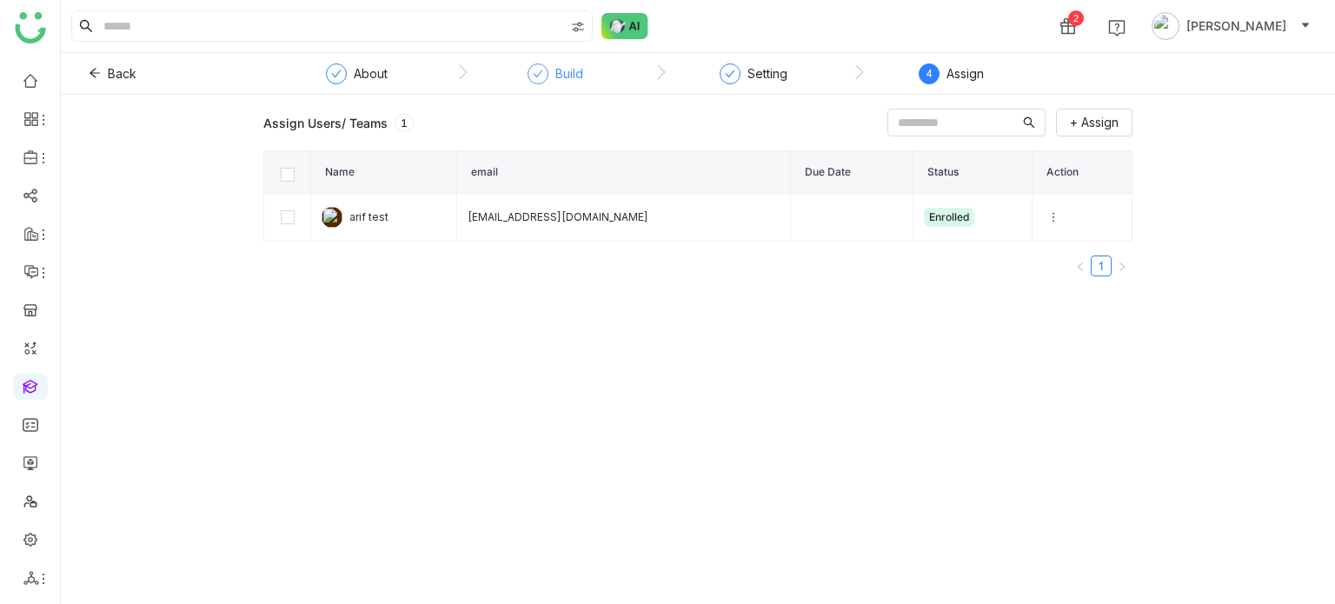
click at [563, 69] on div "Build" at bounding box center [569, 73] width 28 height 21
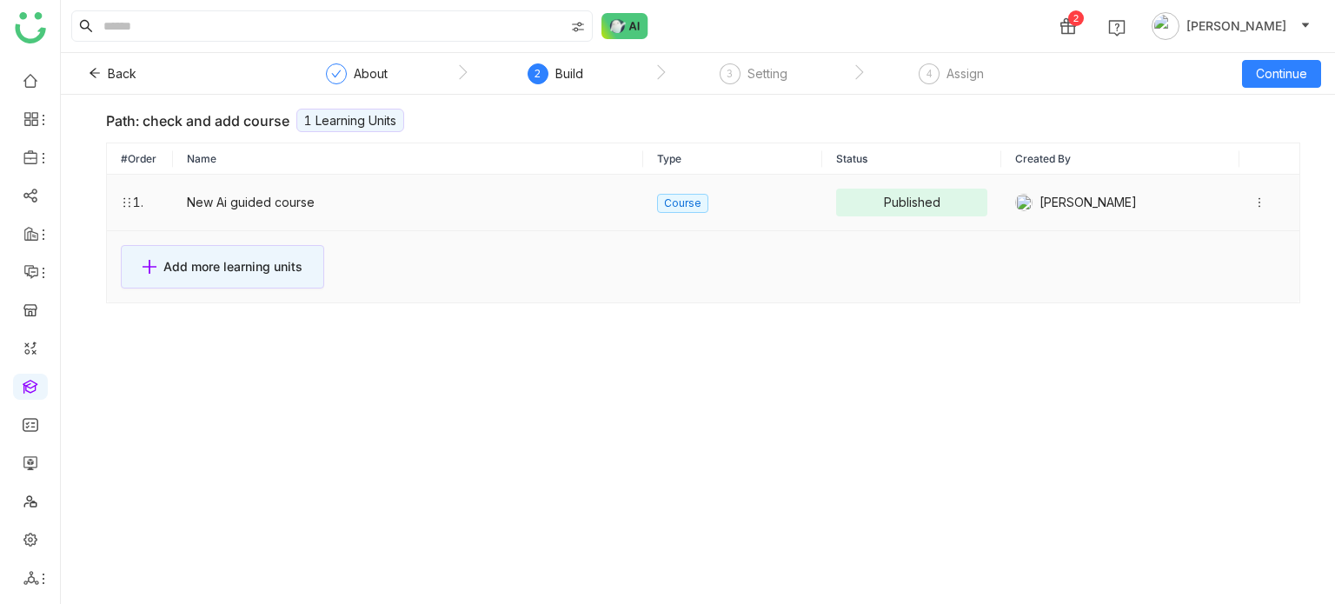
click at [557, 205] on td "New Ai guided course" at bounding box center [408, 203] width 471 height 56
click at [1253, 200] on icon at bounding box center [1259, 202] width 12 height 12
click at [1218, 212] on li "View Content" at bounding box center [1178, 202] width 125 height 34
click at [951, 68] on div "Assign" at bounding box center [964, 73] width 37 height 21
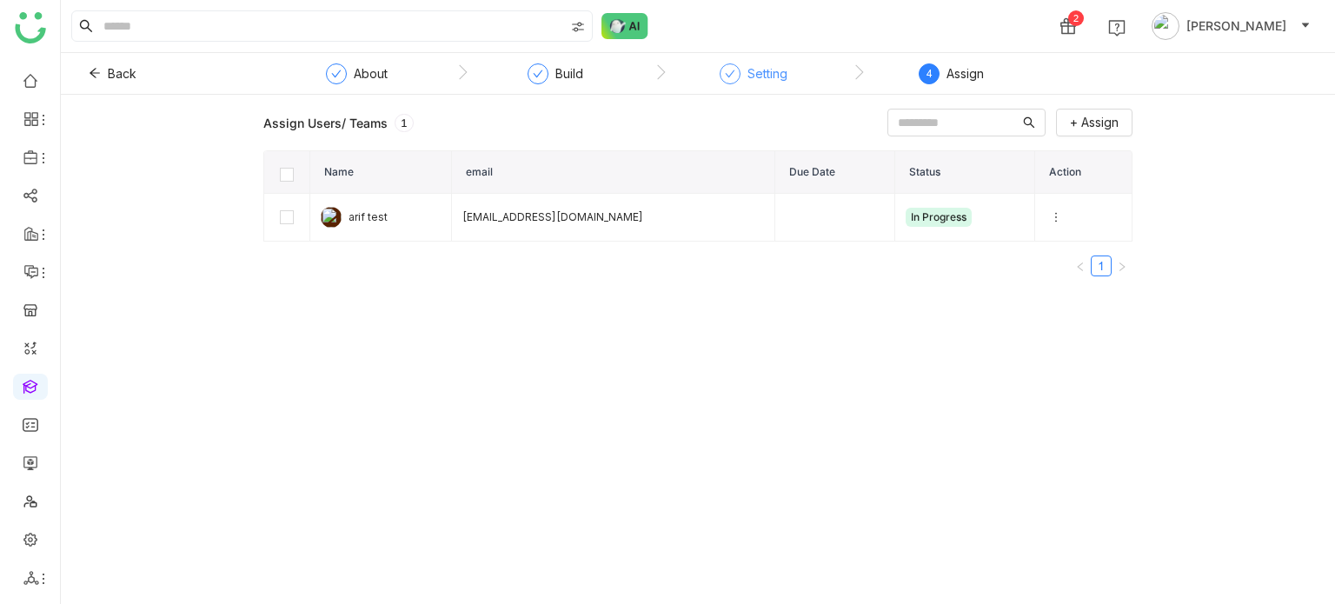
click at [741, 85] on div "Setting" at bounding box center [753, 78] width 68 height 31
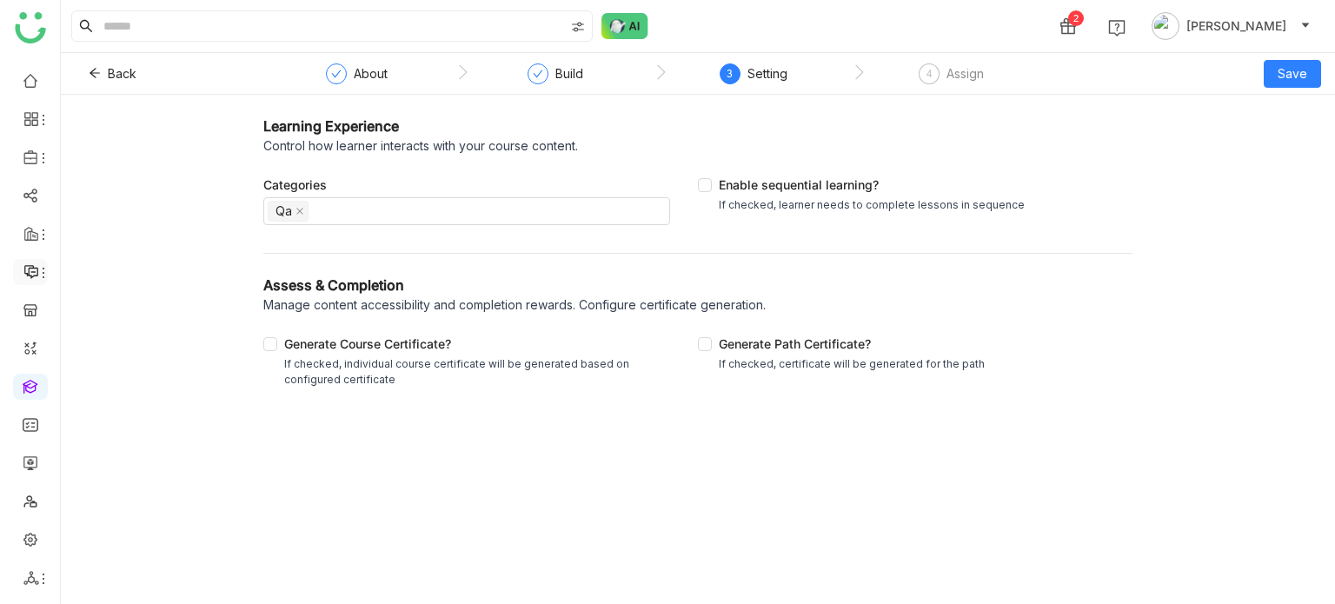
click at [38, 275] on icon at bounding box center [43, 273] width 14 height 14
click at [35, 316] on link at bounding box center [31, 309] width 16 height 15
click at [35, 343] on link at bounding box center [31, 347] width 16 height 15
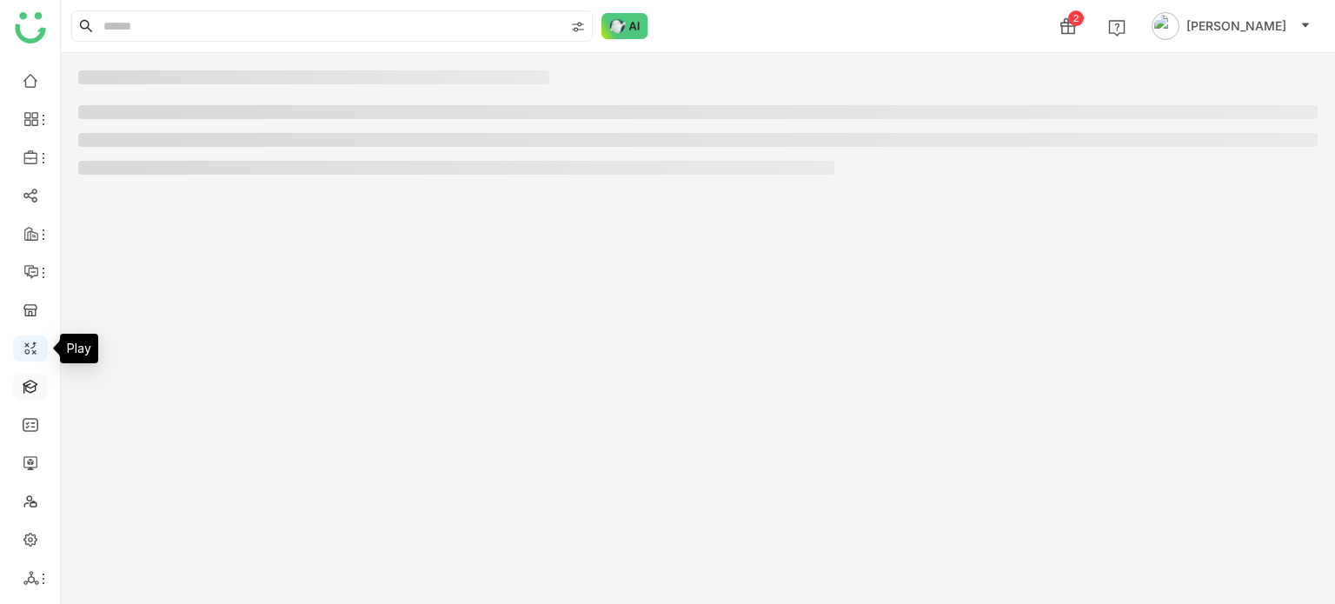
click at [33, 379] on link at bounding box center [31, 385] width 16 height 15
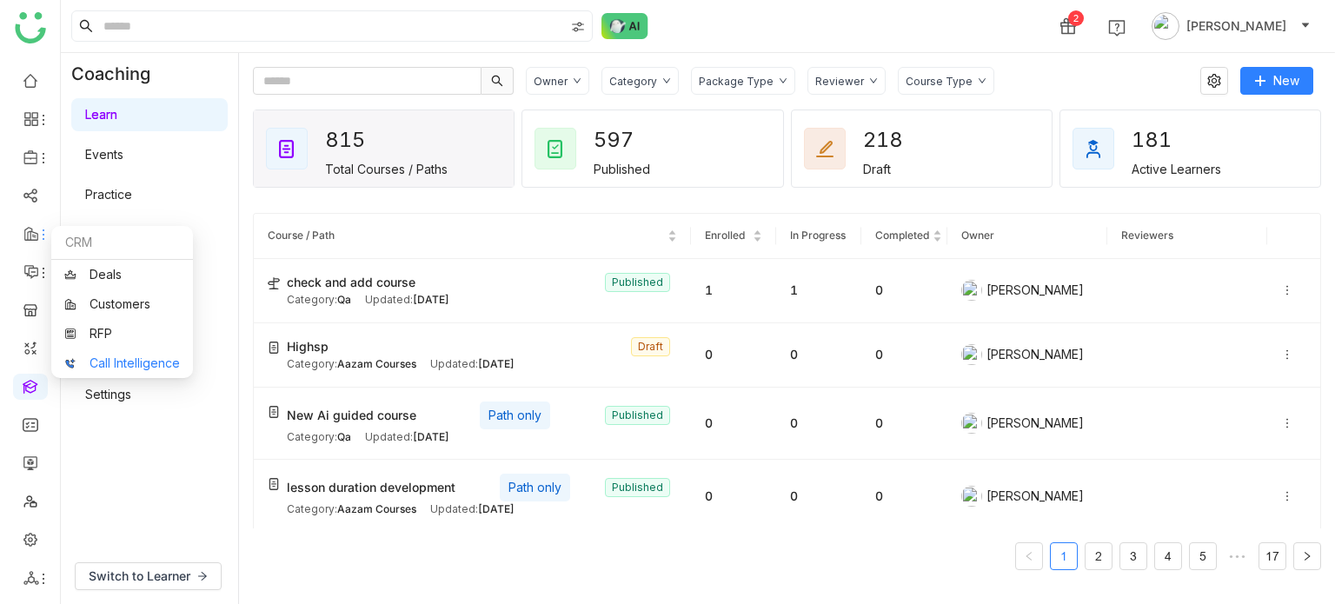
click at [108, 361] on link "Call Intelligence" at bounding box center [122, 363] width 116 height 12
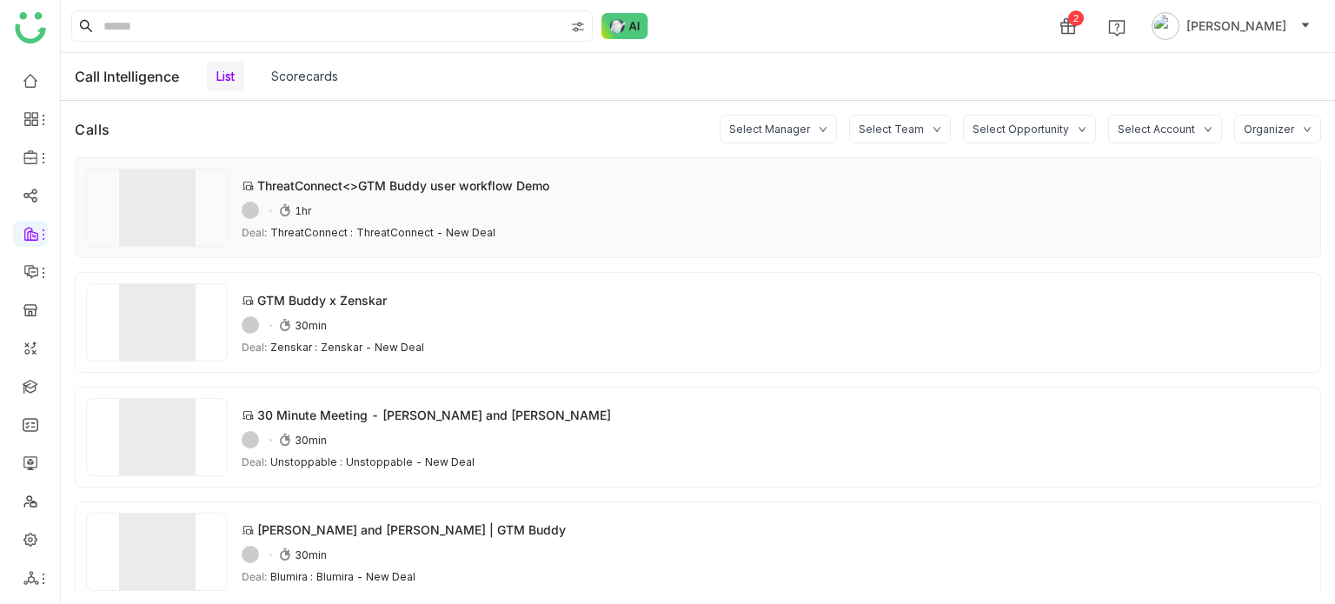
click at [374, 211] on div "54ADAFE6-5D10-4FBB-ADB3-0C1F514AB7B1 1hr" at bounding box center [776, 210] width 1068 height 17
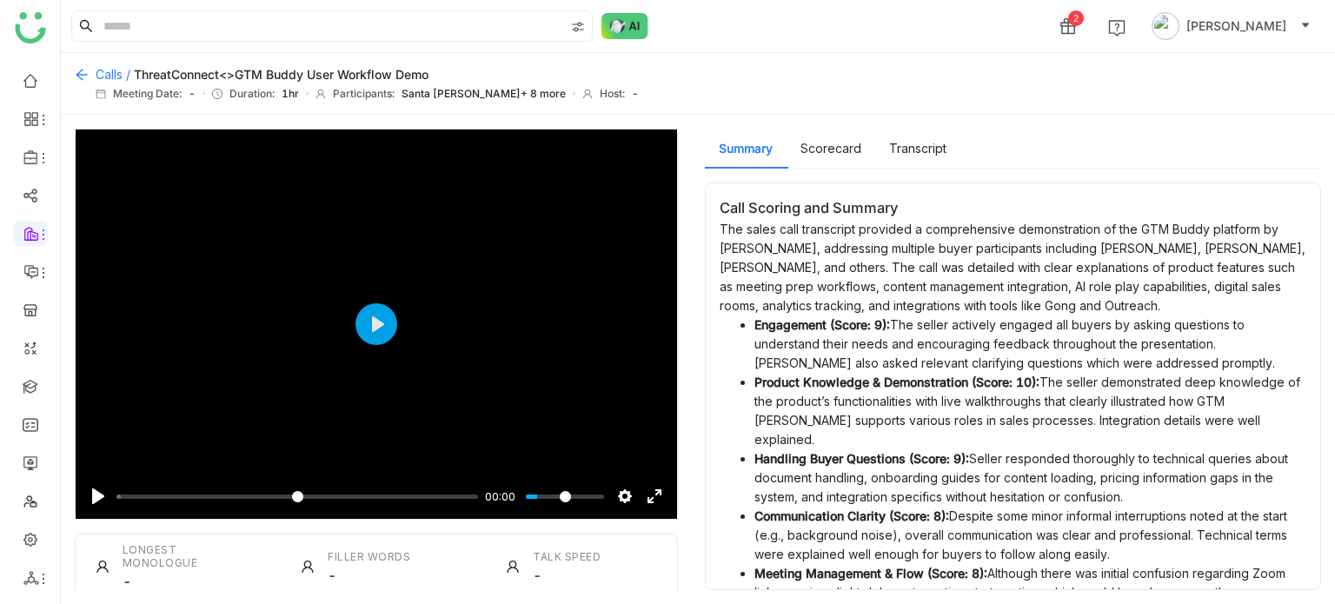
click at [83, 76] on icon at bounding box center [82, 75] width 14 height 14
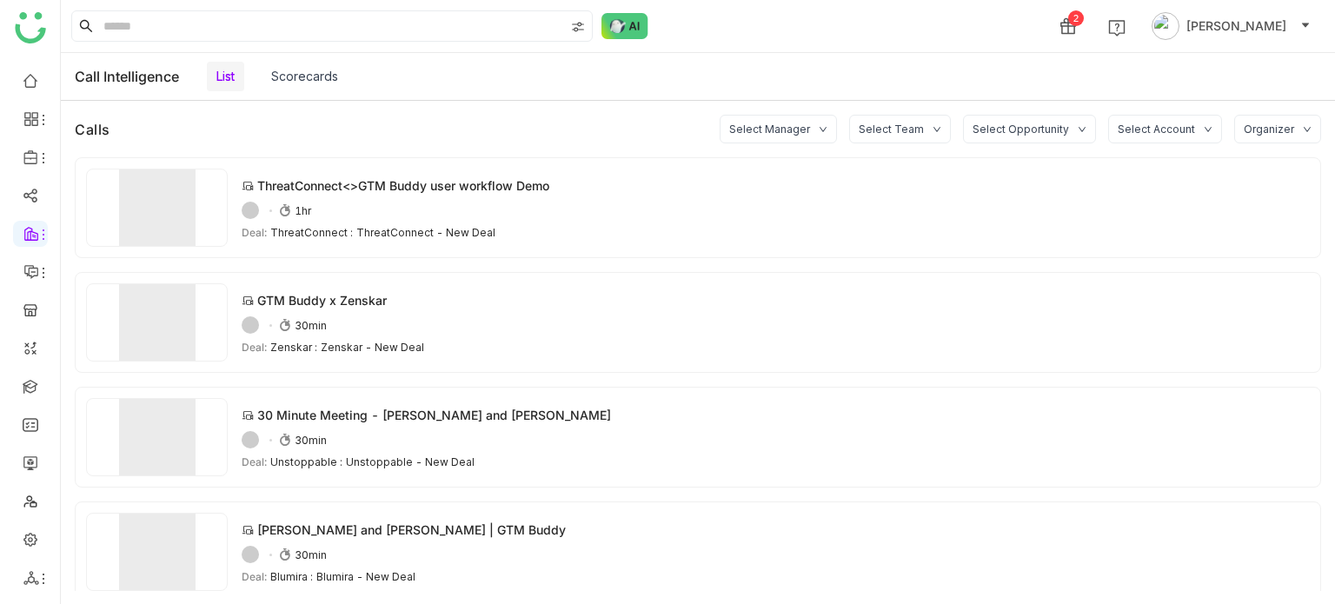
click at [308, 83] on link "Scorecards" at bounding box center [304, 76] width 67 height 15
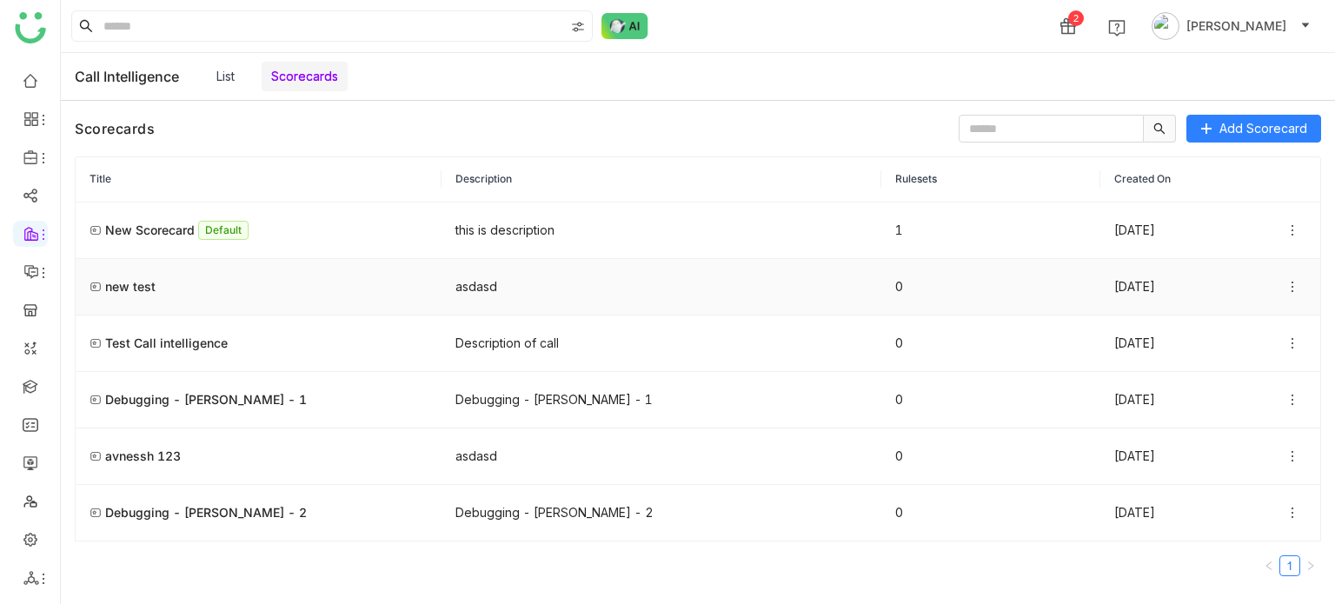
drag, startPoint x: 311, startPoint y: 229, endPoint x: 300, endPoint y: 281, distance: 52.5
click at [300, 281] on tbody "New Scorecard Default this is description 1 08 Oct 2025 new test asdasd 0 10 Oc…" at bounding box center [698, 371] width 1244 height 339
click at [1258, 329] on span "Priority: Move Down" at bounding box center [1238, 330] width 116 height 19
click at [1255, 322] on span "Priority: Move Down" at bounding box center [1238, 330] width 116 height 19
click at [1294, 223] on icon at bounding box center [1292, 230] width 14 height 14
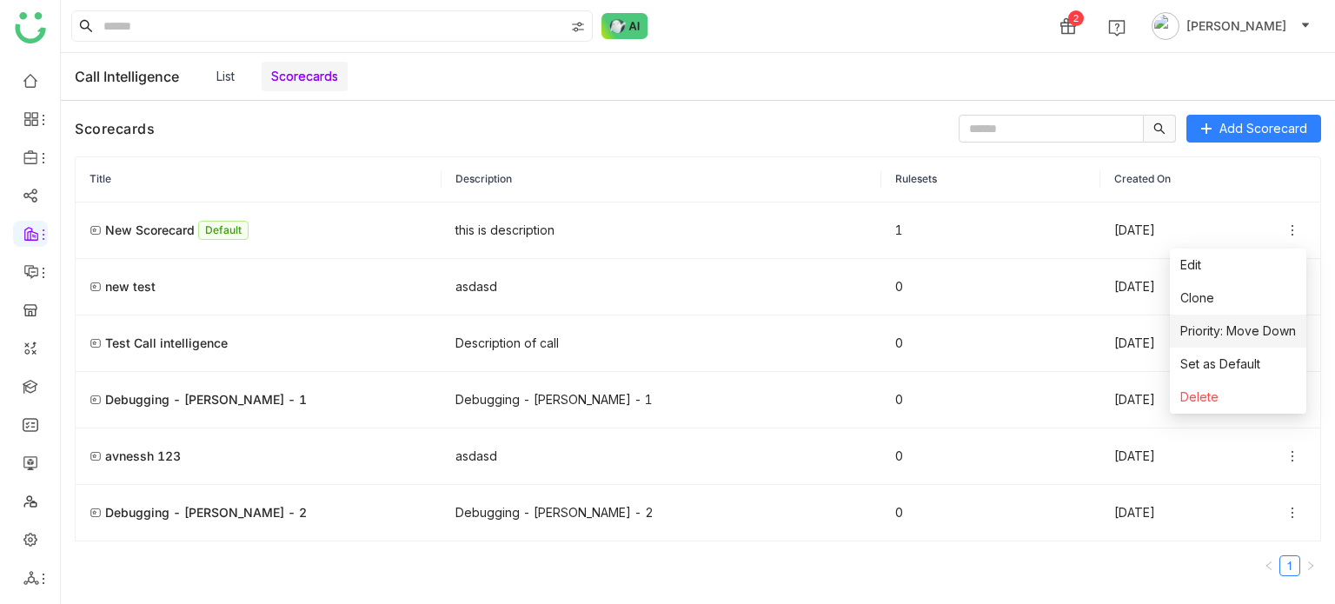
click at [1263, 339] on span "Priority: Move Down" at bounding box center [1238, 330] width 116 height 19
click at [716, 253] on td "this is description" at bounding box center [660, 230] width 439 height 56
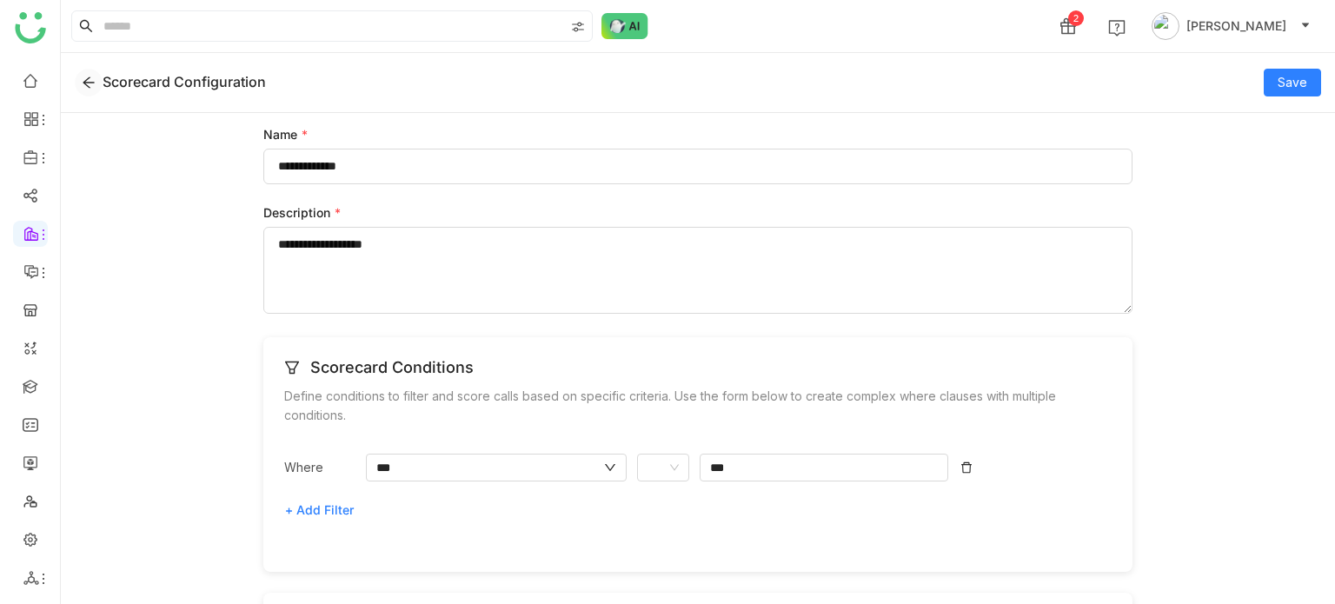
click at [90, 79] on icon at bounding box center [89, 83] width 14 height 14
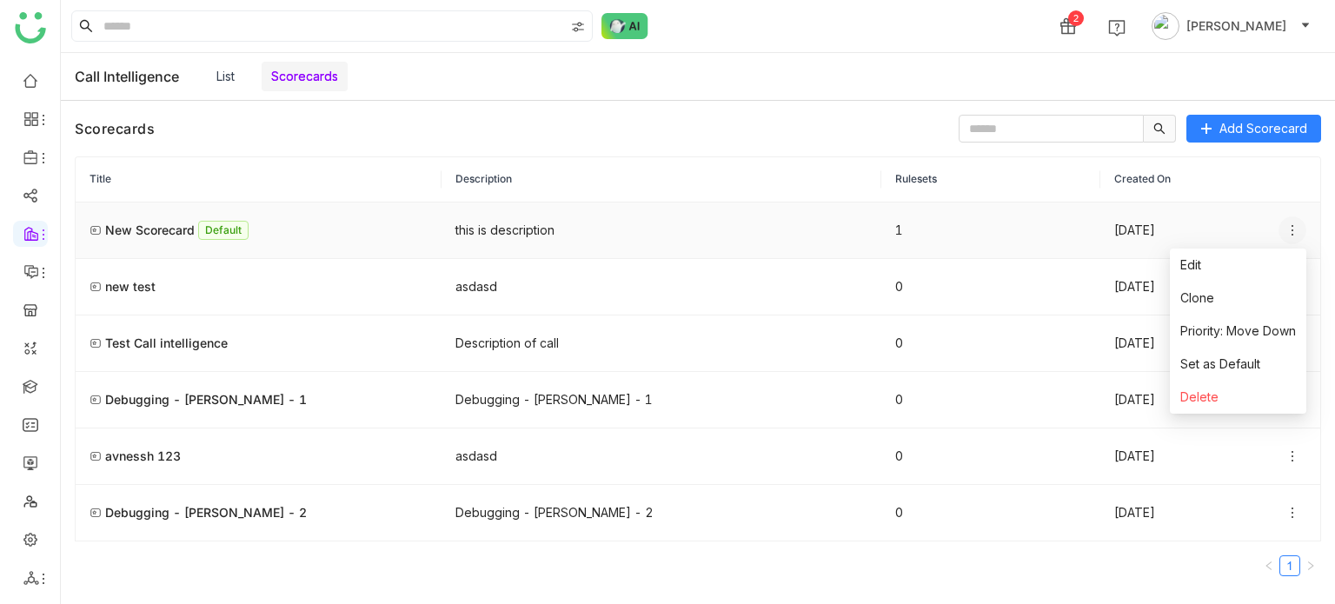
click at [1290, 231] on icon at bounding box center [1292, 230] width 14 height 14
click at [1249, 336] on span "Priority: Move Down" at bounding box center [1238, 330] width 116 height 19
click at [38, 378] on link at bounding box center [31, 385] width 16 height 15
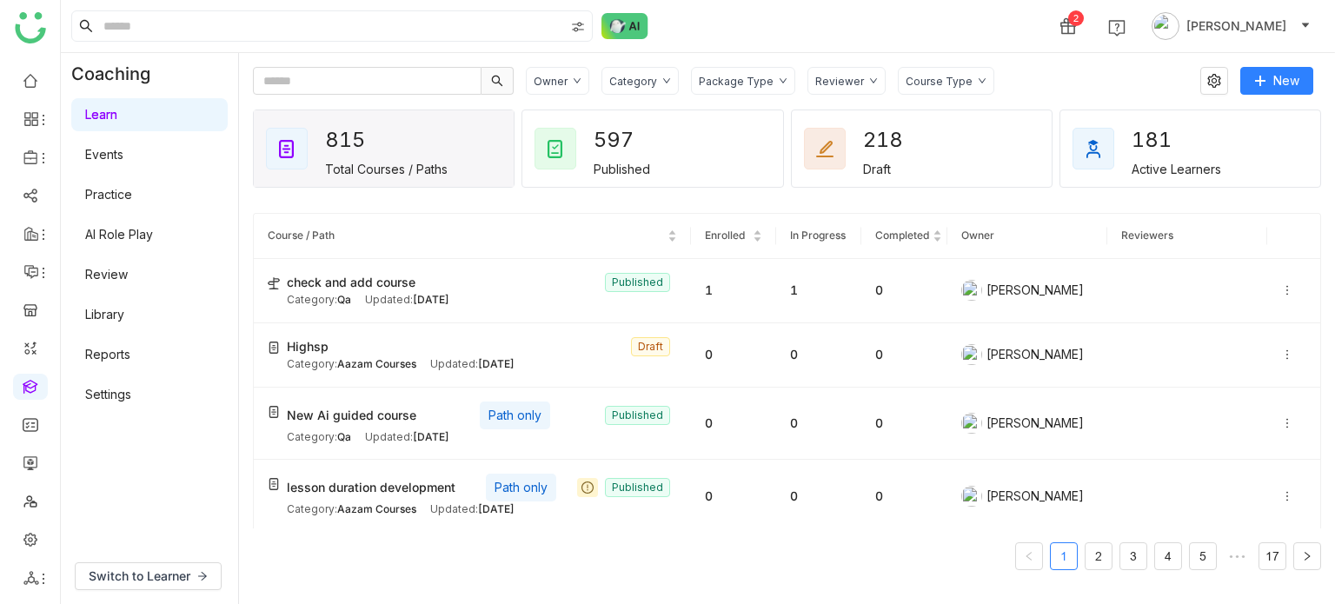
click at [153, 227] on link "AI Role Play" at bounding box center [119, 234] width 68 height 15
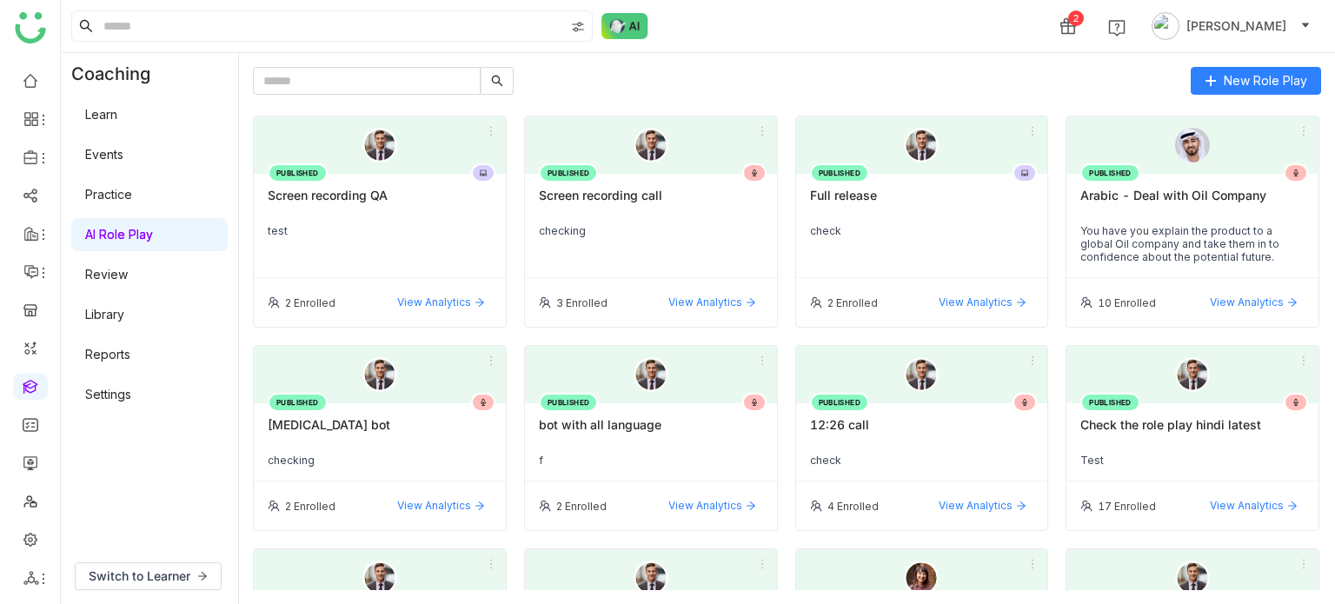
click at [344, 194] on div "Screen recording QA" at bounding box center [380, 203] width 224 height 30
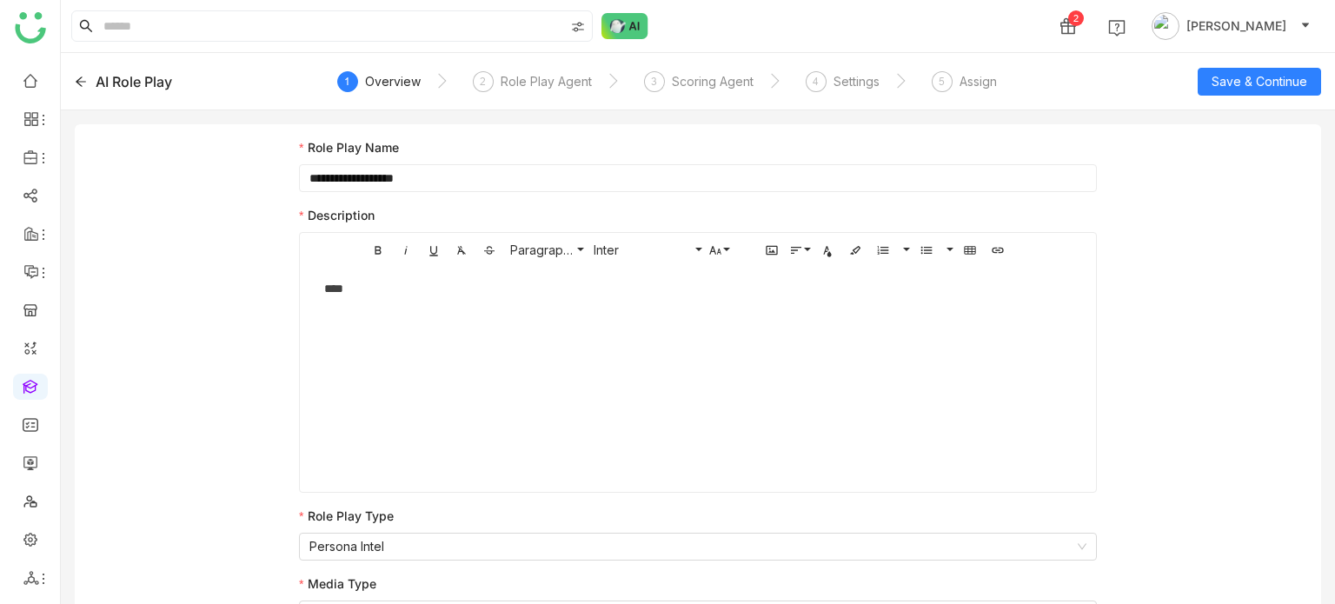
click at [96, 69] on div "AI Role Play 1 Overview 2 Role Play Agent 3 Scoring Agent 4 Settings 5 Assign S…" at bounding box center [698, 81] width 1274 height 57
click at [89, 76] on div "AI Role Play" at bounding box center [199, 81] width 249 height 21
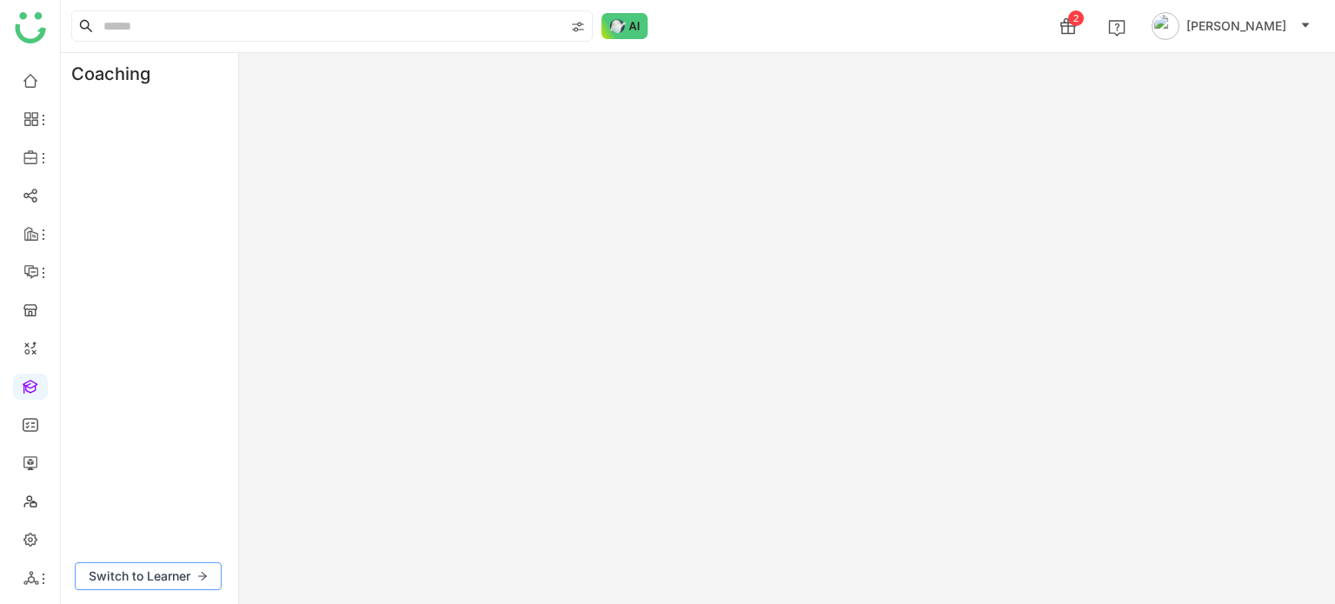
click at [191, 573] on button "Switch to Learner" at bounding box center [148, 576] width 147 height 28
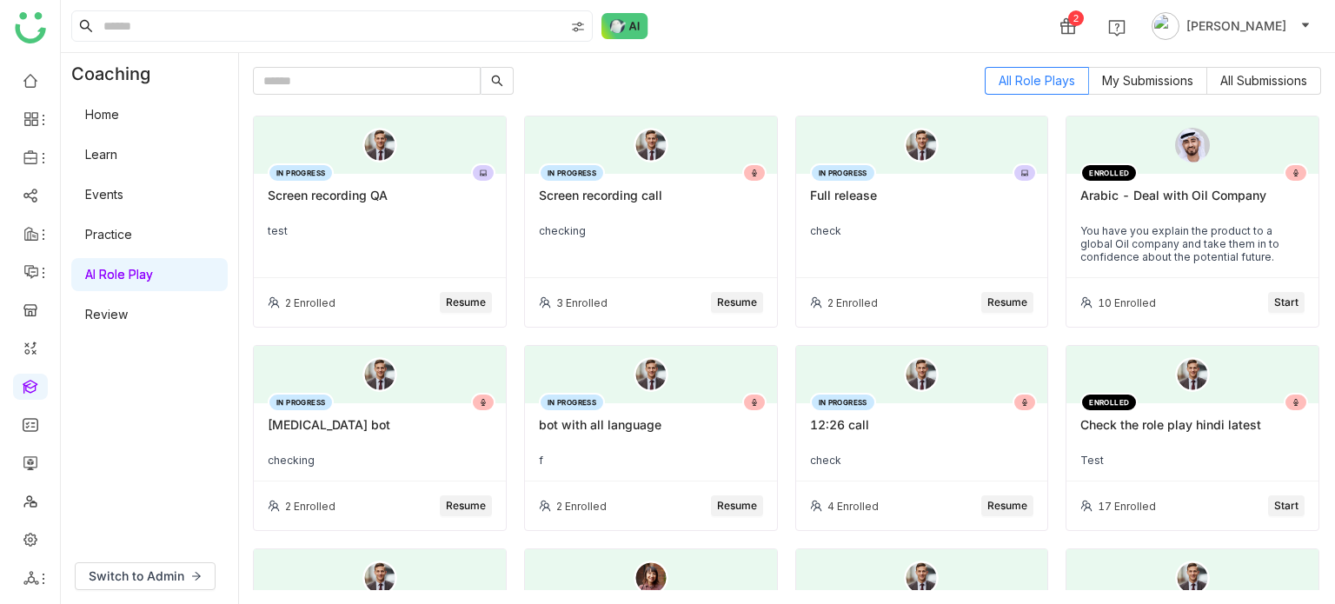
click at [386, 202] on div "Screen recording QA" at bounding box center [380, 203] width 224 height 30
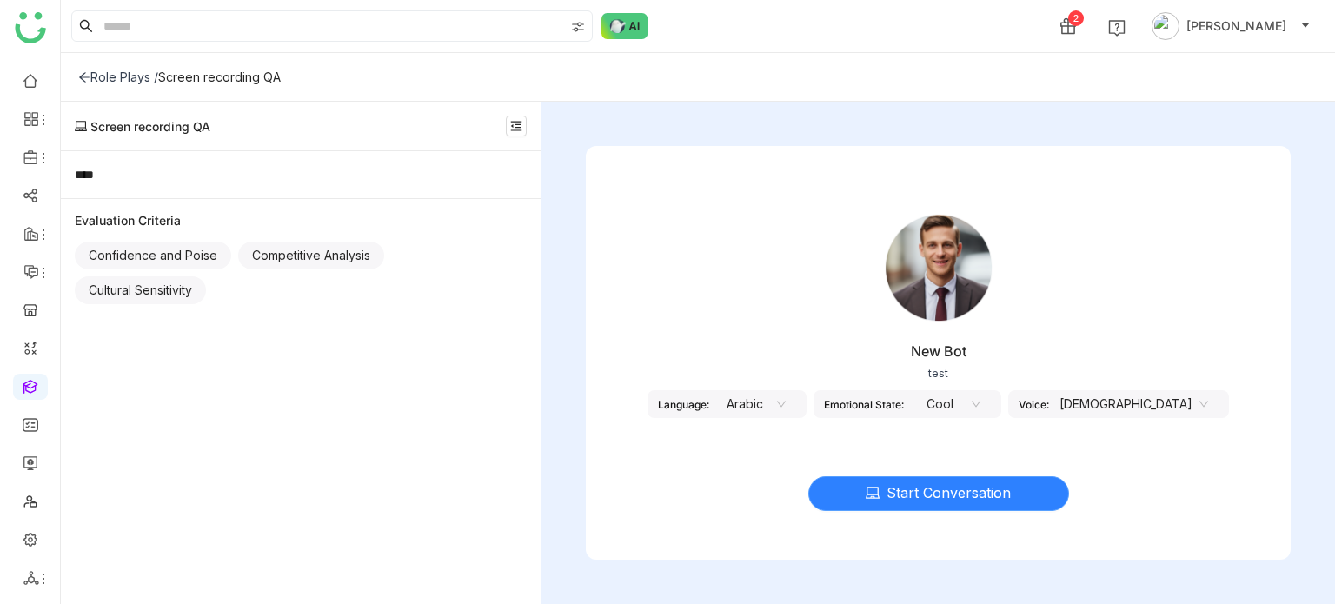
click at [905, 510] on button "Start Conversation" at bounding box center [938, 493] width 261 height 35
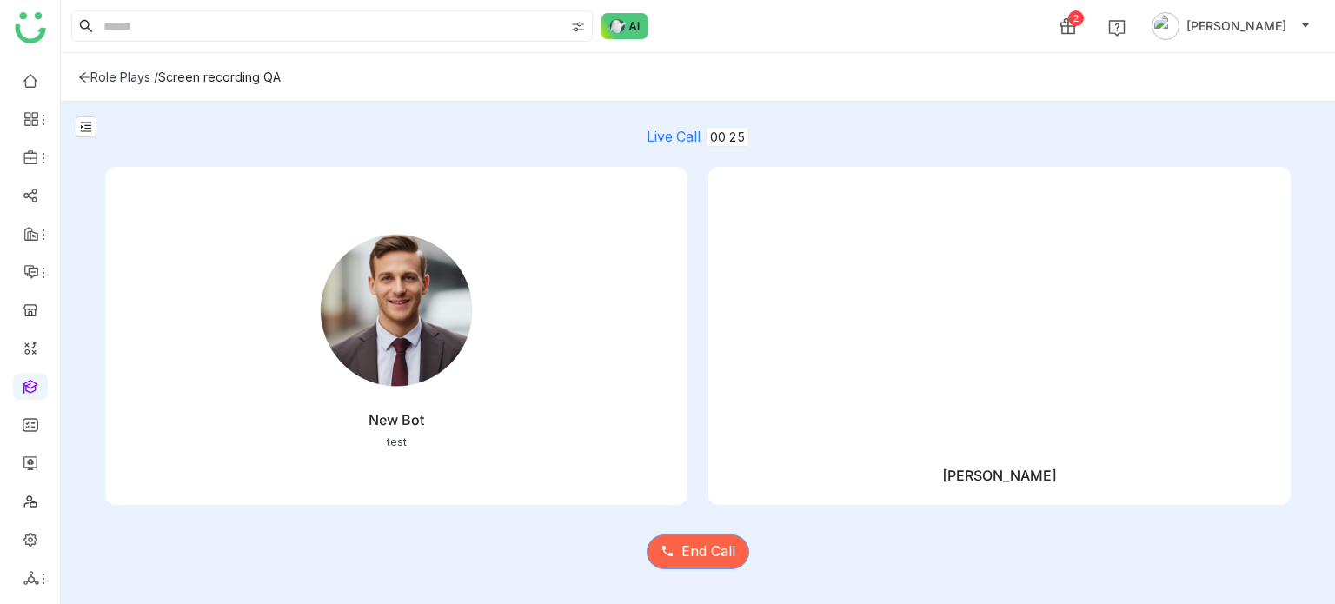
click at [713, 552] on button "End Call" at bounding box center [697, 551] width 103 height 35
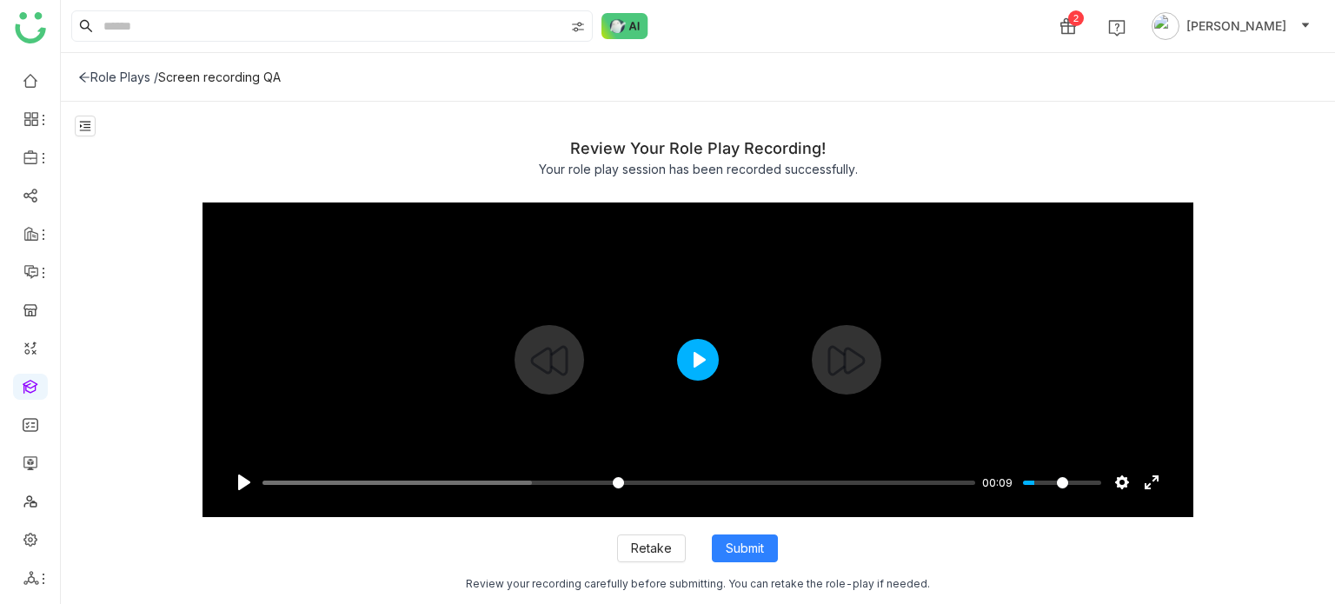
click at [696, 362] on button "Play" at bounding box center [698, 360] width 42 height 42
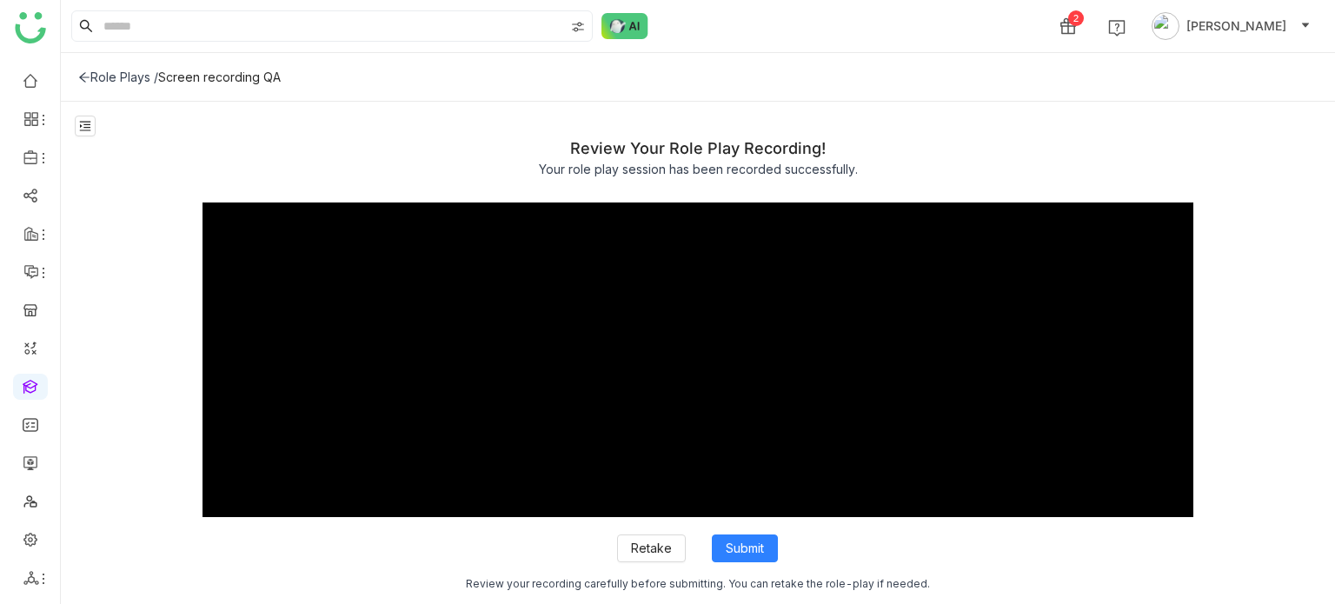
type input "***"
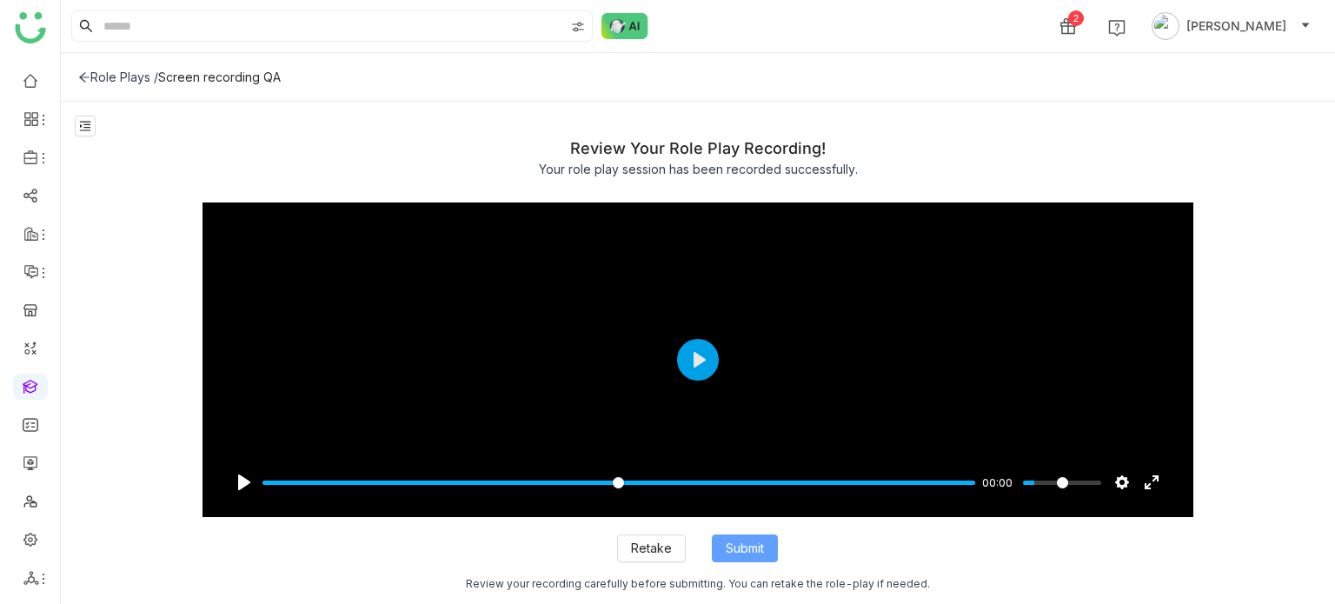
click at [767, 558] on button "Submit" at bounding box center [745, 548] width 66 height 28
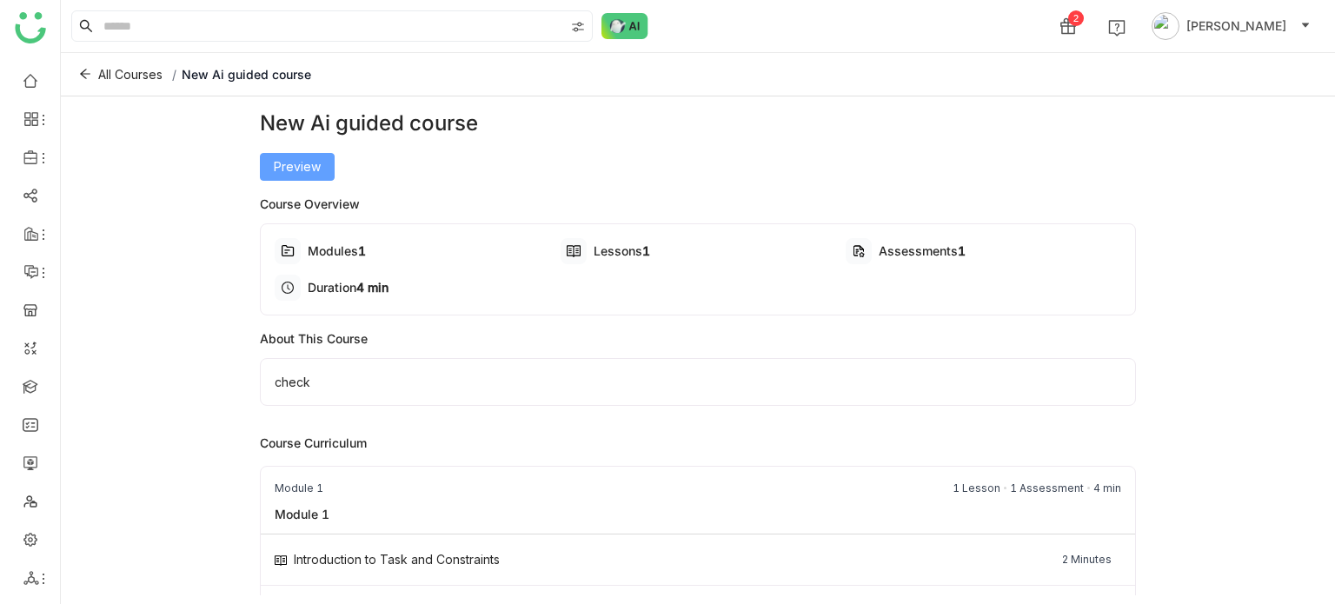
click at [283, 157] on span "Preview" at bounding box center [297, 166] width 47 height 19
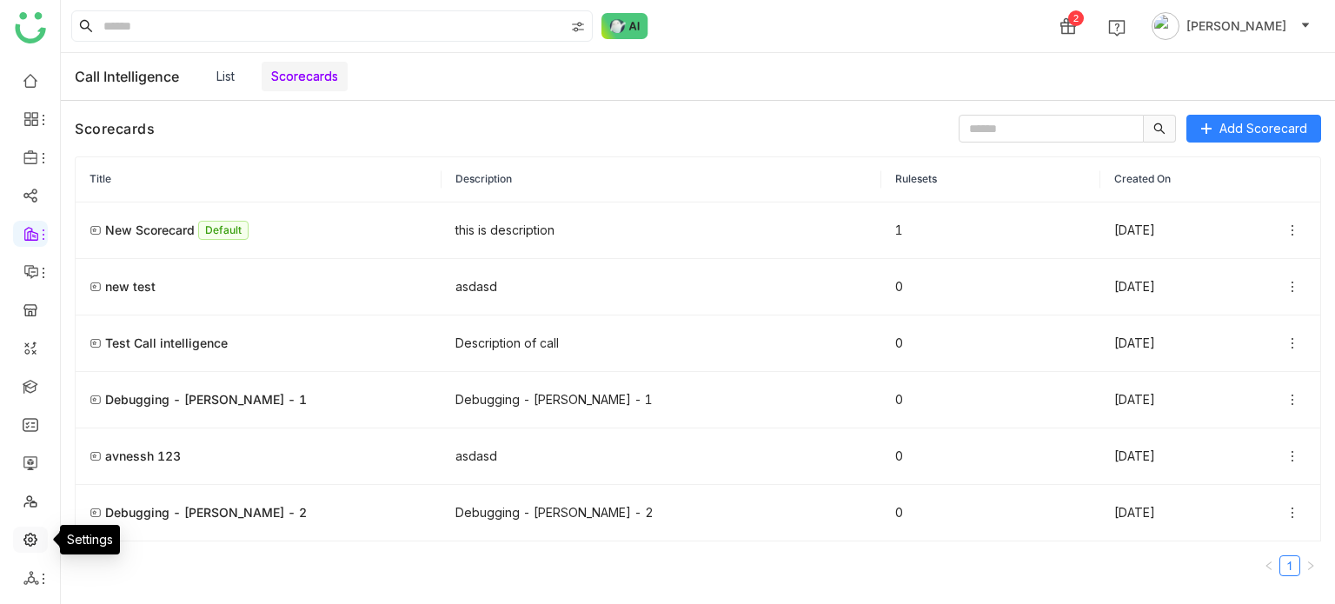
click at [38, 542] on link at bounding box center [31, 538] width 16 height 15
click at [48, 580] on div "Tenant Management List Database Configurations Workers" at bounding box center [121, 510] width 146 height 152
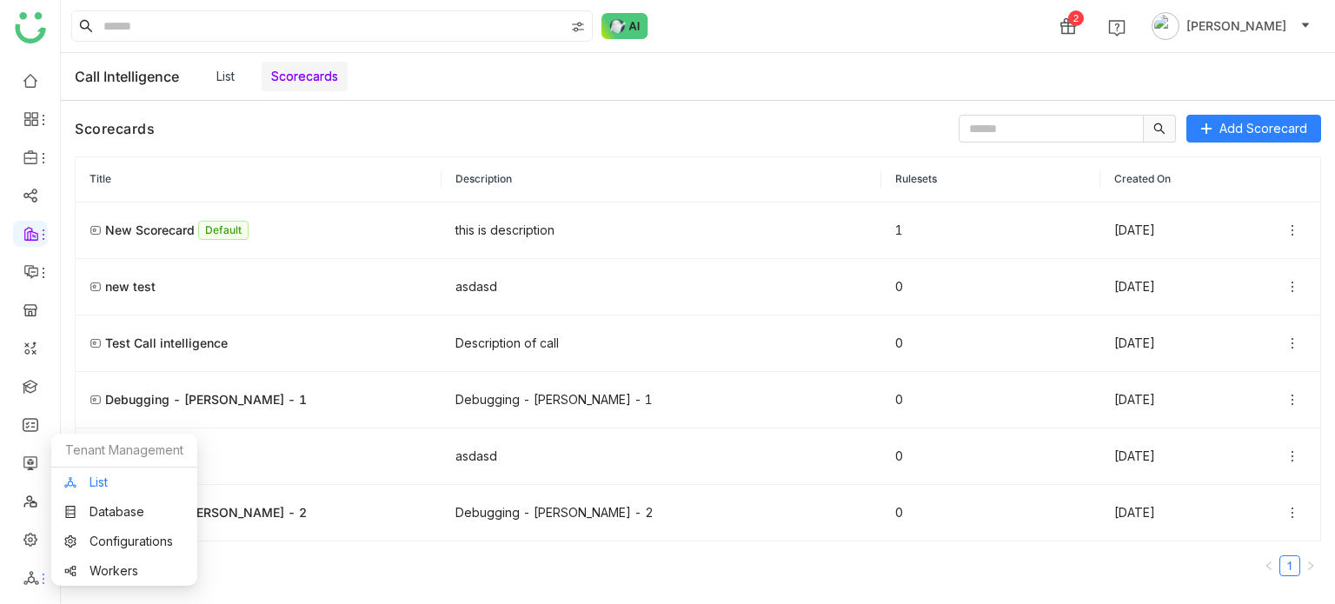
click at [123, 476] on link "List" at bounding box center [124, 482] width 120 height 12
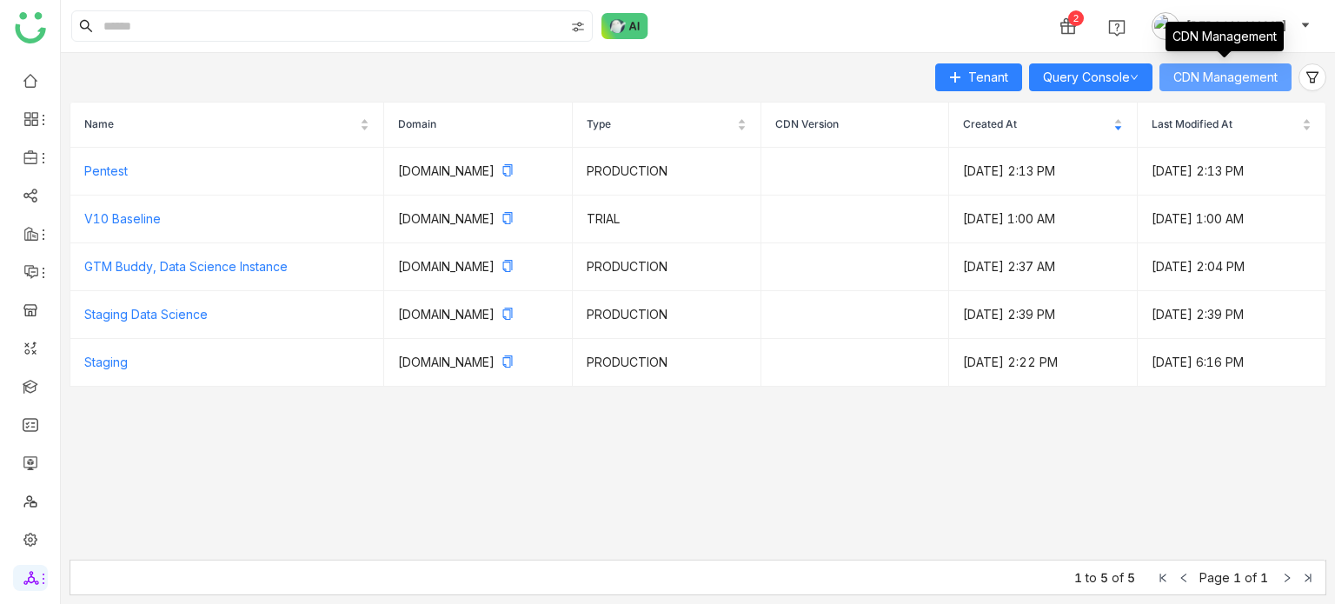
click at [1274, 88] on button "CDN Management" at bounding box center [1225, 77] width 132 height 28
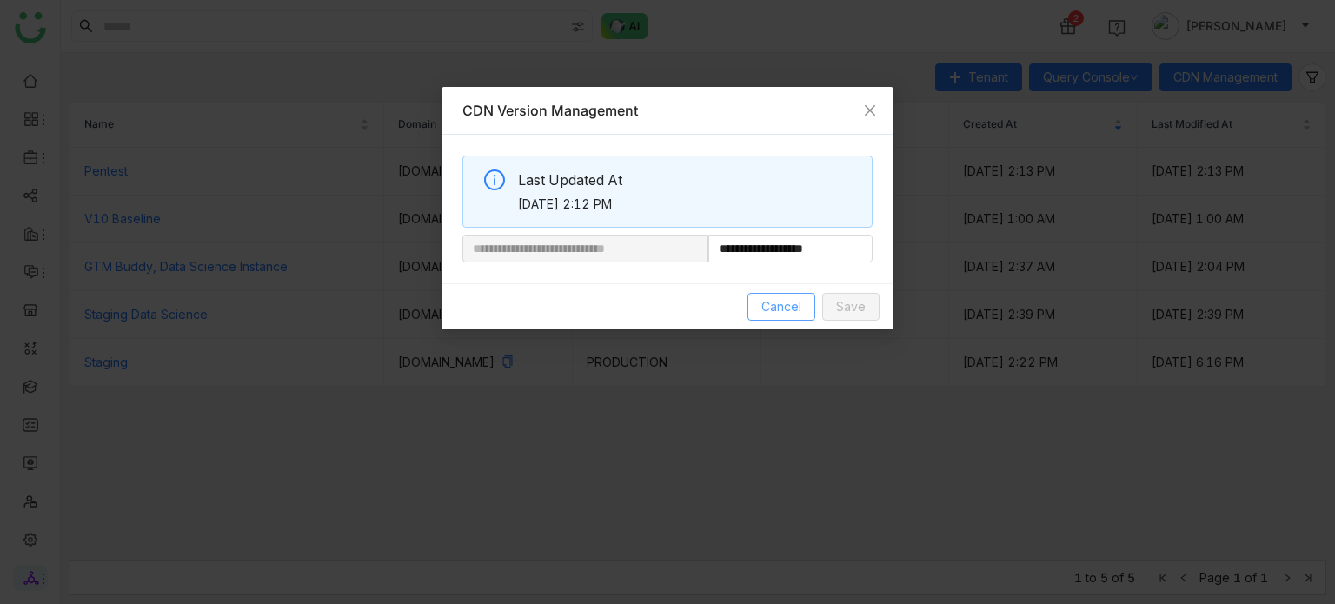
click at [781, 309] on span "Cancel" at bounding box center [781, 306] width 40 height 19
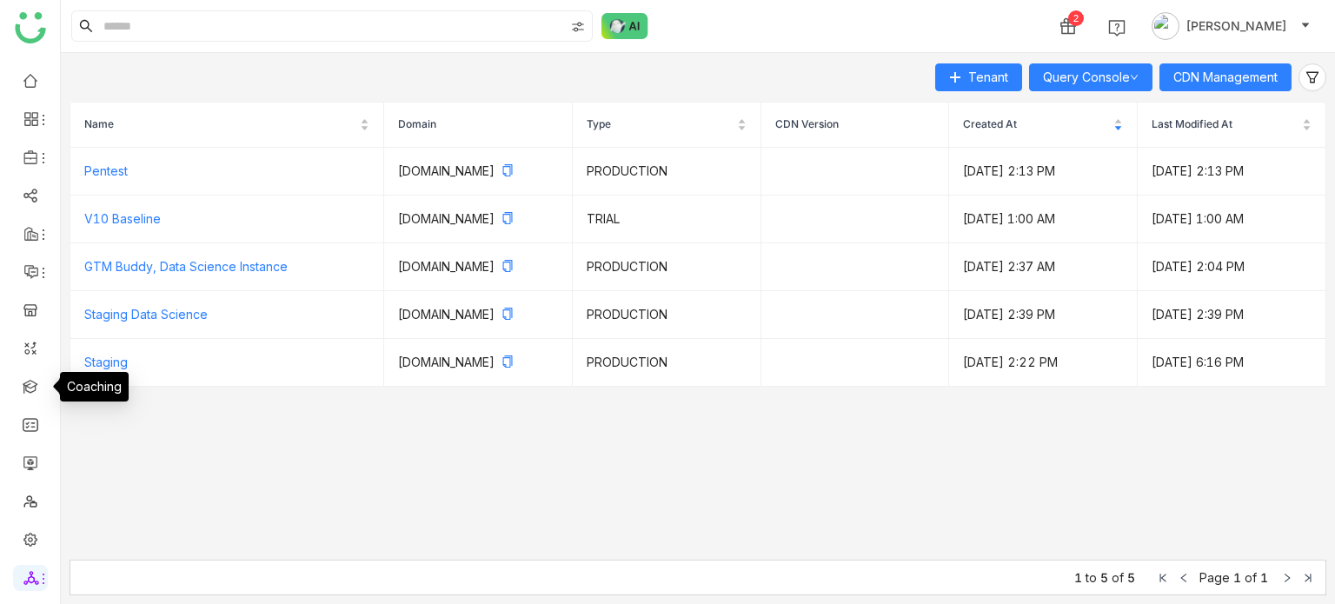
click at [83, 385] on div "Coaching" at bounding box center [94, 387] width 69 height 30
click at [157, 378] on td "Staging" at bounding box center [227, 363] width 314 height 48
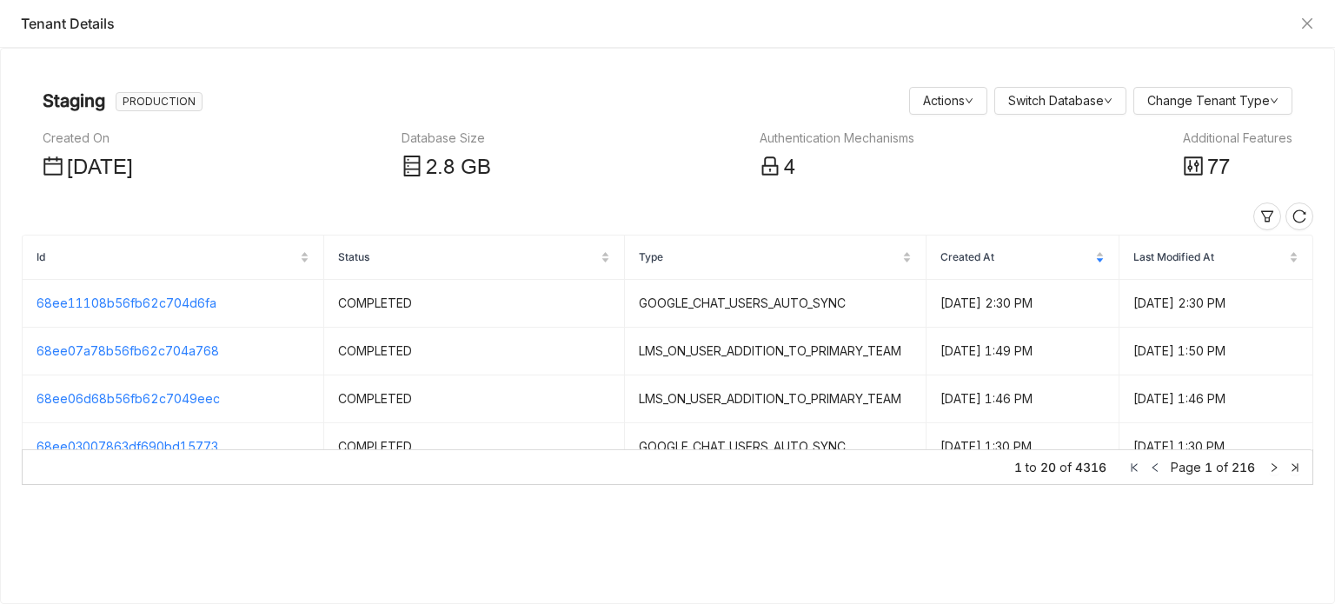
click at [1206, 146] on div "Additional Features" at bounding box center [1237, 138] width 109 height 19
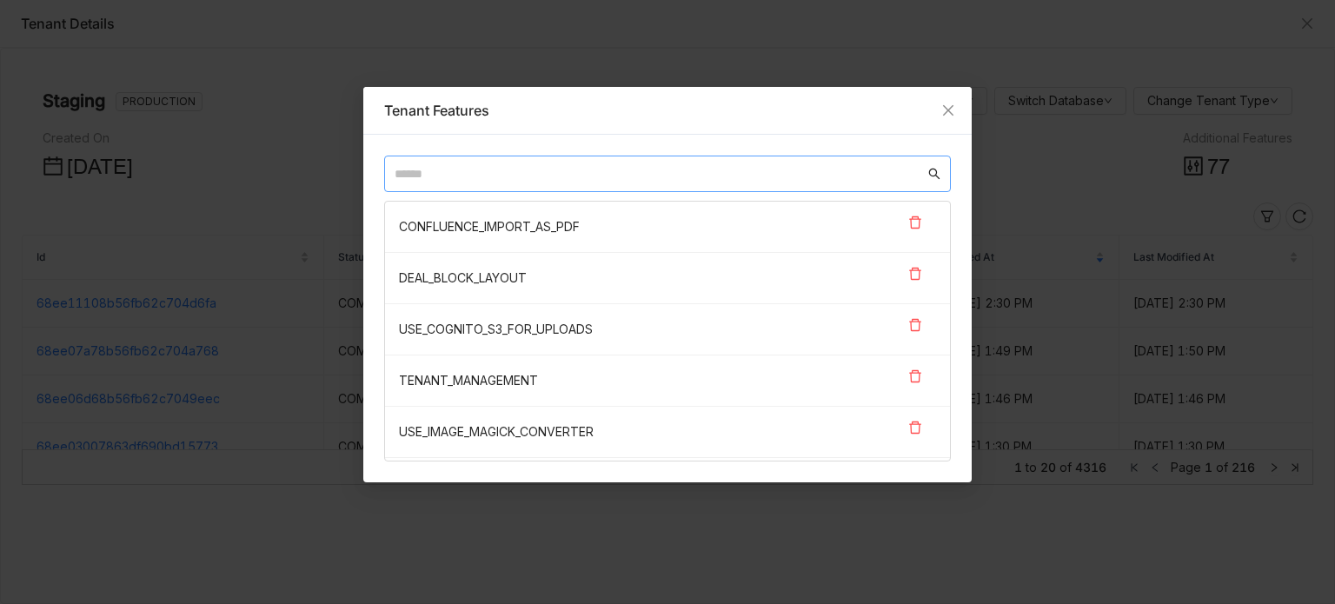
click at [686, 175] on input "text" at bounding box center [659, 173] width 530 height 19
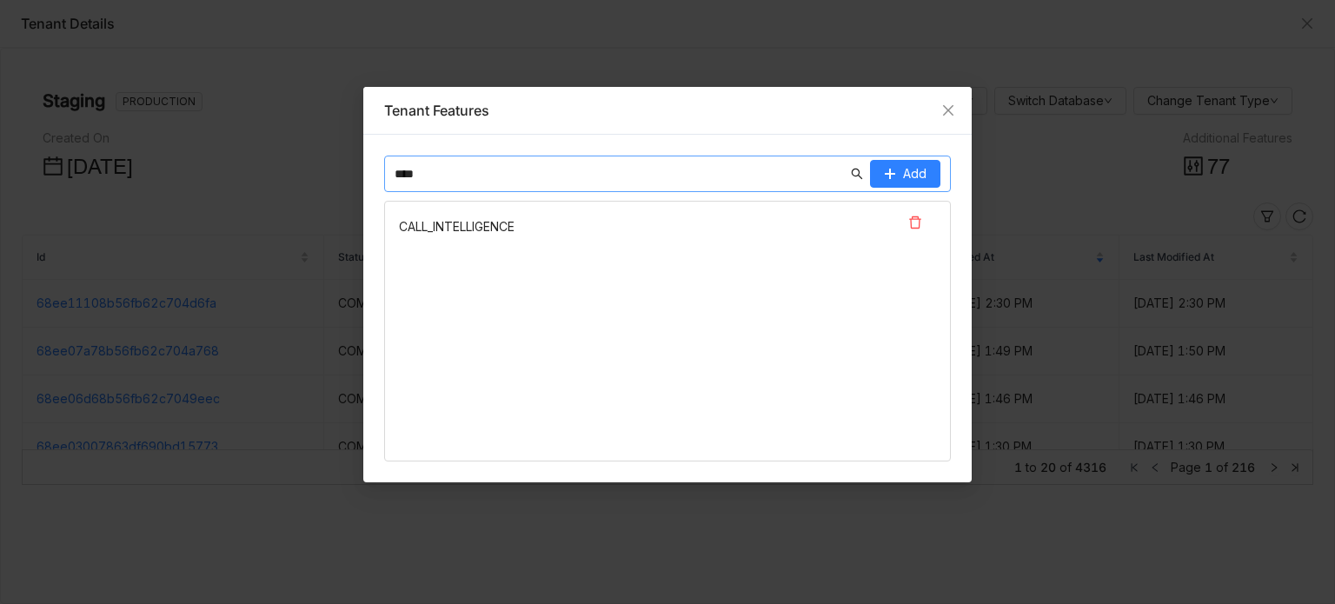
type input "****"
drag, startPoint x: 520, startPoint y: 225, endPoint x: 386, endPoint y: 221, distance: 134.8
click at [386, 221] on nz-list-item "CALL_INTELLIGENCE" at bounding box center [667, 227] width 565 height 50
click at [517, 305] on nz-list "CALL_INTELLIGENCE" at bounding box center [667, 331] width 567 height 261
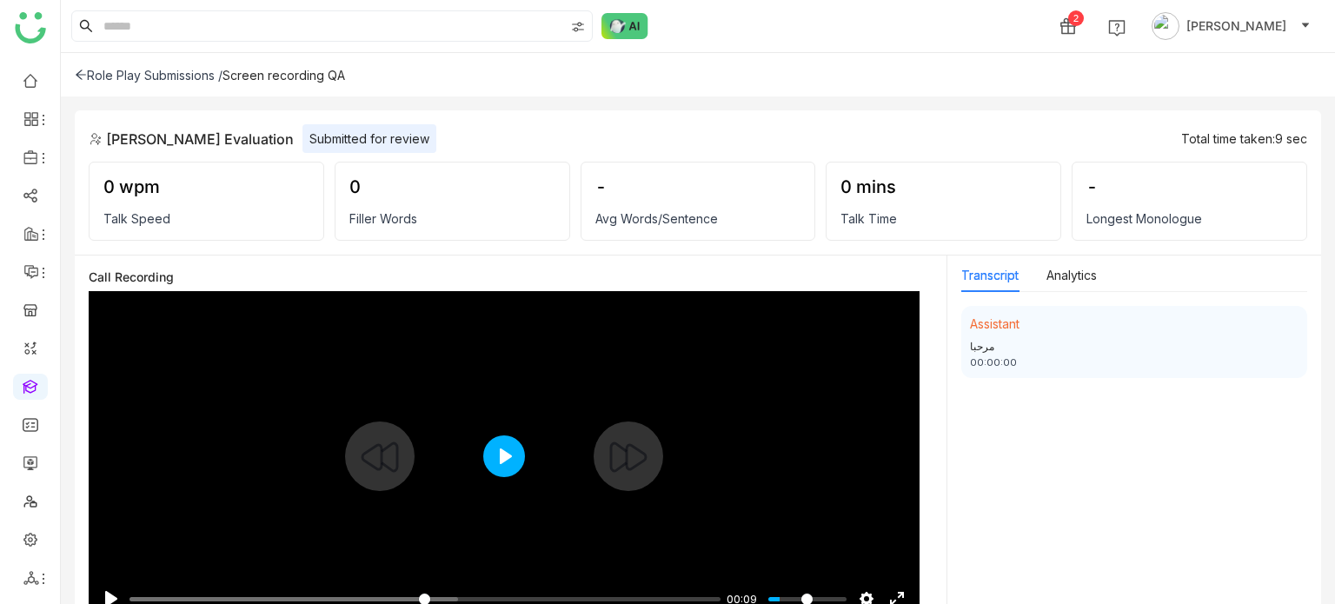
click at [507, 454] on button "Play" at bounding box center [504, 456] width 42 height 42
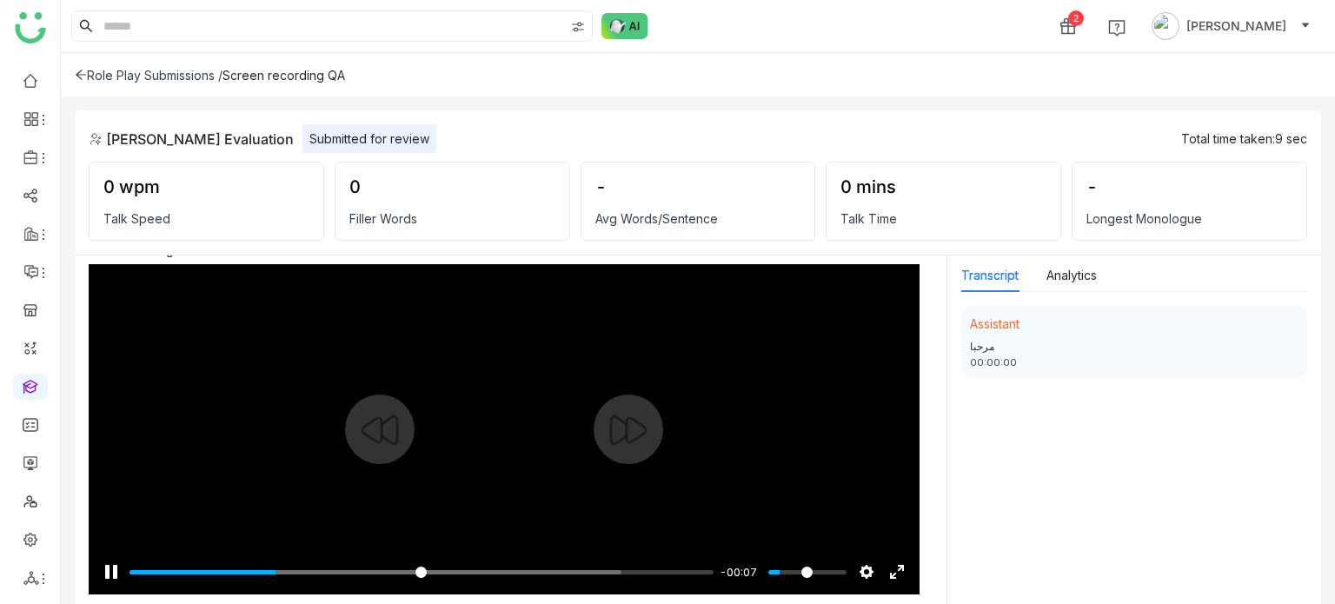
scroll to position [24, 0]
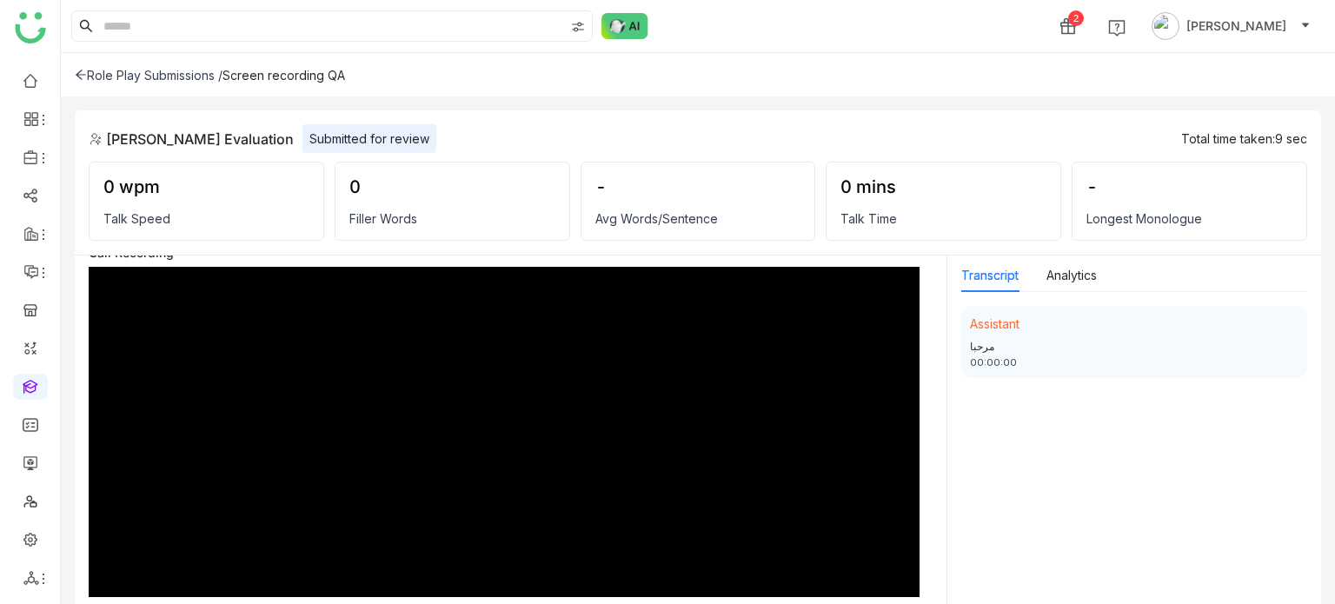
type input "***"
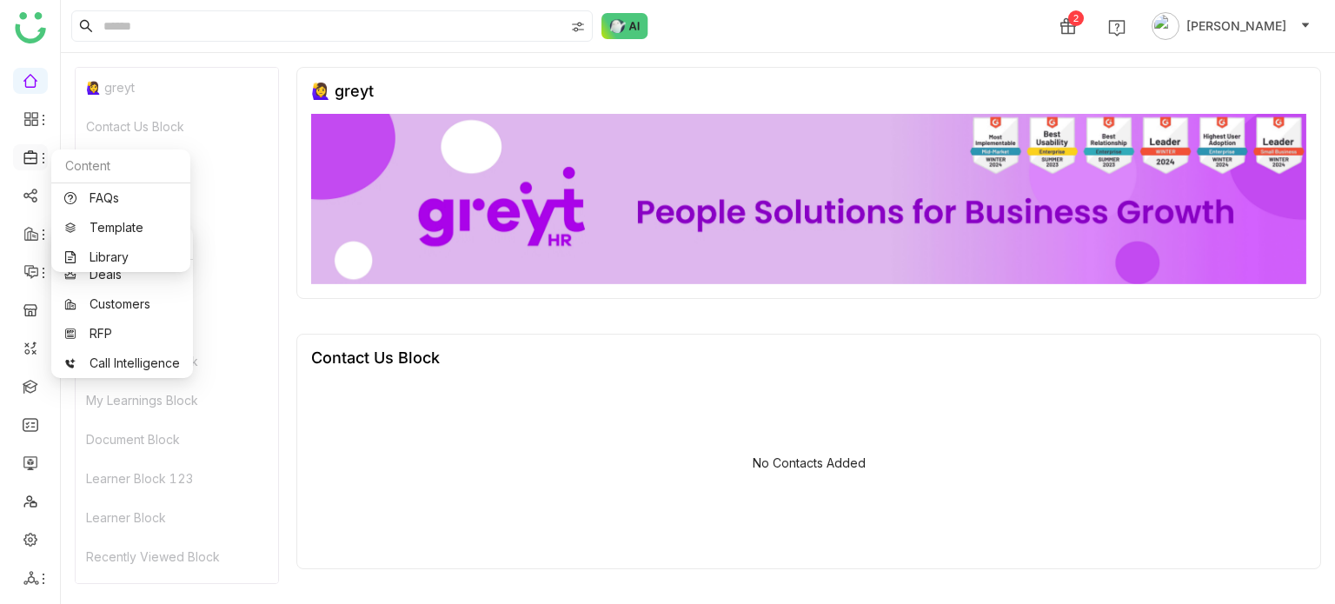
click at [38, 153] on icon at bounding box center [43, 158] width 14 height 14
click at [112, 259] on link "Library" at bounding box center [120, 257] width 113 height 12
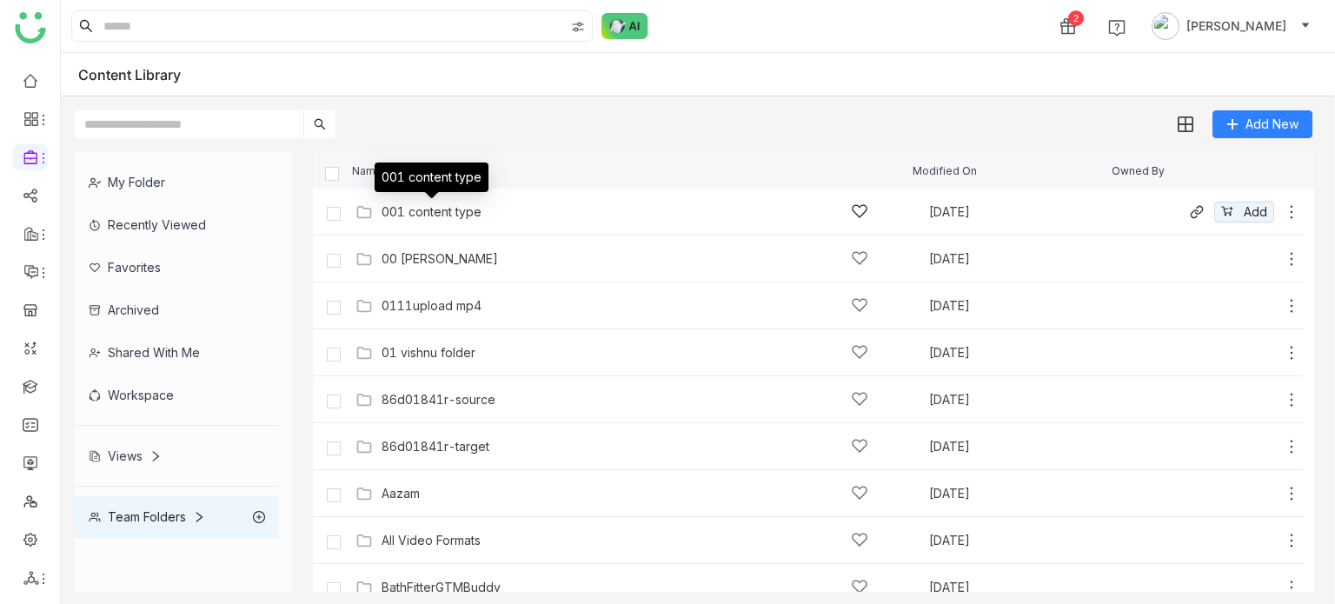
click at [454, 205] on div "001 content type" at bounding box center [431, 212] width 100 height 14
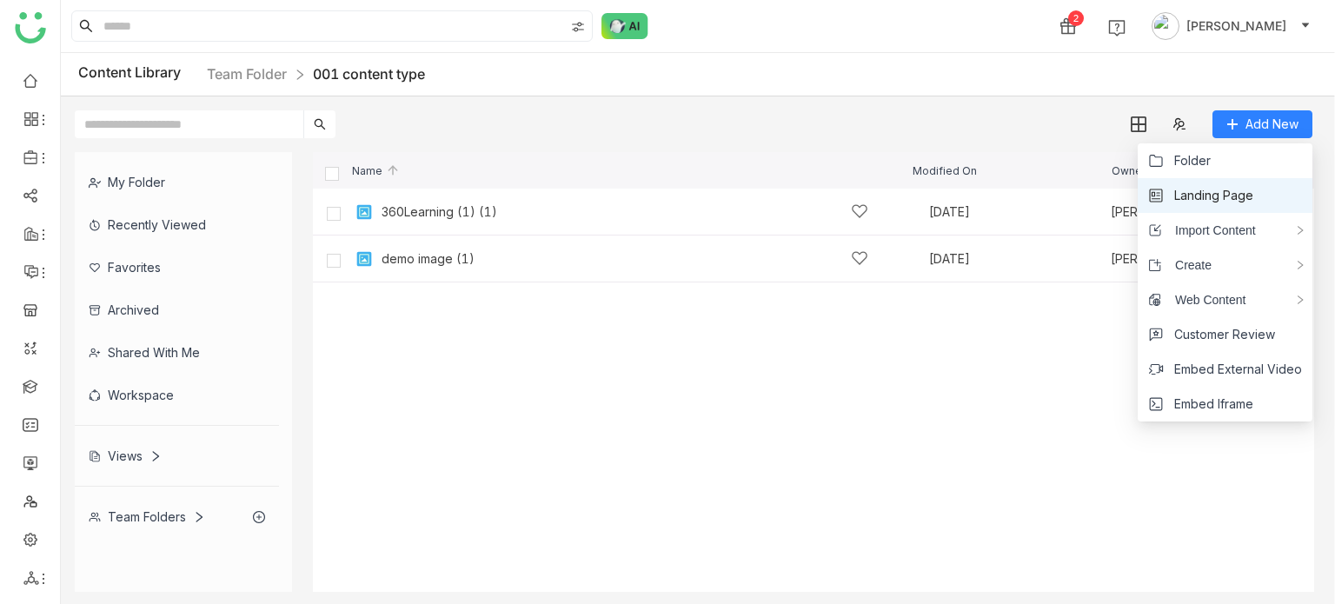
click at [1272, 204] on li "Landing Page" at bounding box center [1224, 195] width 175 height 35
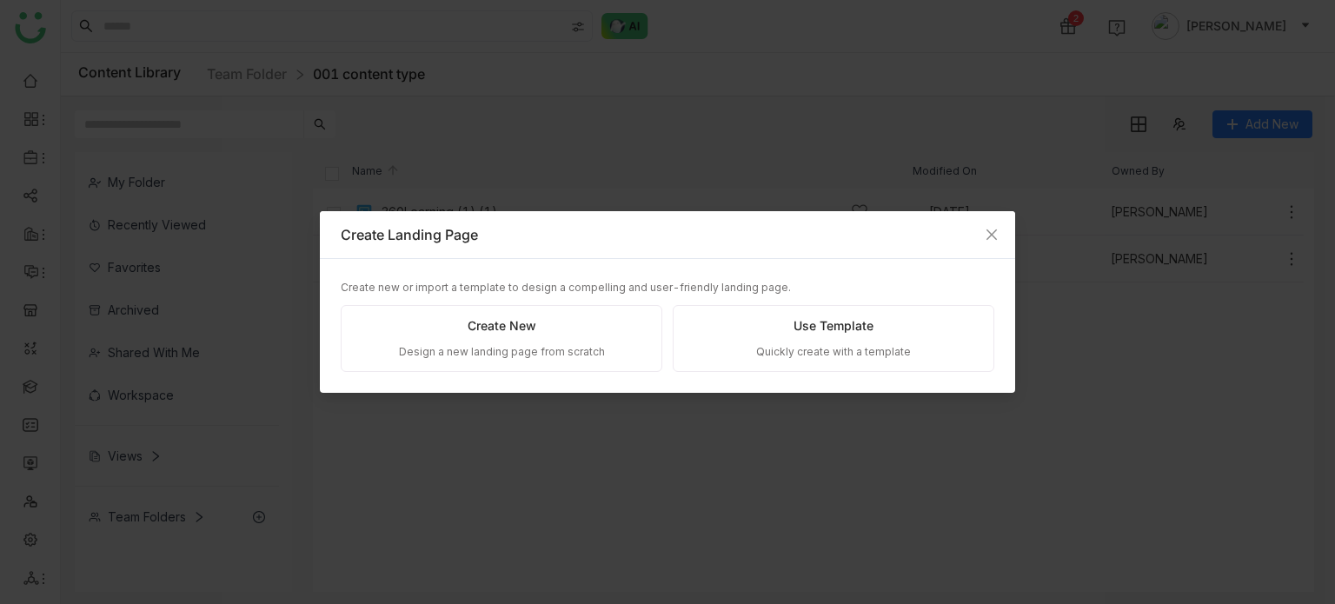
click at [511, 329] on div "Create New" at bounding box center [501, 325] width 69 height 19
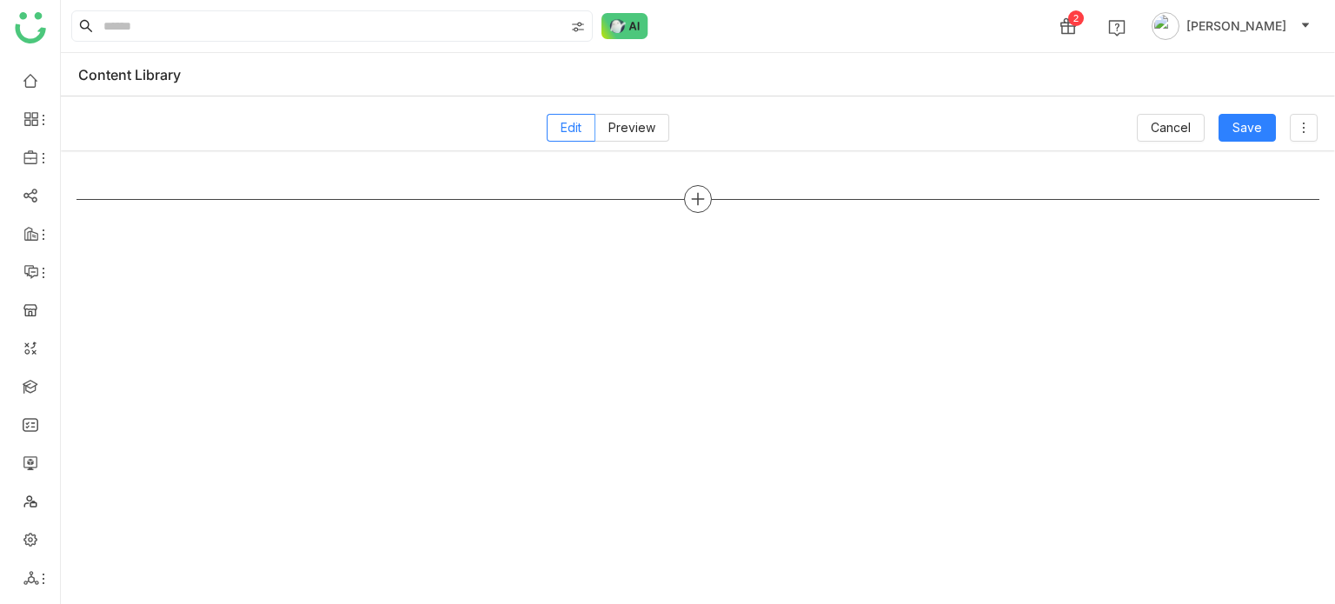
click at [696, 198] on icon at bounding box center [698, 199] width 16 height 16
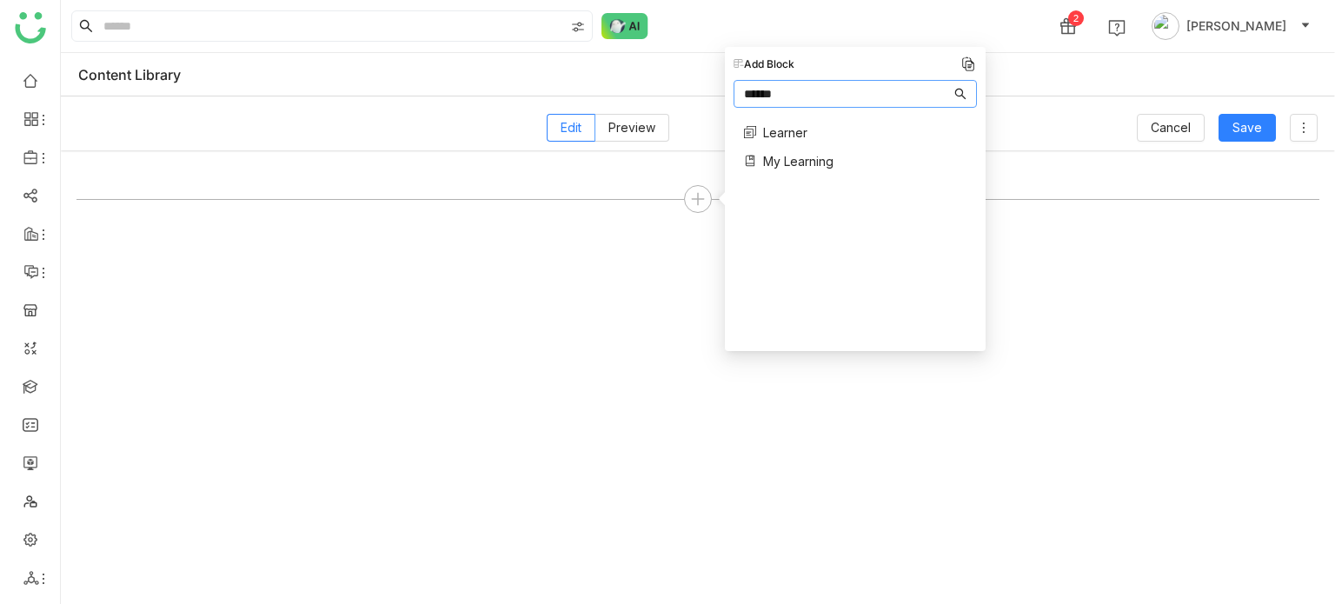
type input "******"
click at [800, 127] on span "Learner" at bounding box center [785, 132] width 44 height 18
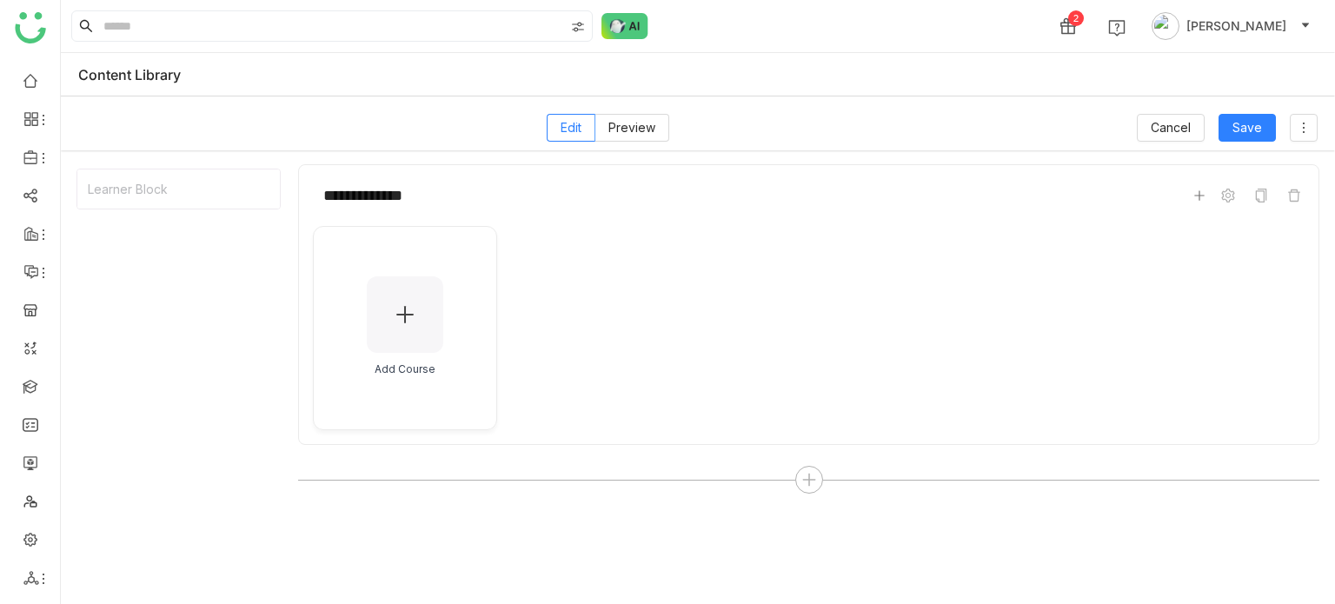
scroll to position [10, 0]
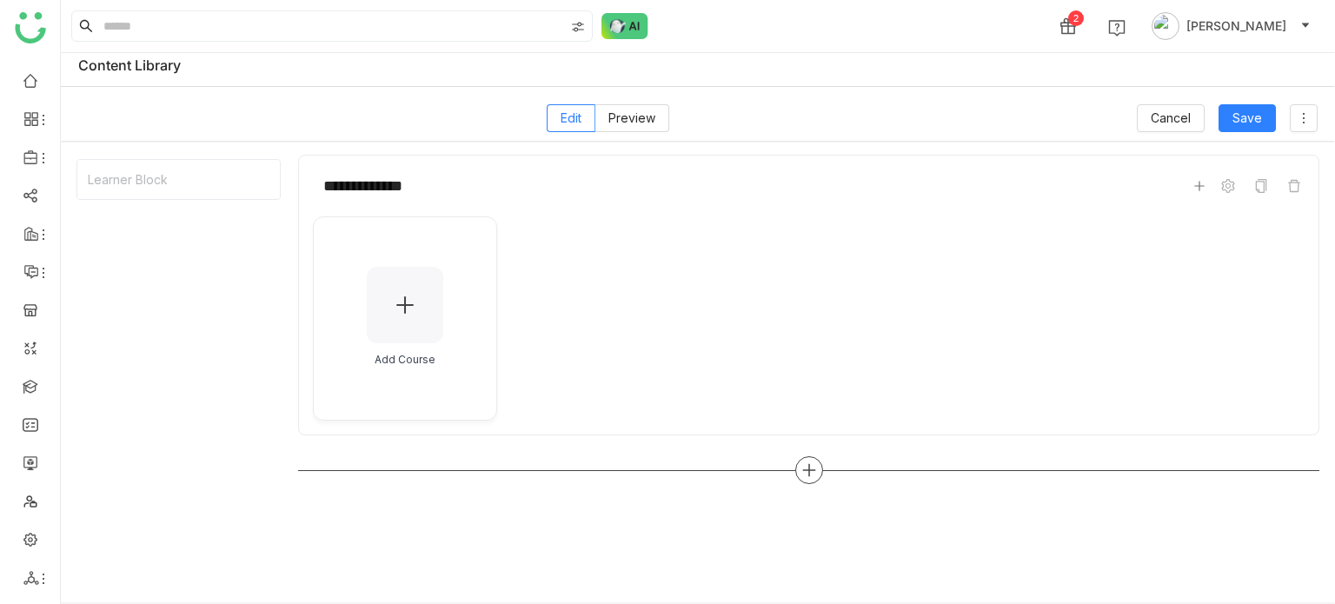
click at [804, 475] on icon at bounding box center [809, 470] width 16 height 16
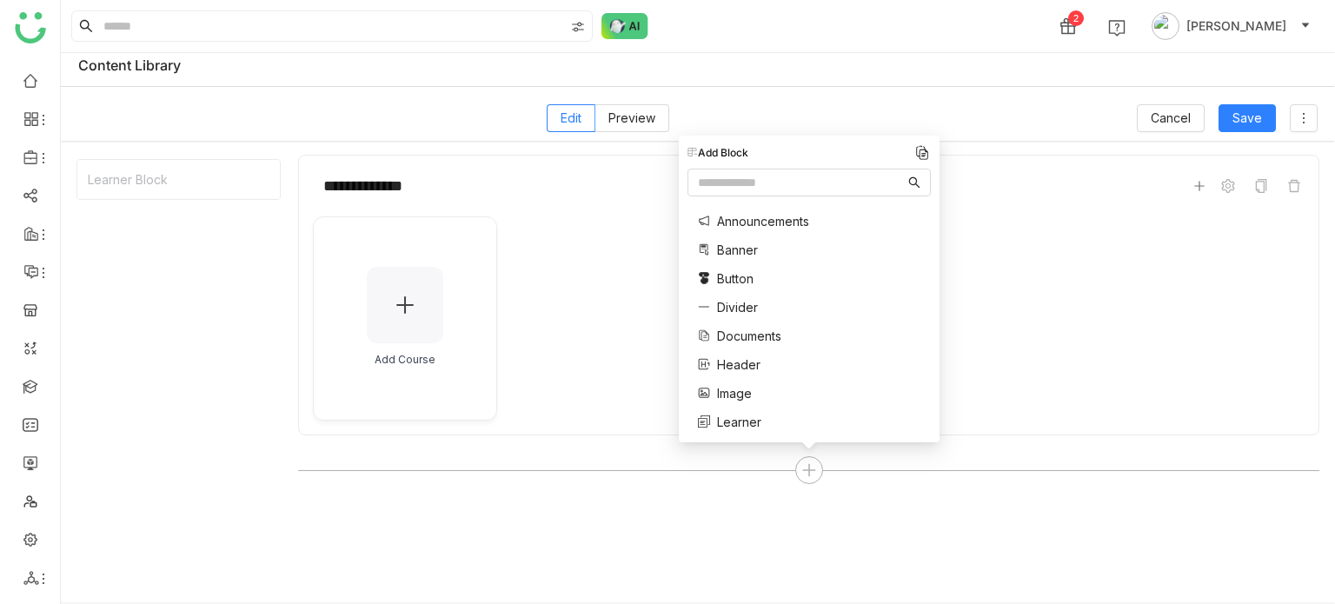
click at [1304, 191] on div "**********" at bounding box center [808, 295] width 1021 height 281
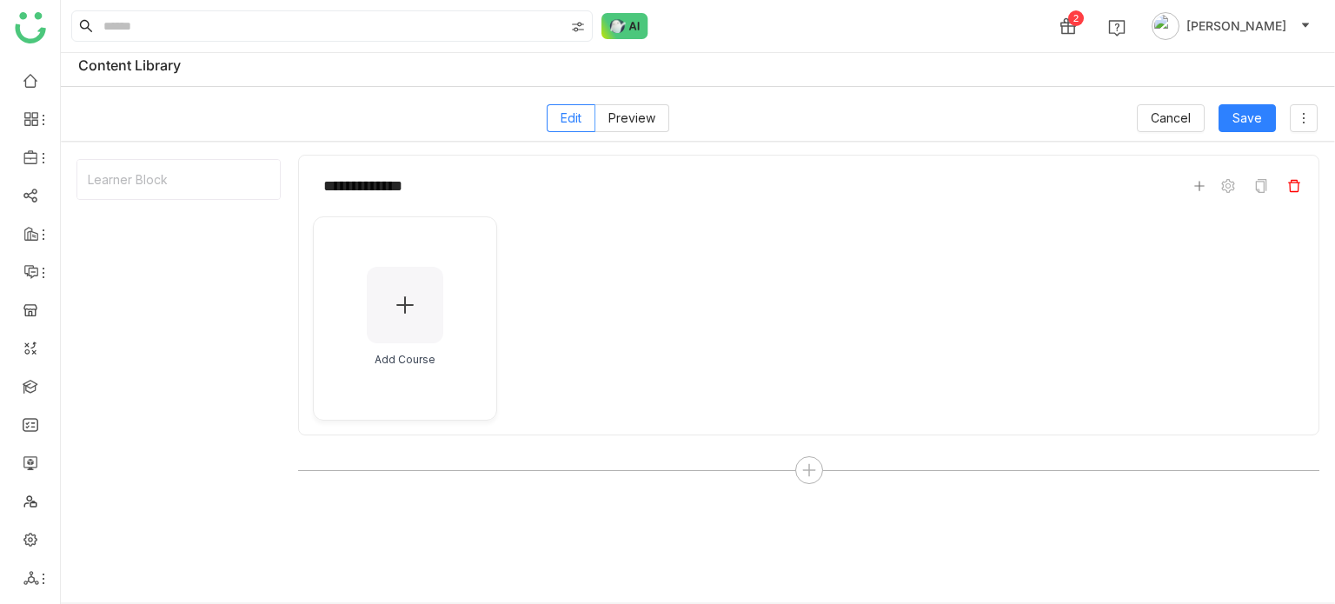
click at [1293, 187] on icon at bounding box center [1294, 186] width 14 height 14
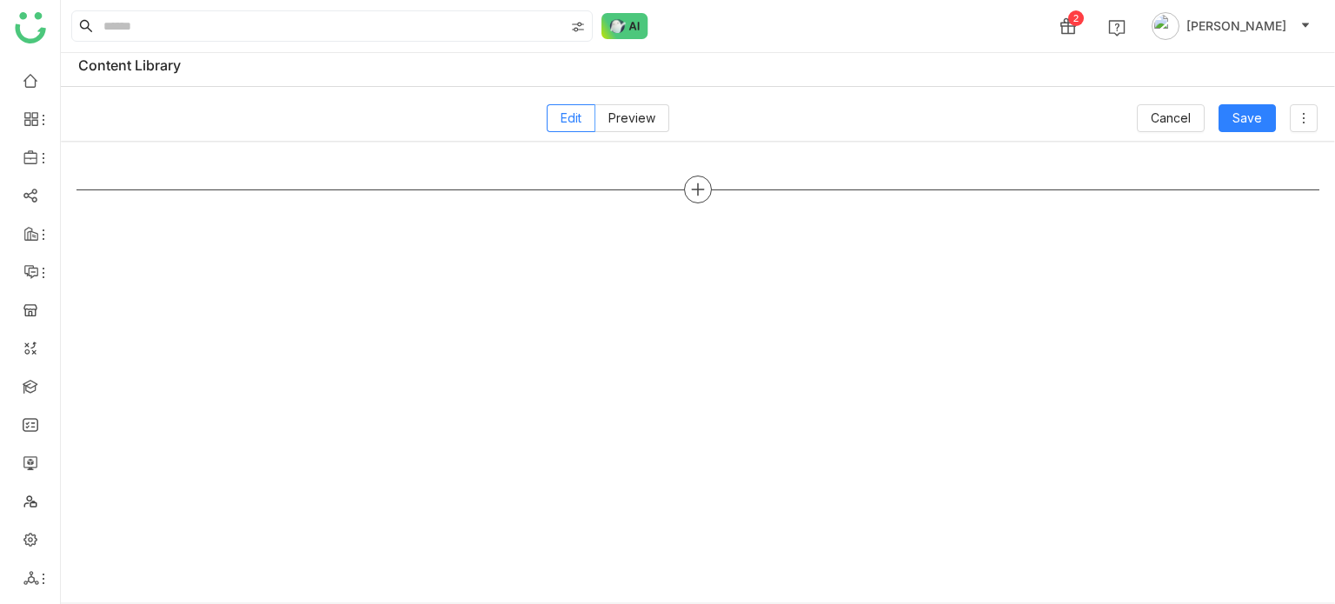
click at [702, 187] on icon at bounding box center [698, 190] width 16 height 16
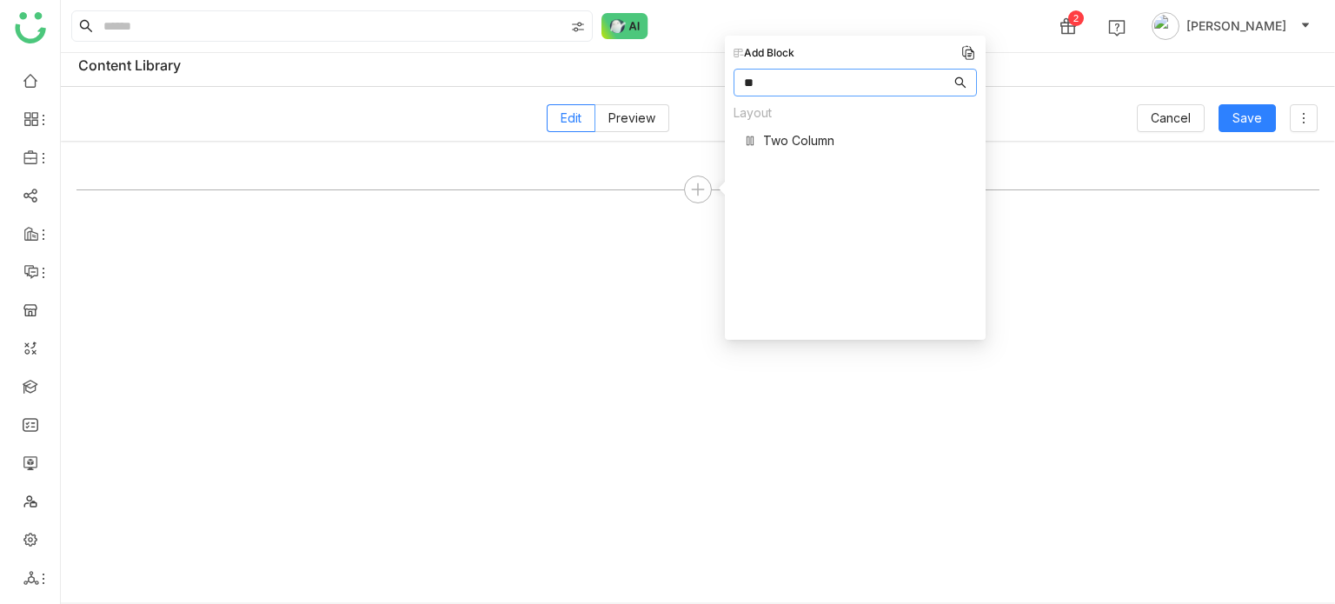
type input "**"
click at [802, 135] on span "Two Column" at bounding box center [798, 140] width 71 height 18
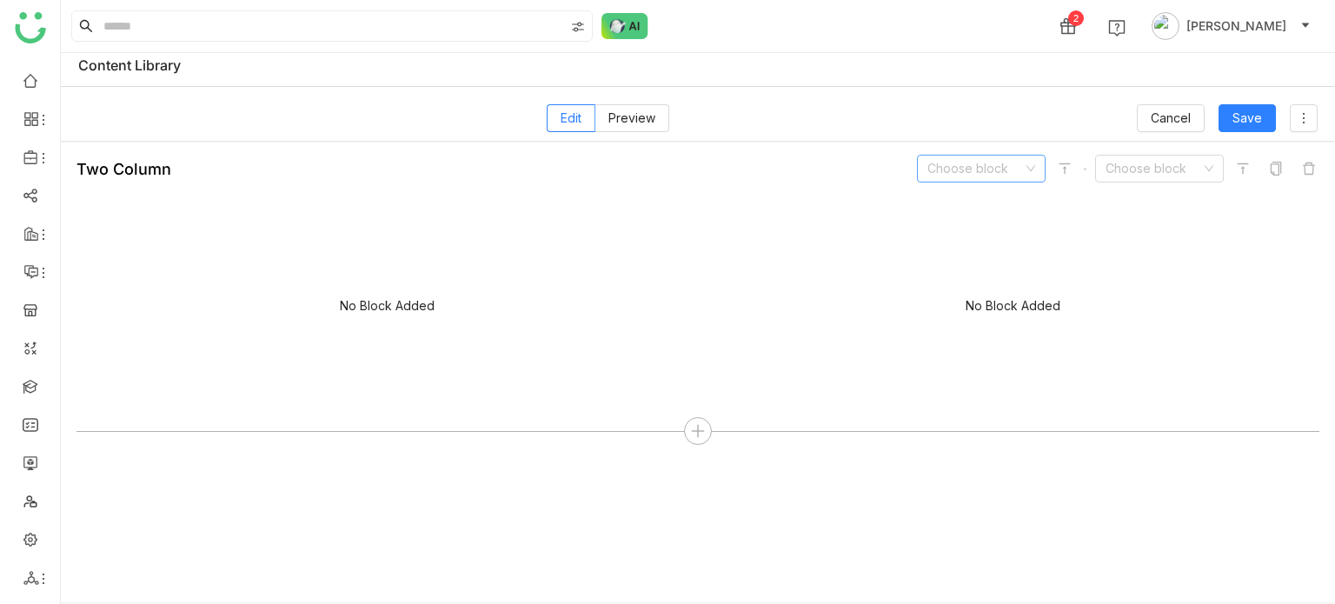
click at [971, 166] on input at bounding box center [975, 169] width 96 height 26
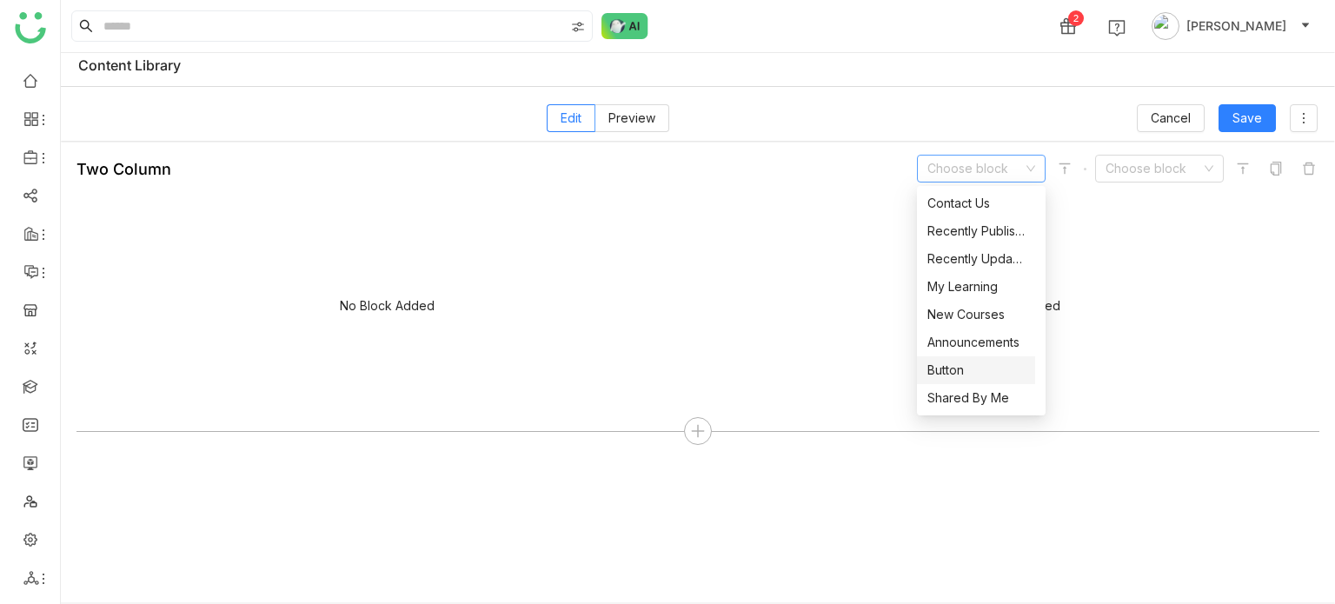
scroll to position [222, 0]
click at [978, 373] on div "Learner" at bounding box center [975, 370] width 97 height 19
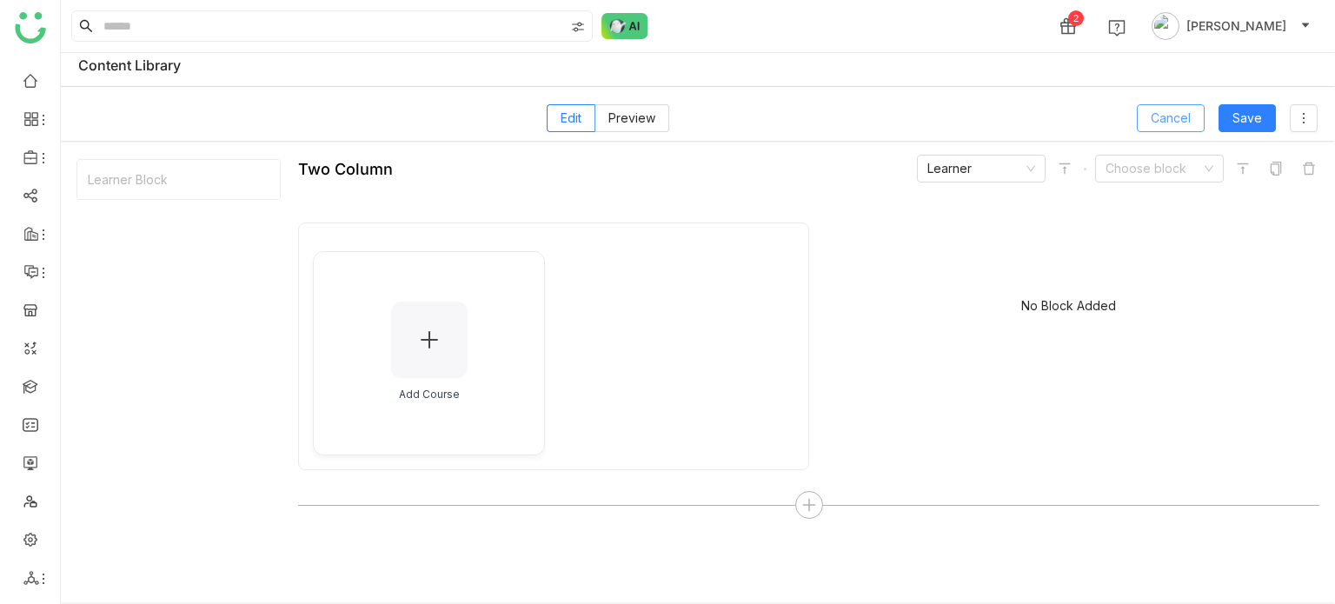
click at [1165, 109] on span "Cancel" at bounding box center [1170, 118] width 40 height 19
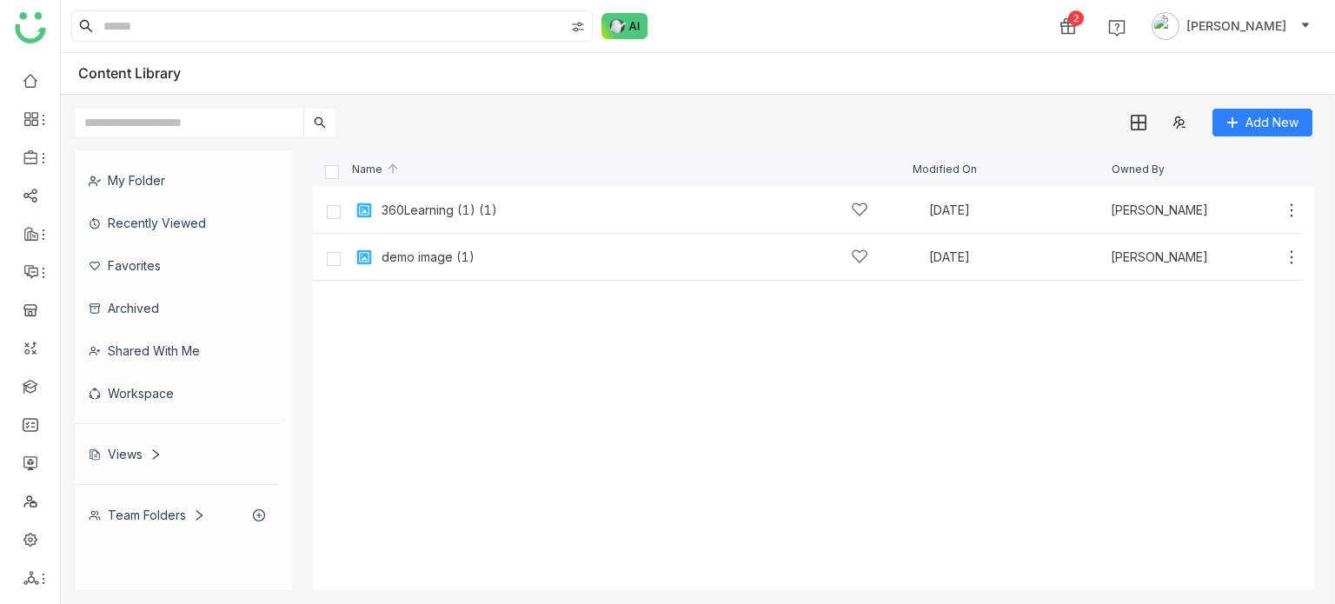
scroll to position [2, 0]
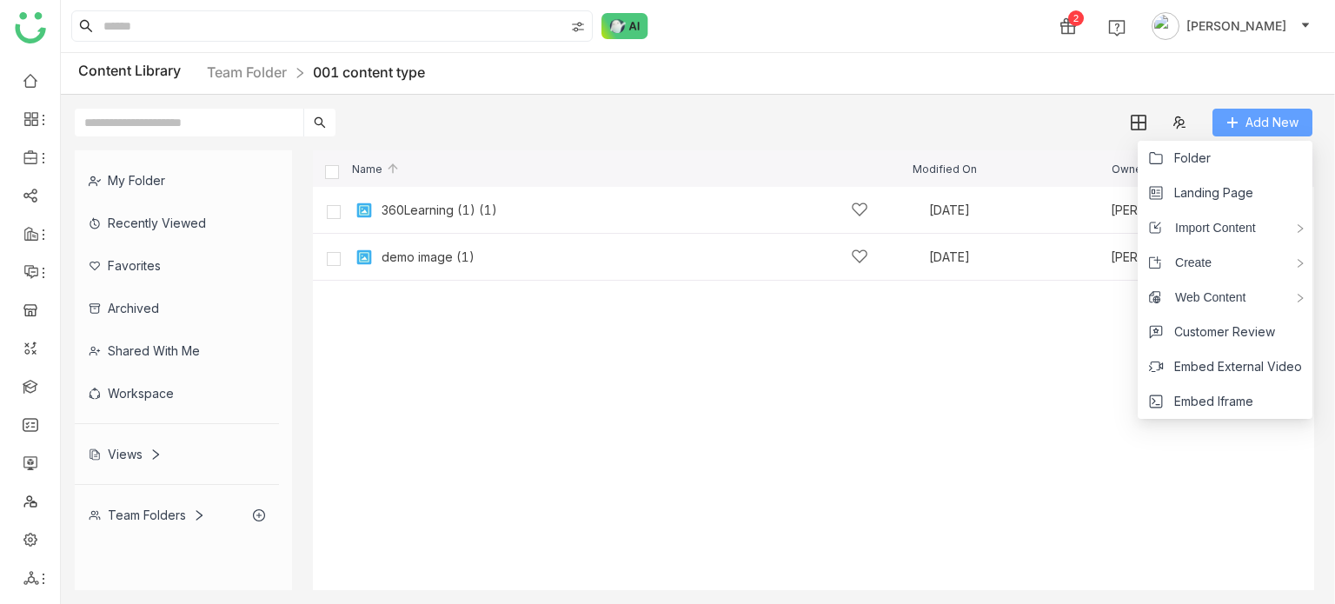
click at [1262, 118] on span "Add New" at bounding box center [1271, 122] width 53 height 19
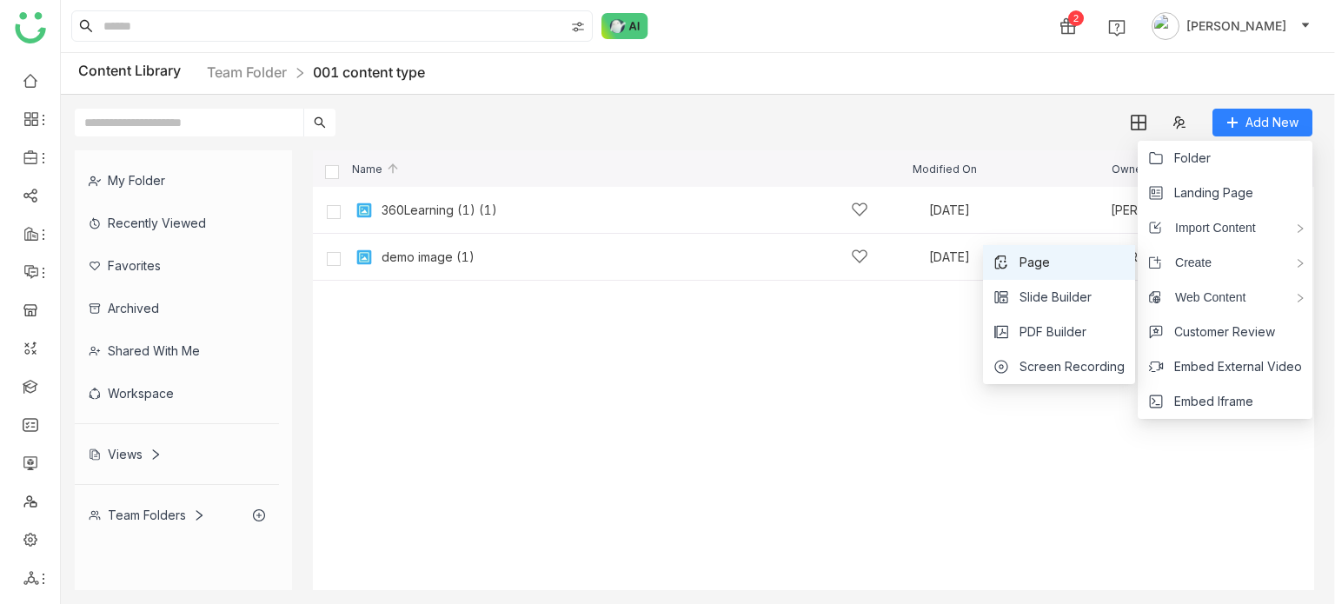
click at [1105, 264] on li "Page" at bounding box center [1059, 262] width 152 height 35
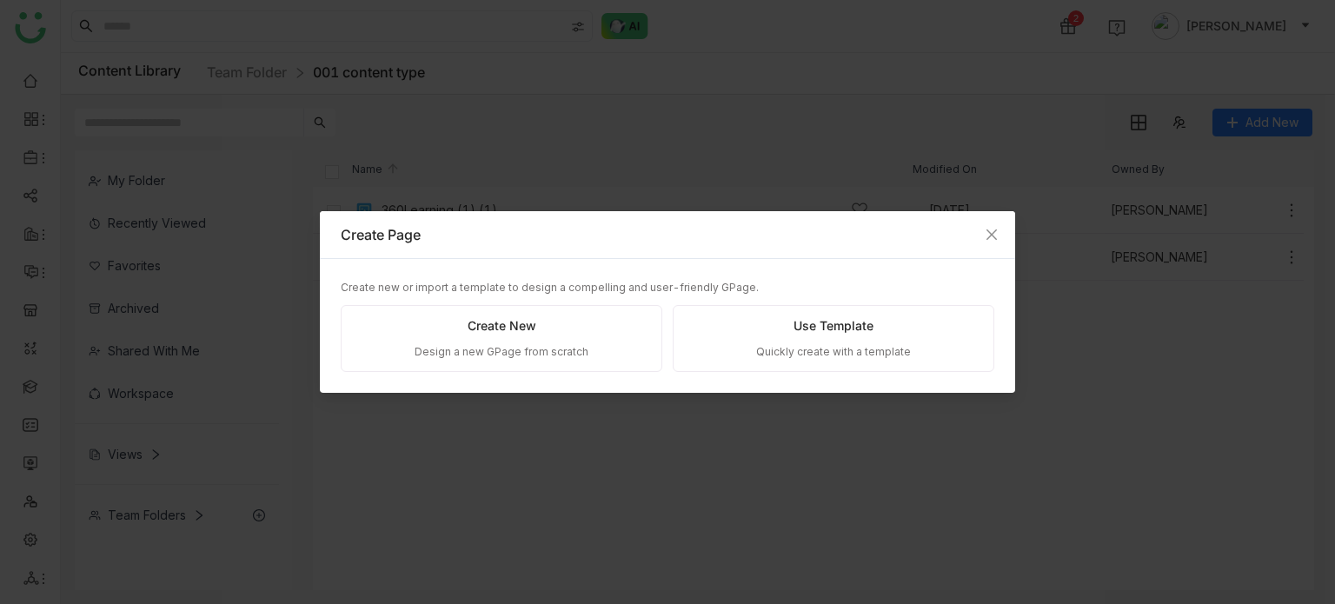
click at [587, 332] on div "Create New Design a new GPage from scratch" at bounding box center [501, 338] width 321 height 67
click at [534, 346] on div "Design a new GPage from scratch" at bounding box center [501, 352] width 174 height 17
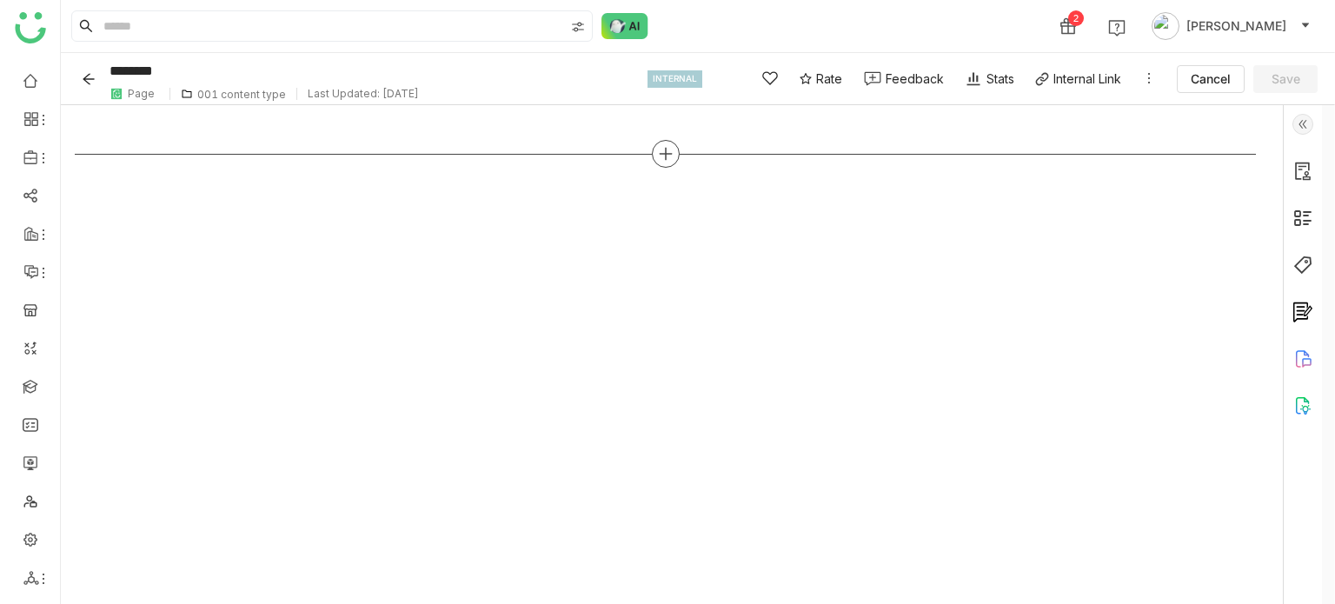
click at [664, 155] on icon at bounding box center [666, 154] width 16 height 16
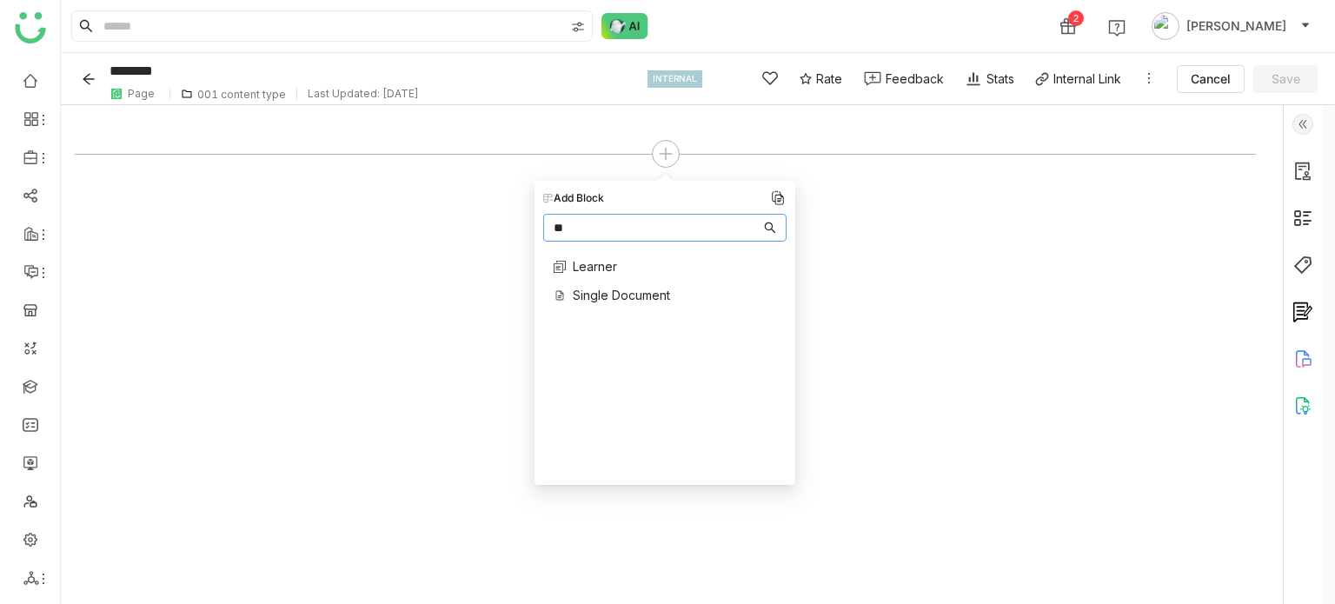
type input "**"
click at [613, 266] on span "Learner" at bounding box center [595, 266] width 44 height 18
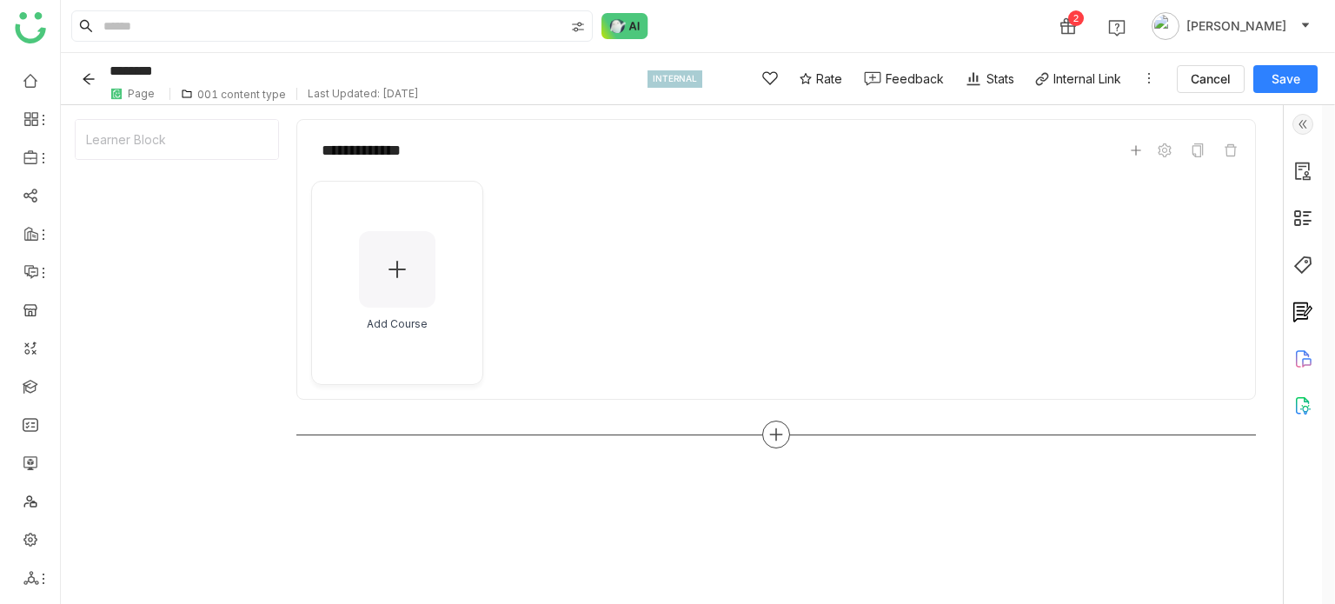
click at [781, 438] on icon at bounding box center [776, 435] width 16 height 16
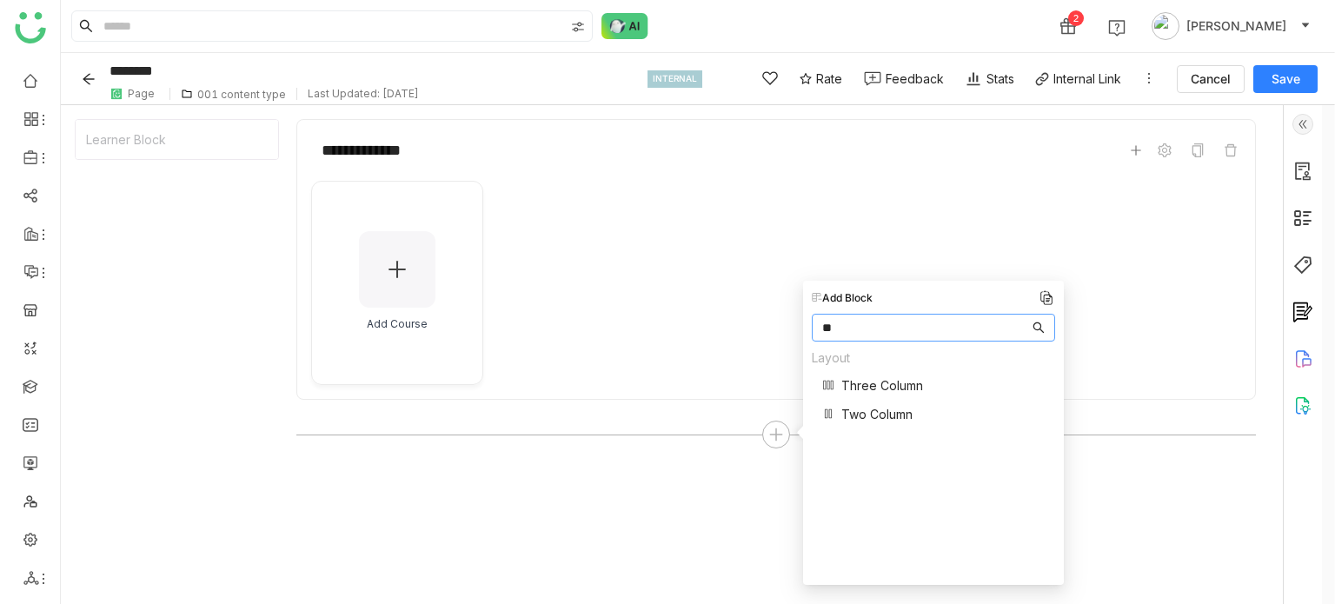
type input "**"
click at [877, 382] on span "Three Column" at bounding box center [882, 385] width 82 height 18
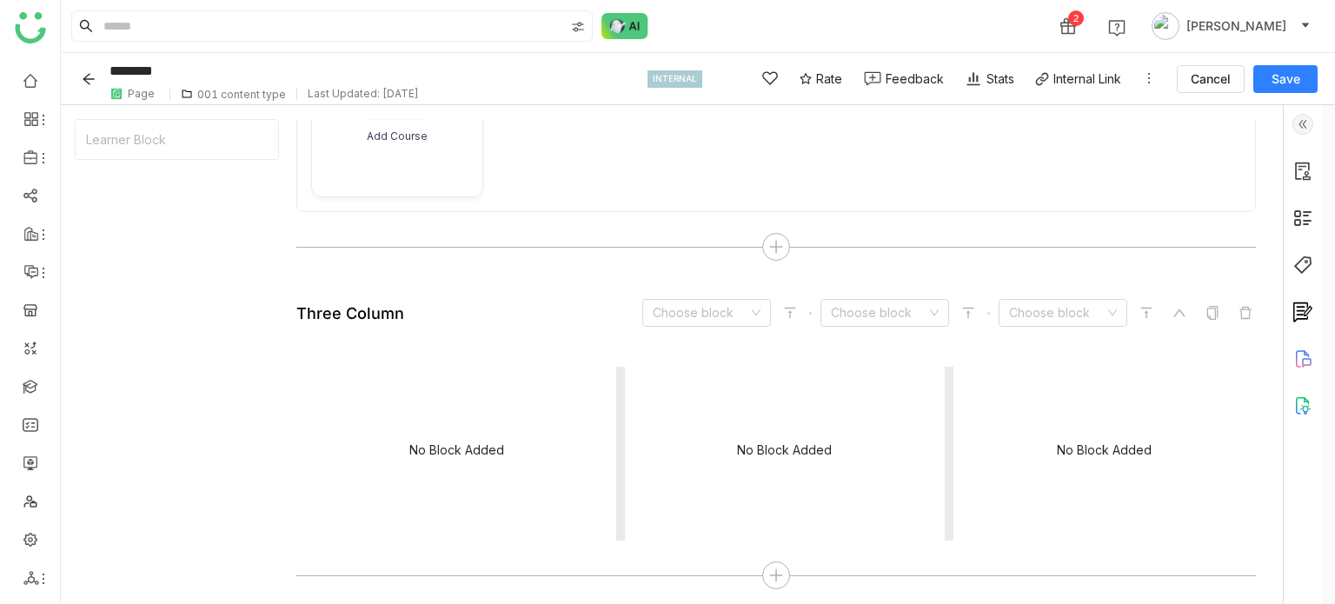
scroll to position [189, 0]
click at [725, 298] on input at bounding box center [701, 311] width 96 height 26
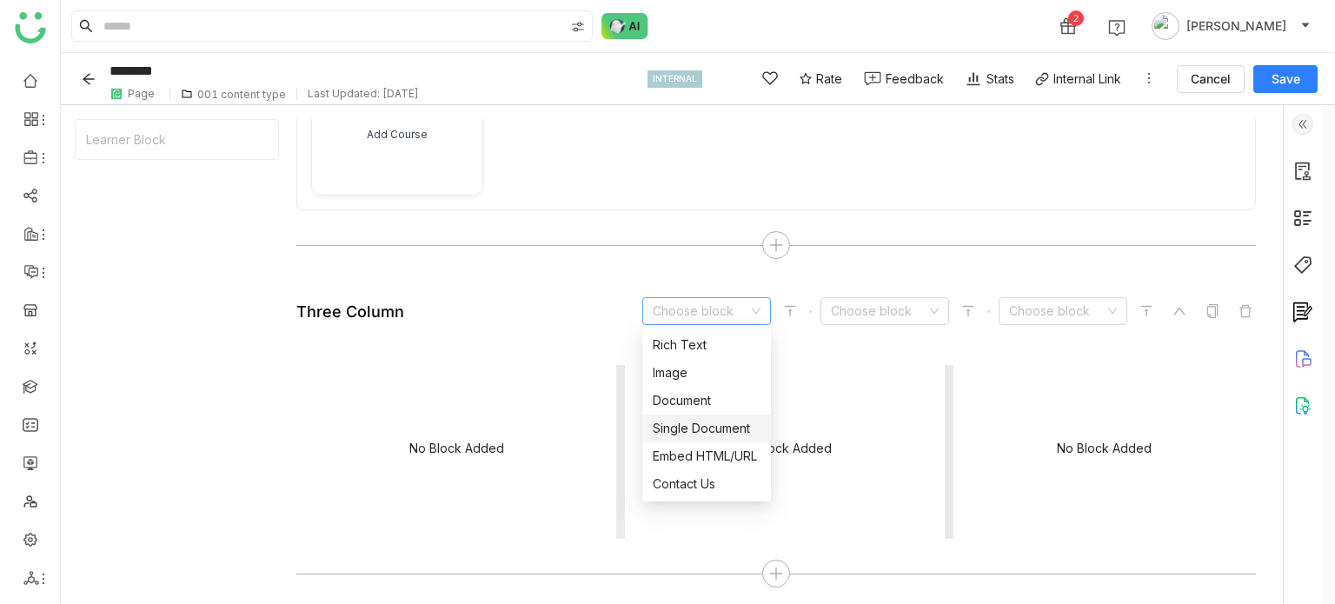
click at [872, 365] on div "No Block Added" at bounding box center [785, 452] width 320 height 174
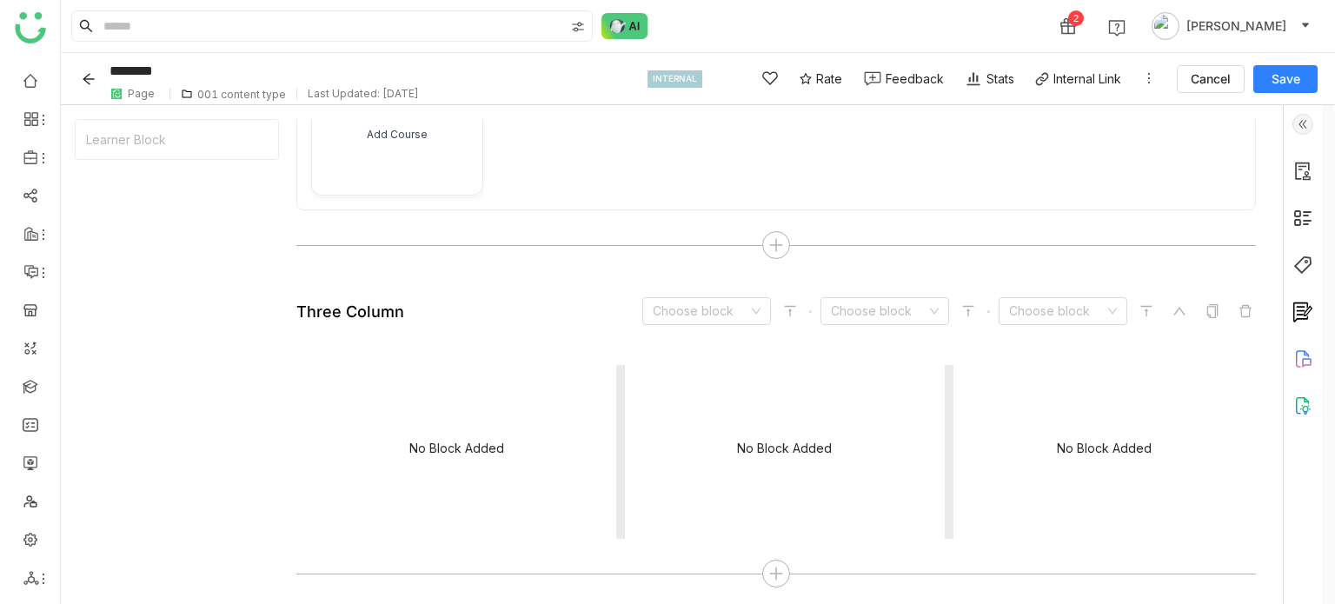
scroll to position [0, 0]
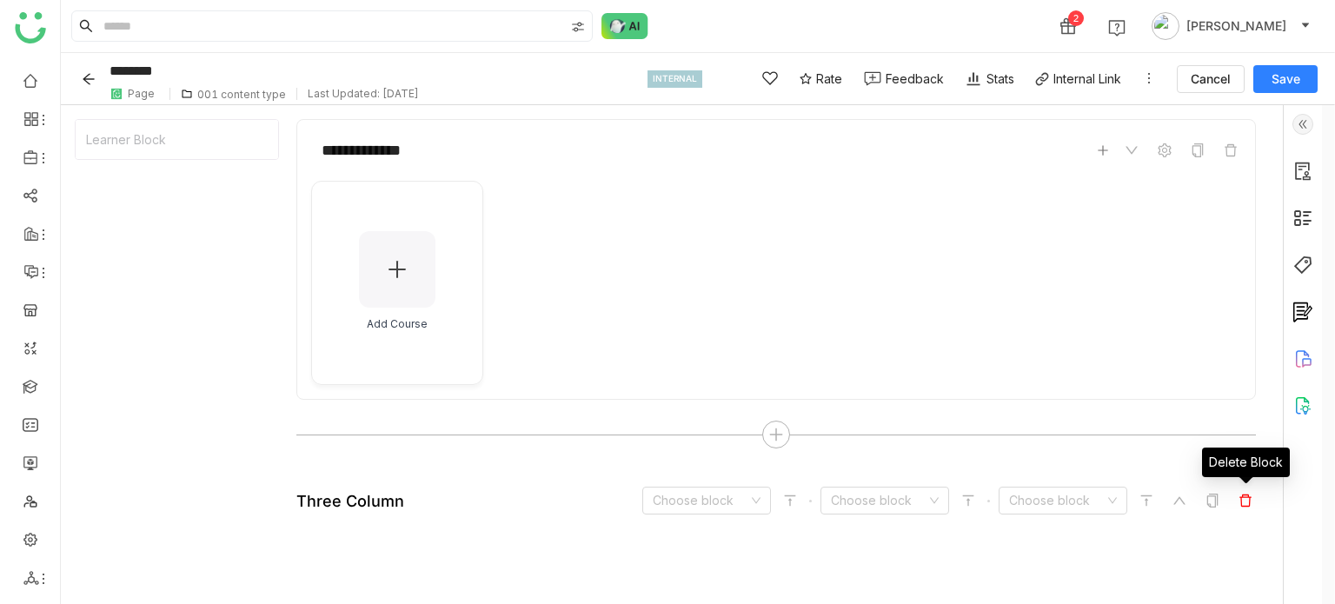
click at [1251, 502] on icon at bounding box center [1245, 501] width 14 height 14
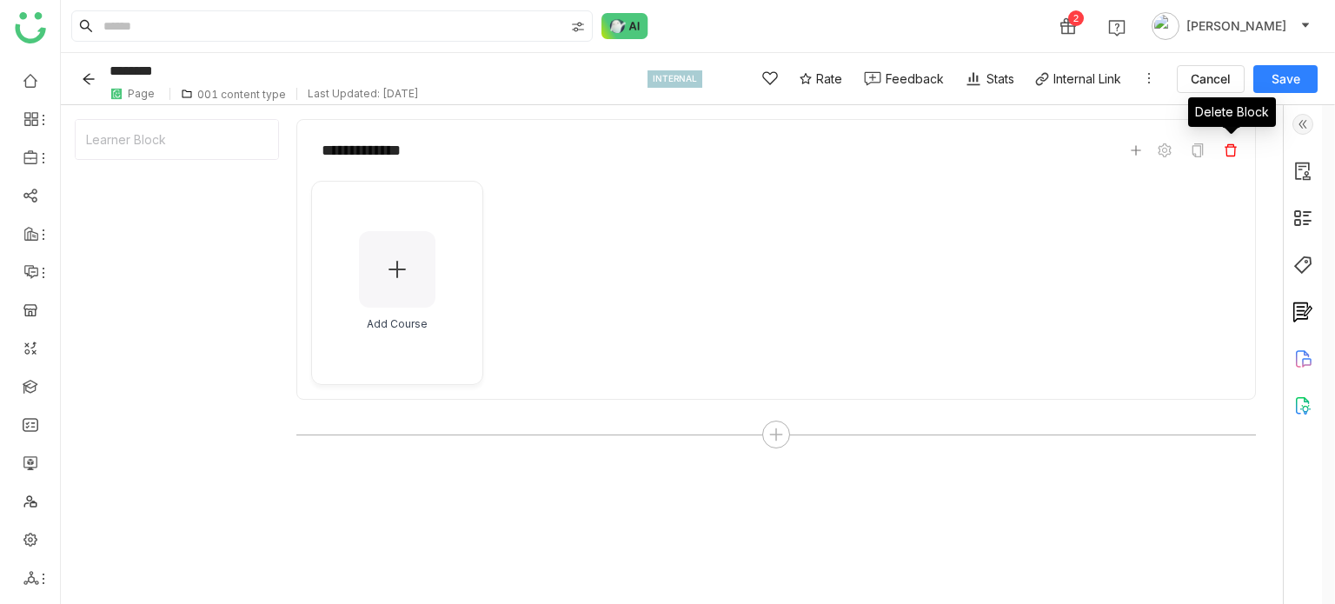
click at [1234, 151] on icon at bounding box center [1230, 150] width 12 height 12
